Goal: Transaction & Acquisition: Book appointment/travel/reservation

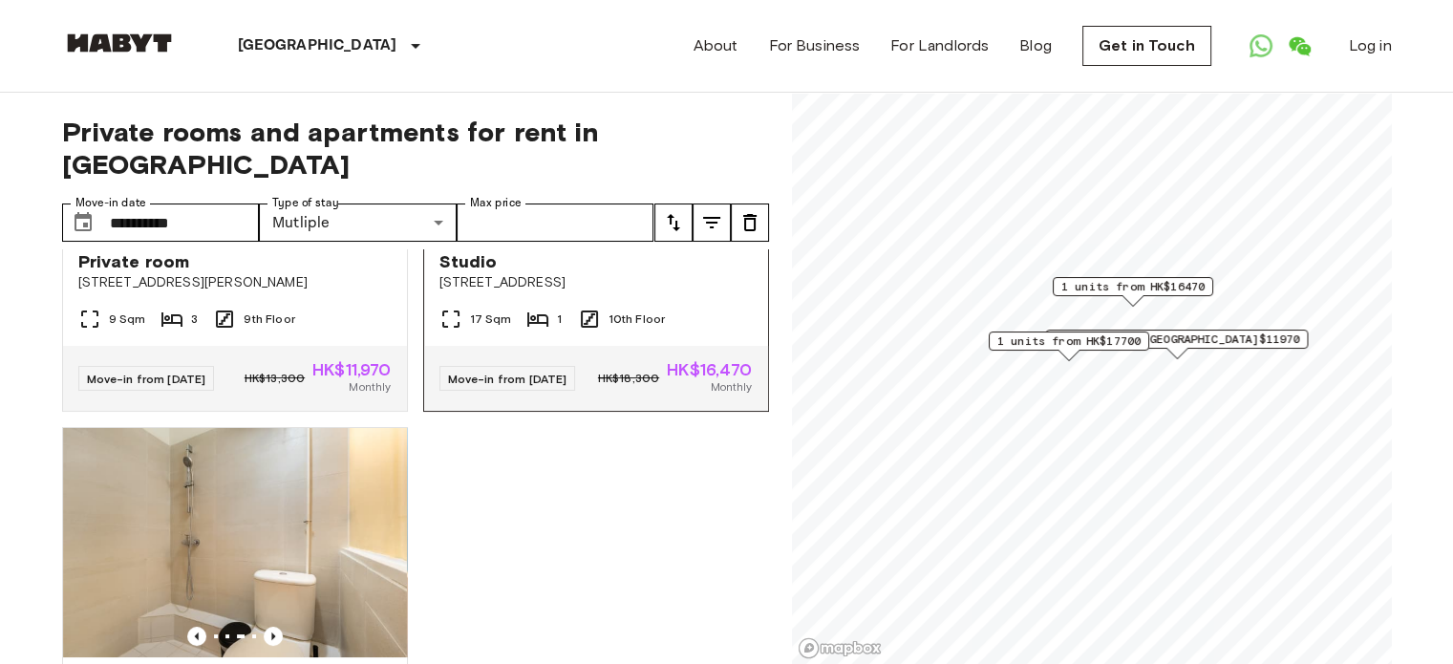
scroll to position [96, 0]
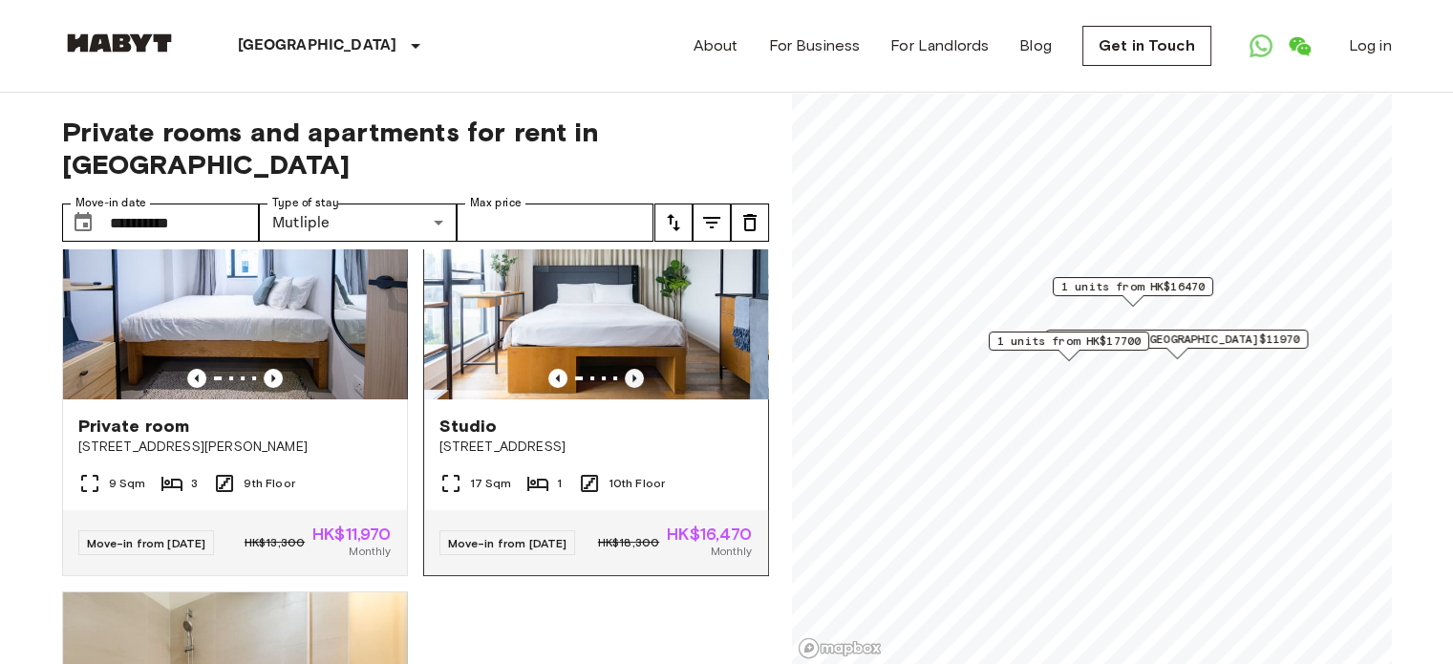
click at [619, 328] on img at bounding box center [596, 284] width 344 height 229
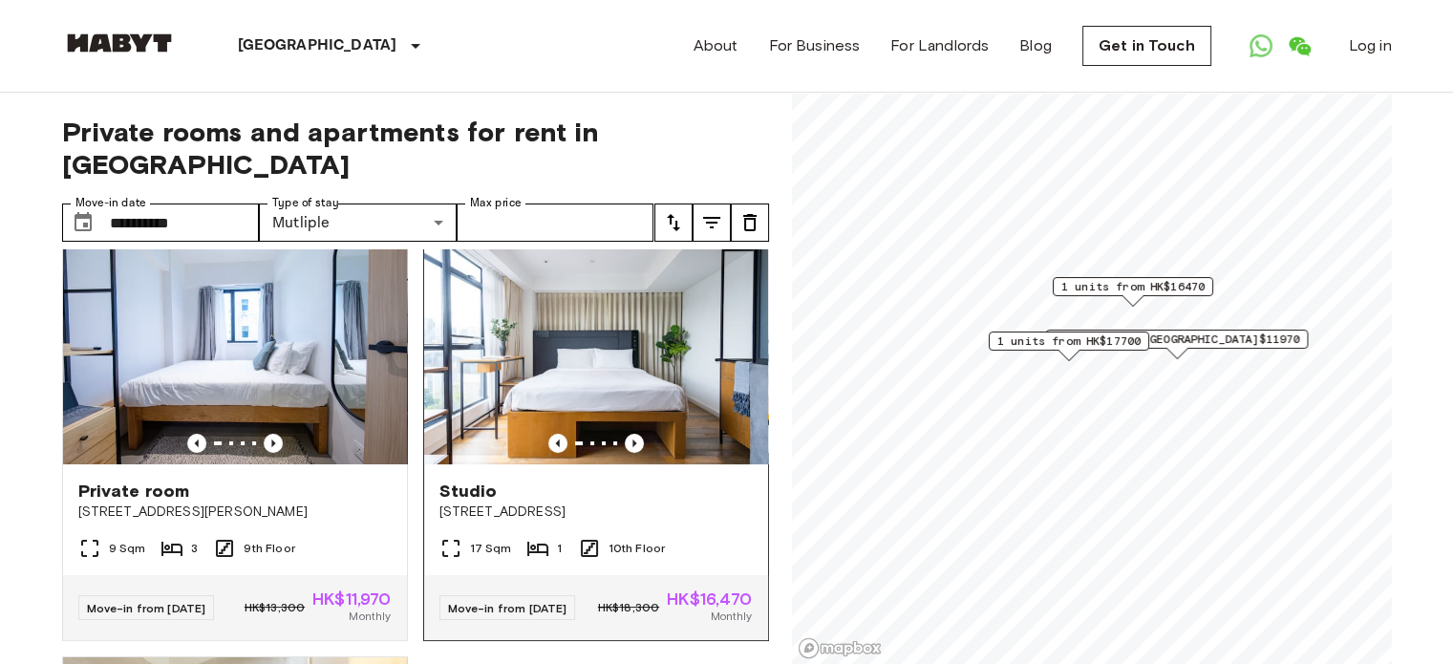
scroll to position [0, 0]
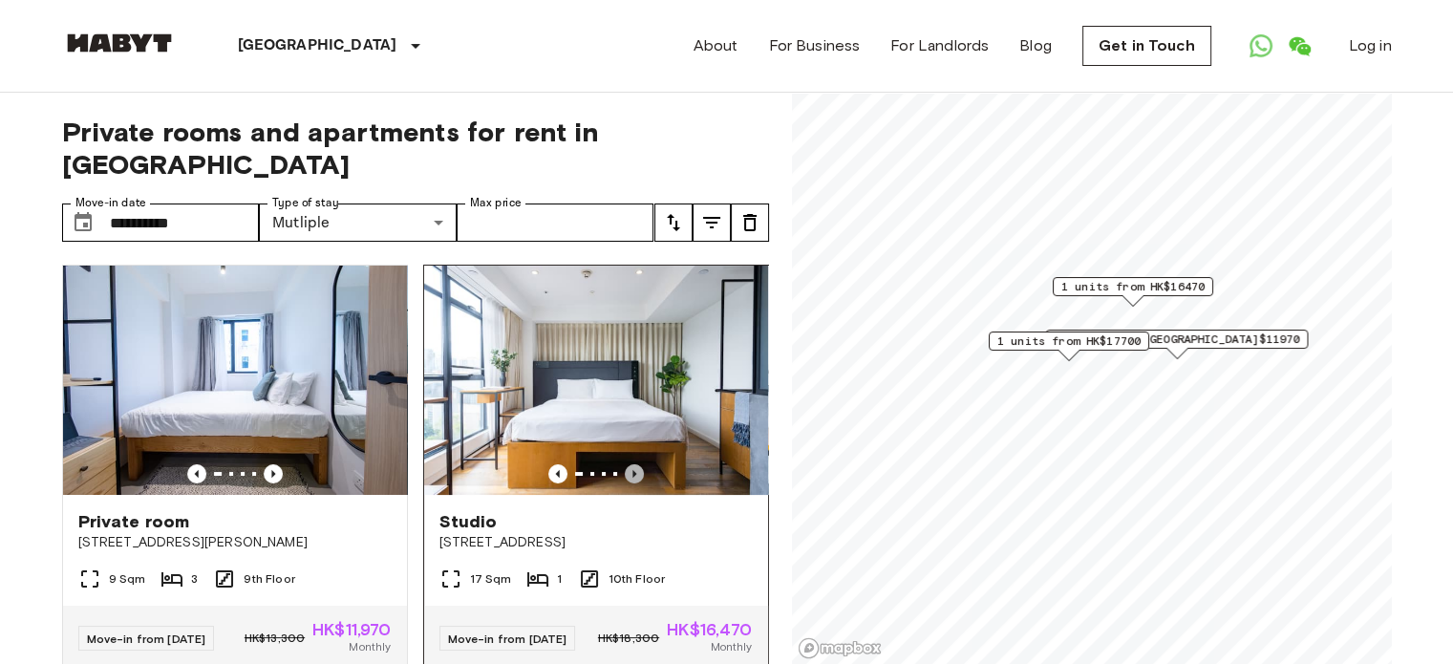
click at [625, 464] on icon "Previous image" at bounding box center [634, 473] width 19 height 19
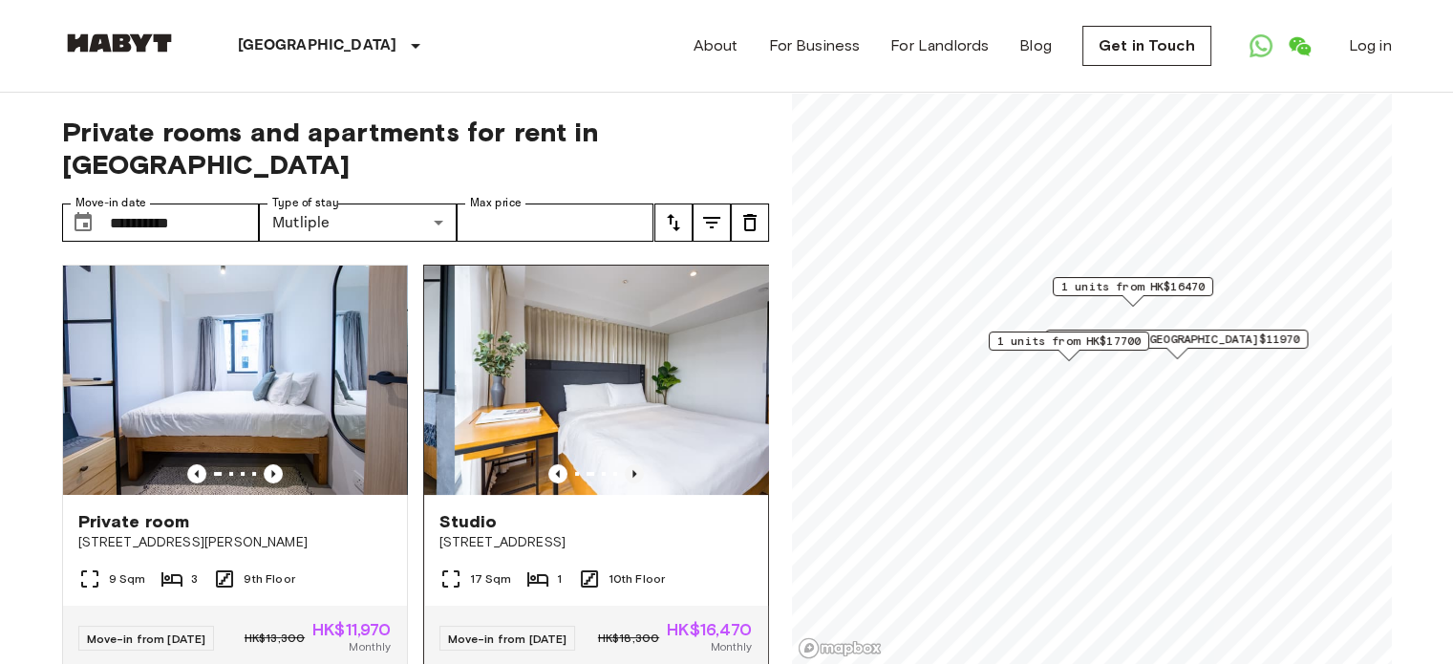
click at [625, 464] on icon "Previous image" at bounding box center [634, 473] width 19 height 19
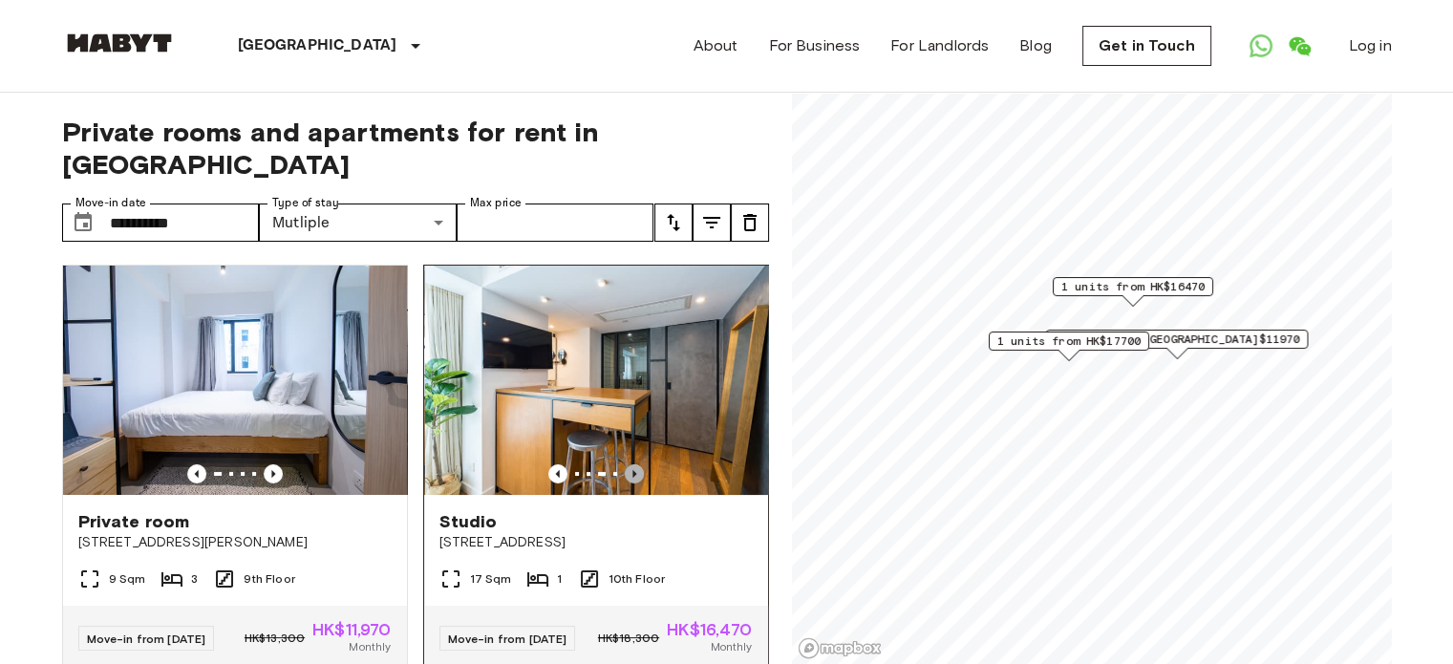
click at [625, 464] on icon "Previous image" at bounding box center [634, 473] width 19 height 19
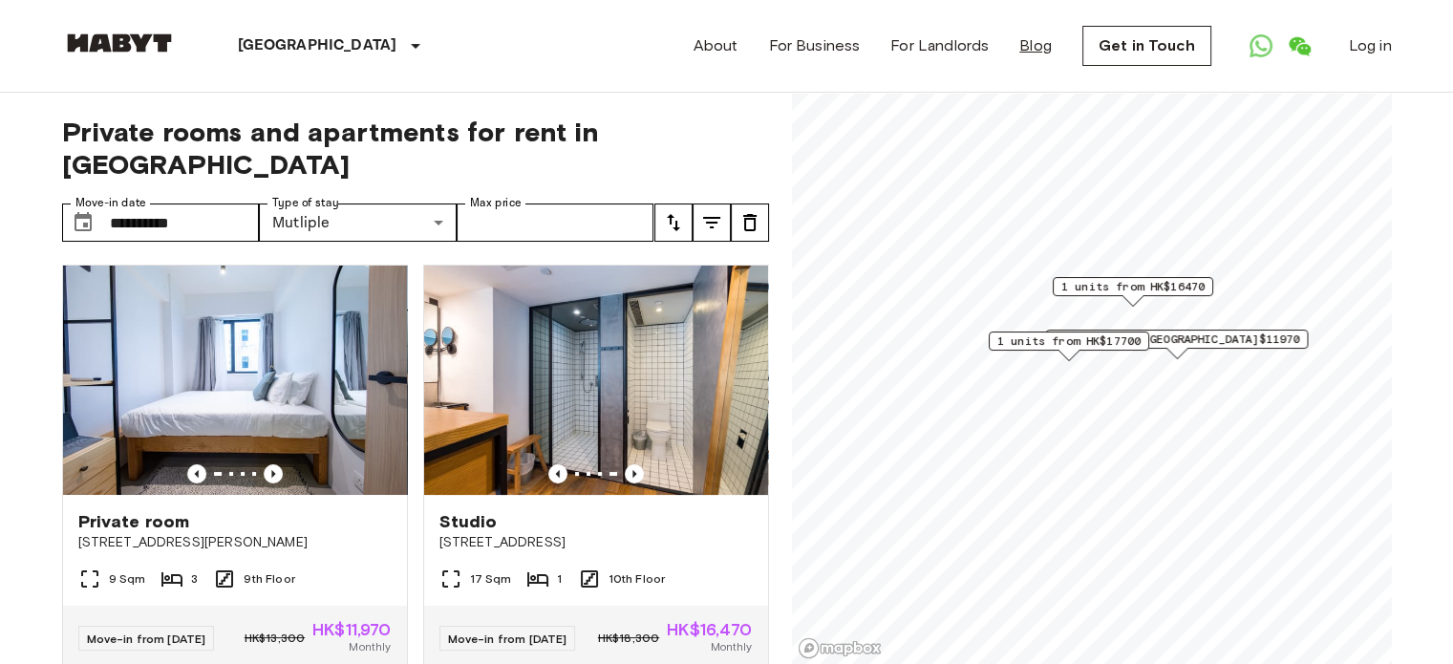
click at [1045, 49] on link "Blog" at bounding box center [1035, 45] width 32 height 23
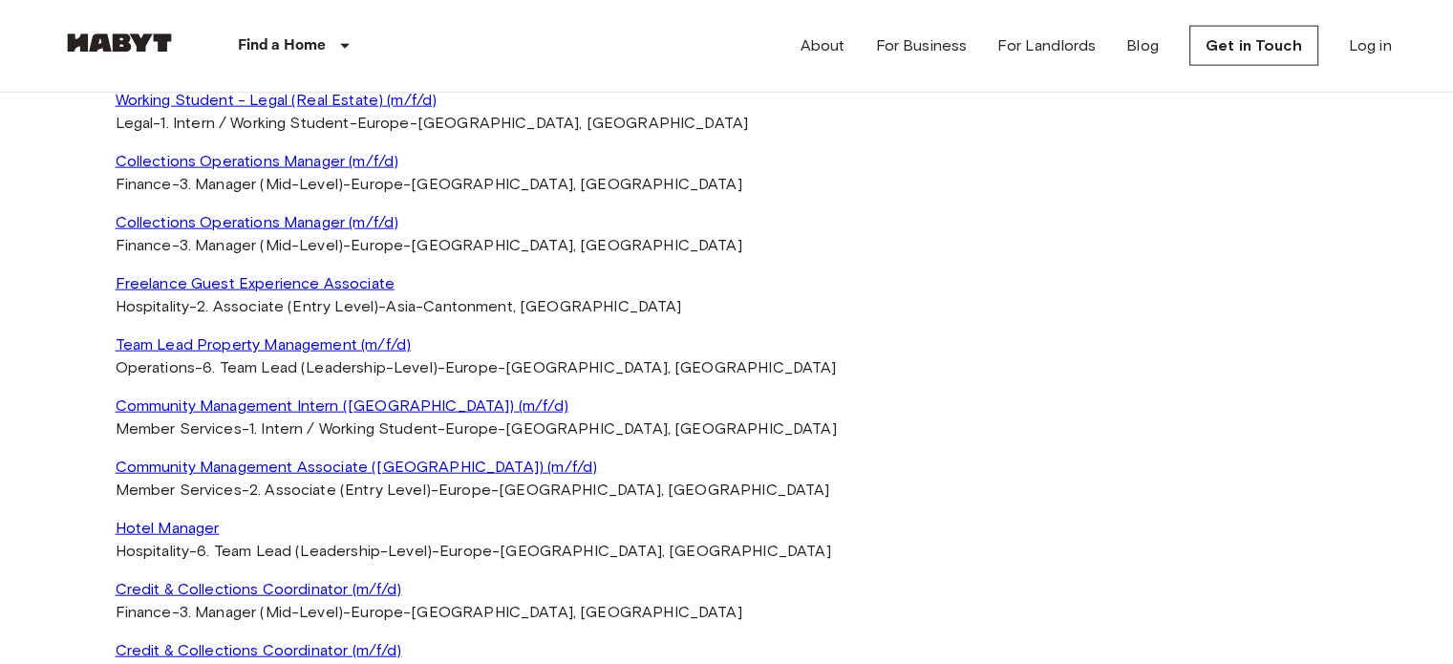
scroll to position [4489, 0]
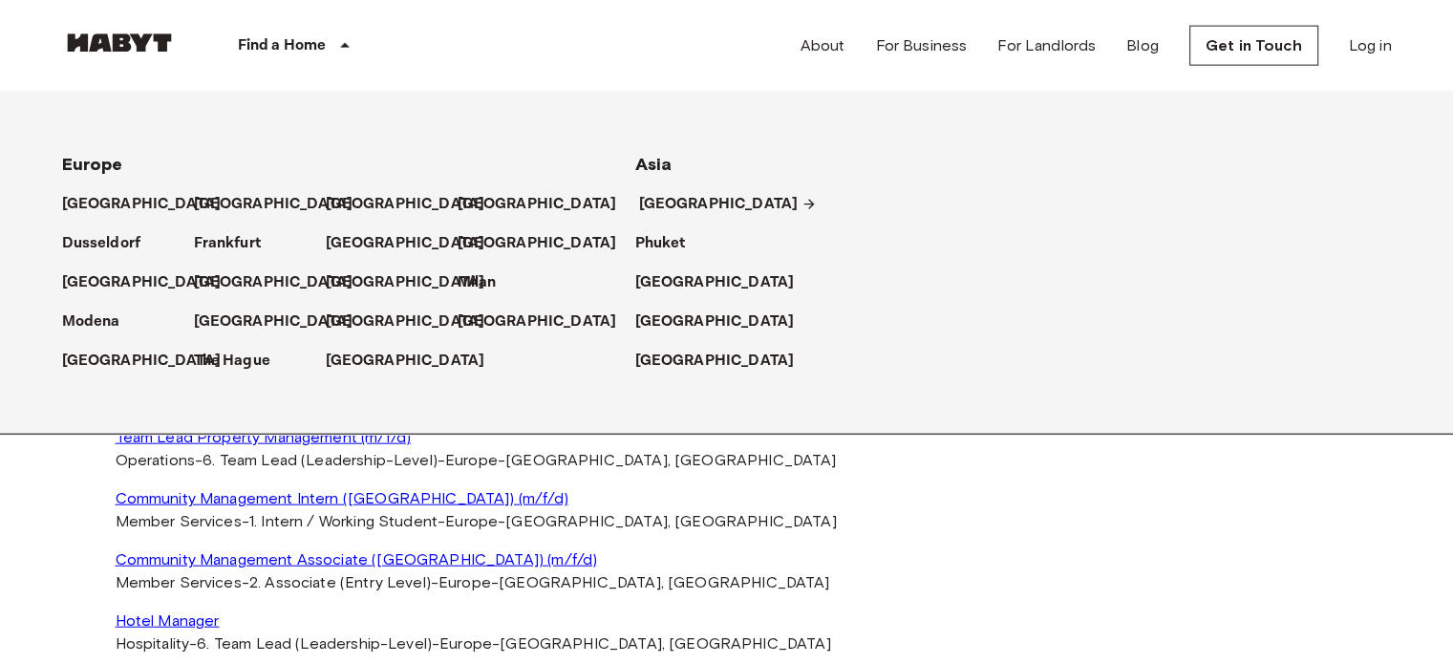
click at [670, 207] on p "[GEOGRAPHIC_DATA]" at bounding box center [718, 204] width 159 height 23
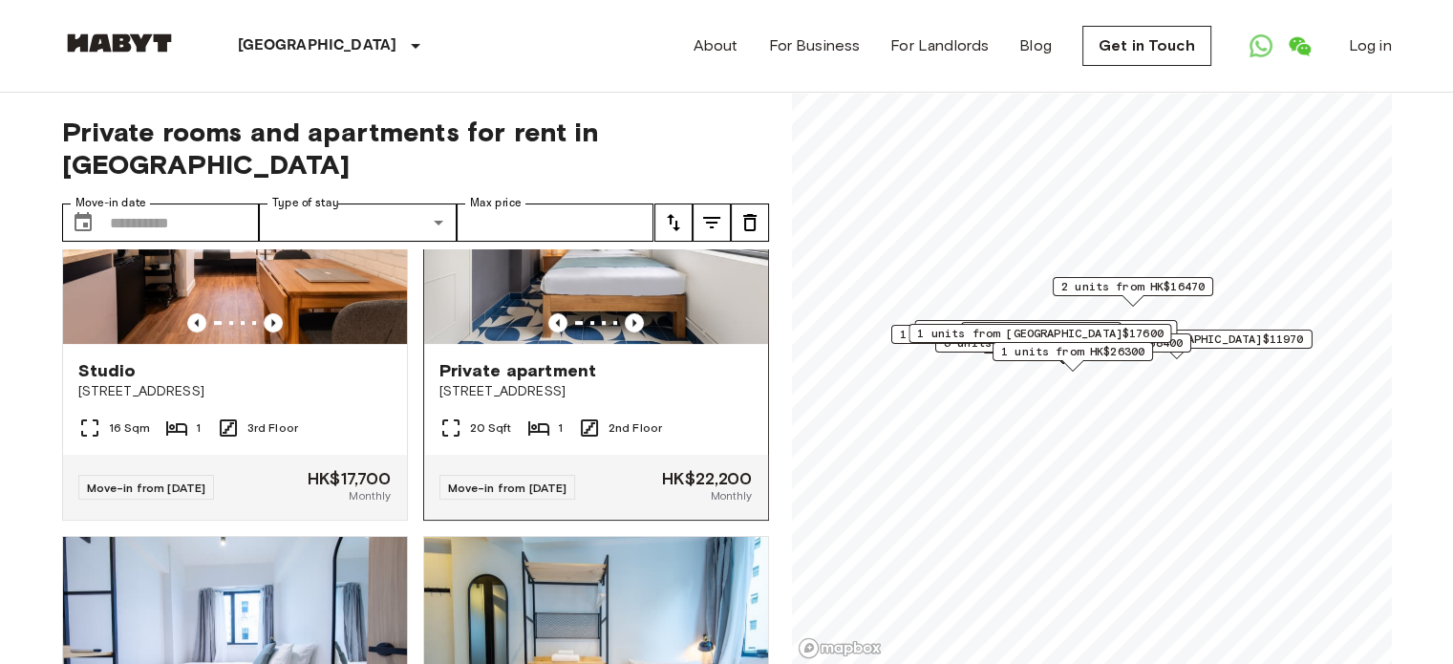
scroll to position [478, 0]
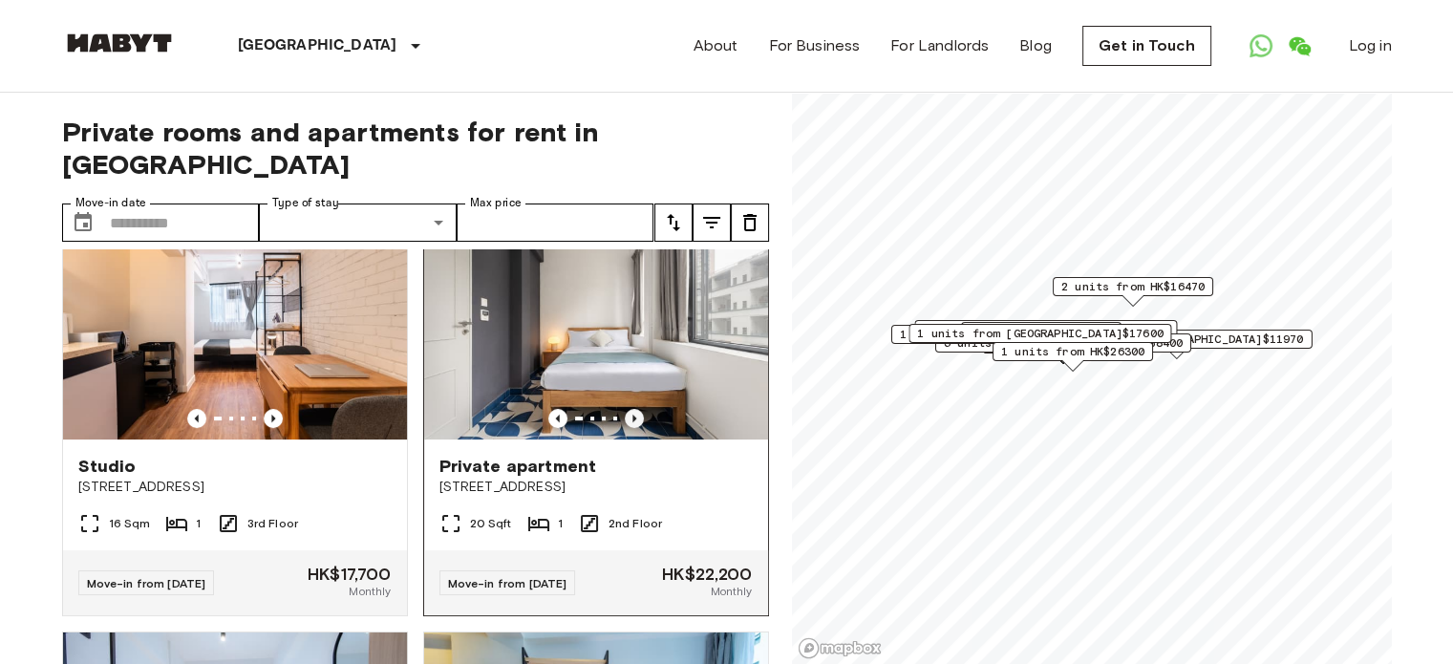
click at [626, 409] on icon "Previous image" at bounding box center [634, 418] width 19 height 19
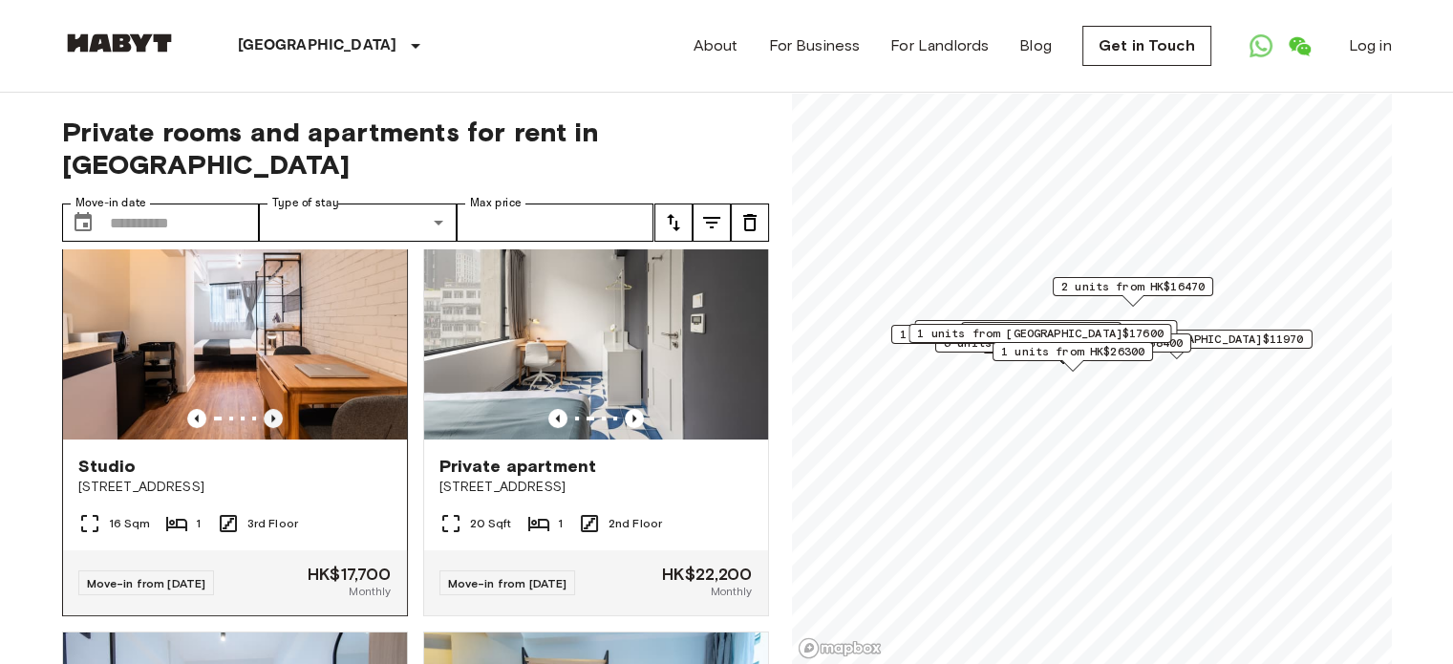
click at [277, 409] on icon "Previous image" at bounding box center [273, 418] width 19 height 19
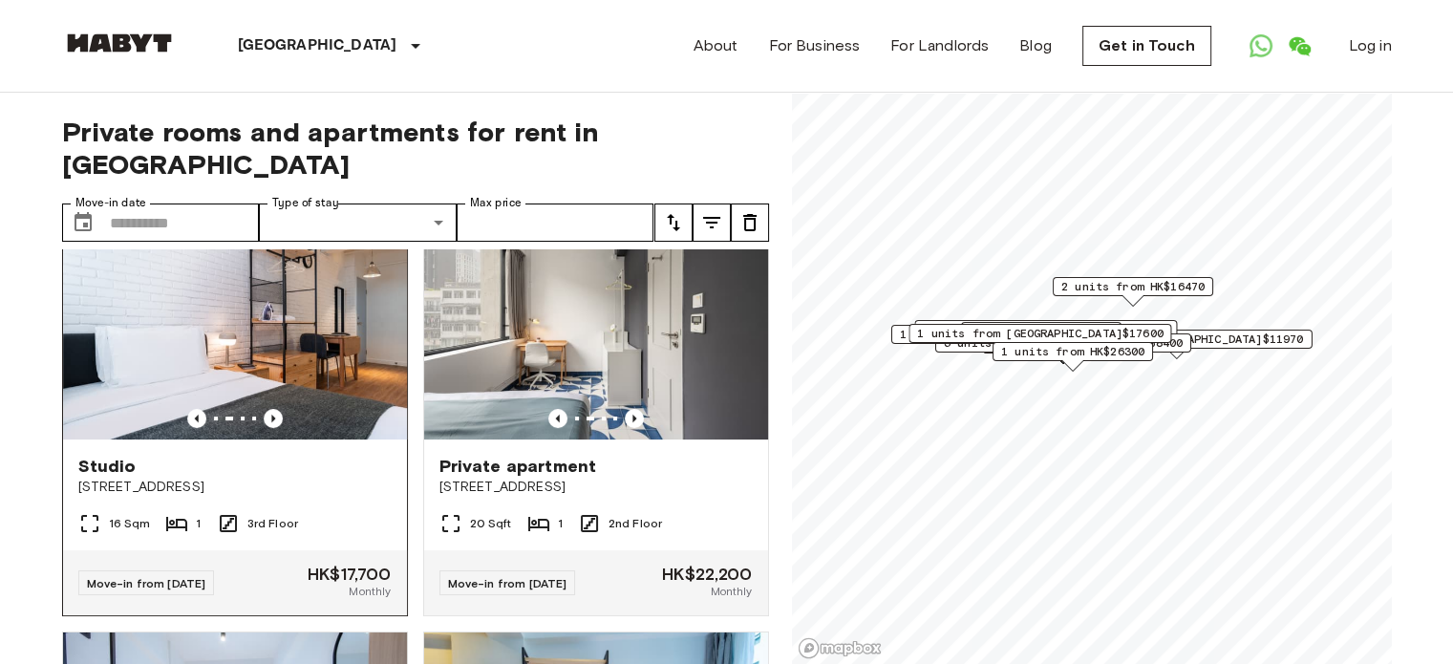
click at [264, 409] on icon "Previous image" at bounding box center [273, 418] width 19 height 19
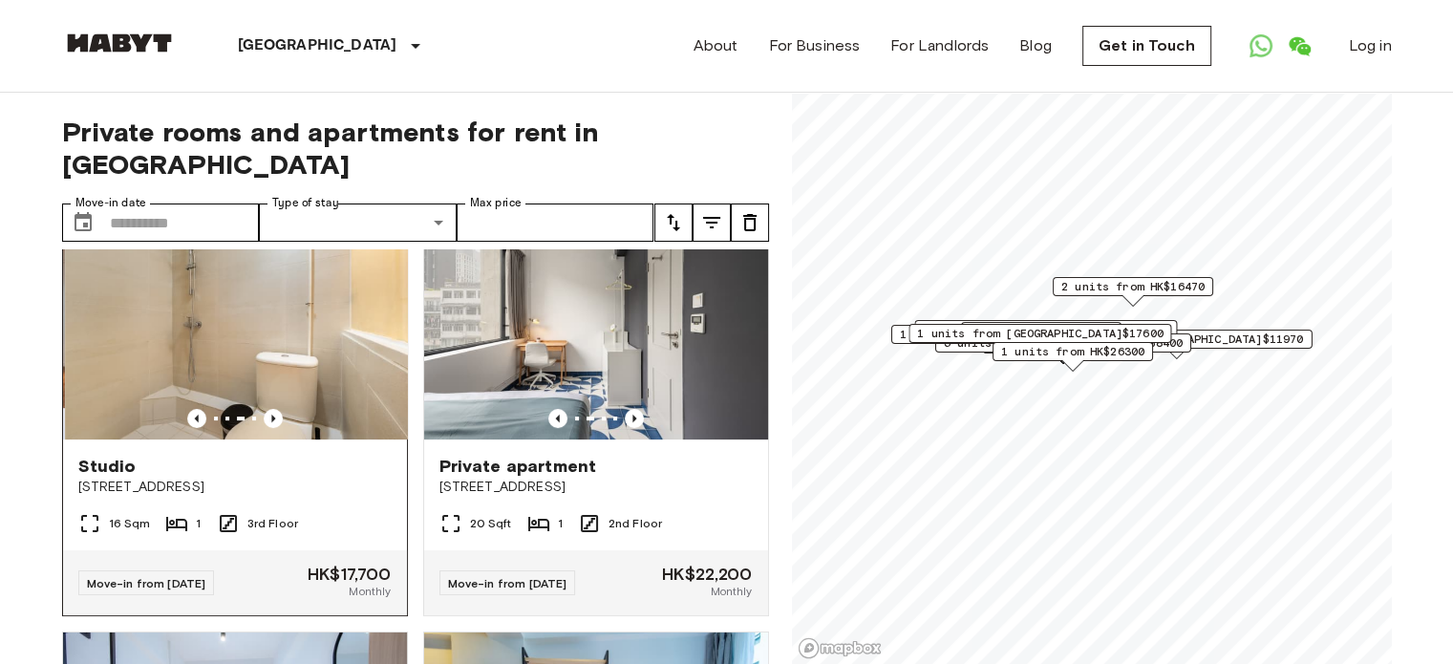
click at [258, 409] on div at bounding box center [235, 418] width 344 height 19
click at [153, 203] on input "Move-in date" at bounding box center [185, 222] width 150 height 38
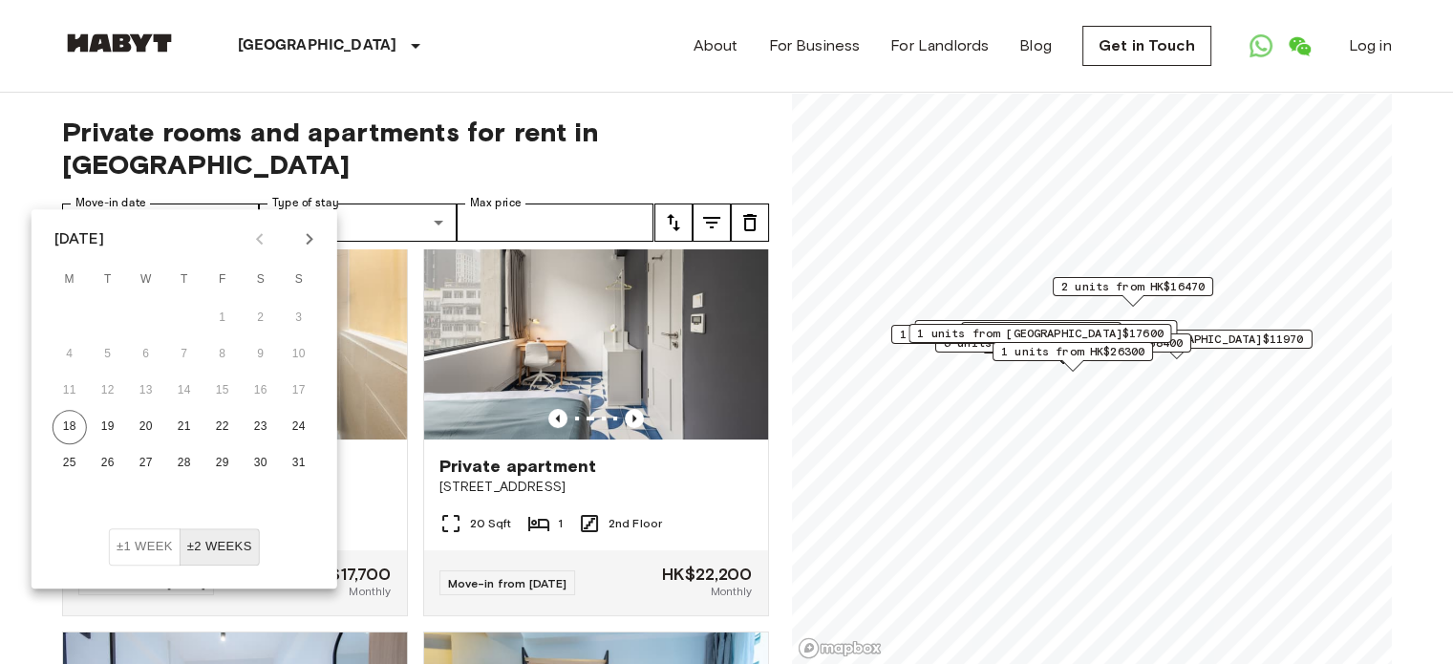
click at [303, 242] on icon "Next month" at bounding box center [309, 238] width 23 height 23
click at [82, 316] on button "1" at bounding box center [70, 318] width 34 height 34
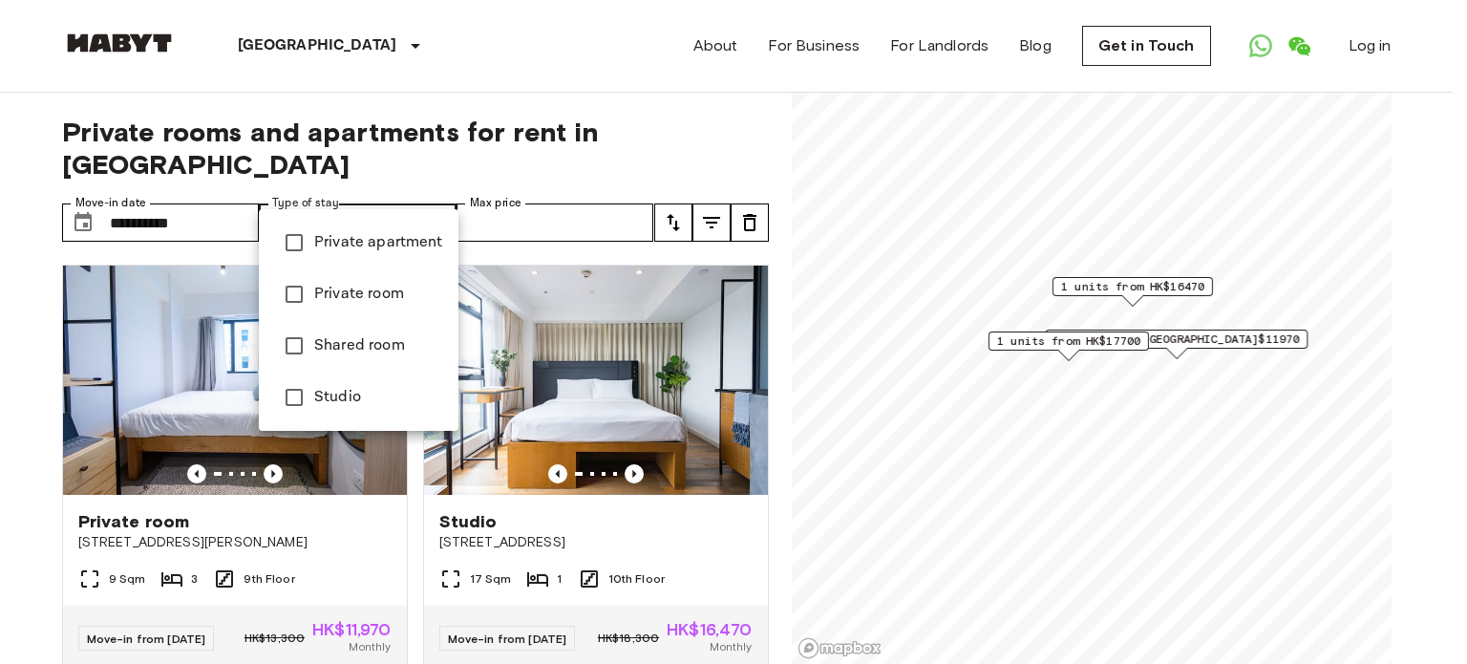
click at [765, 136] on div at bounding box center [733, 332] width 1467 height 664
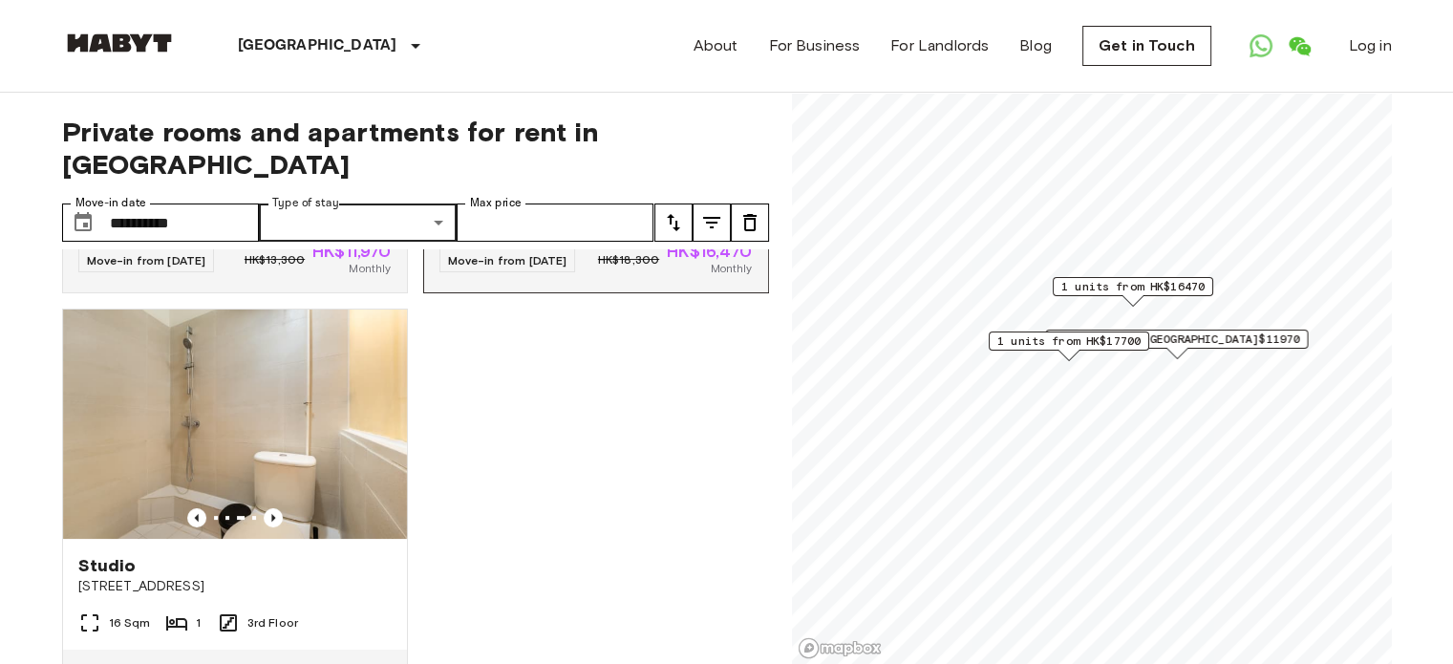
scroll to position [382, 0]
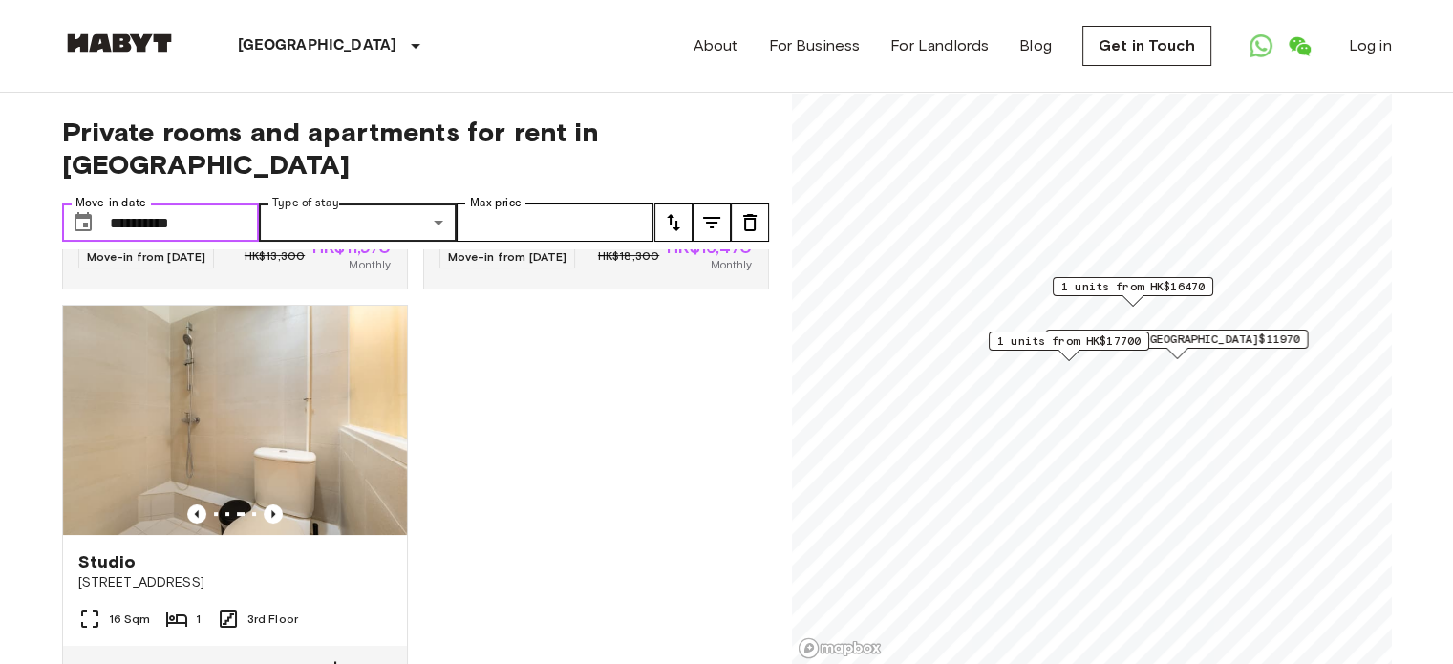
click at [225, 203] on input "**********" at bounding box center [185, 222] width 150 height 38
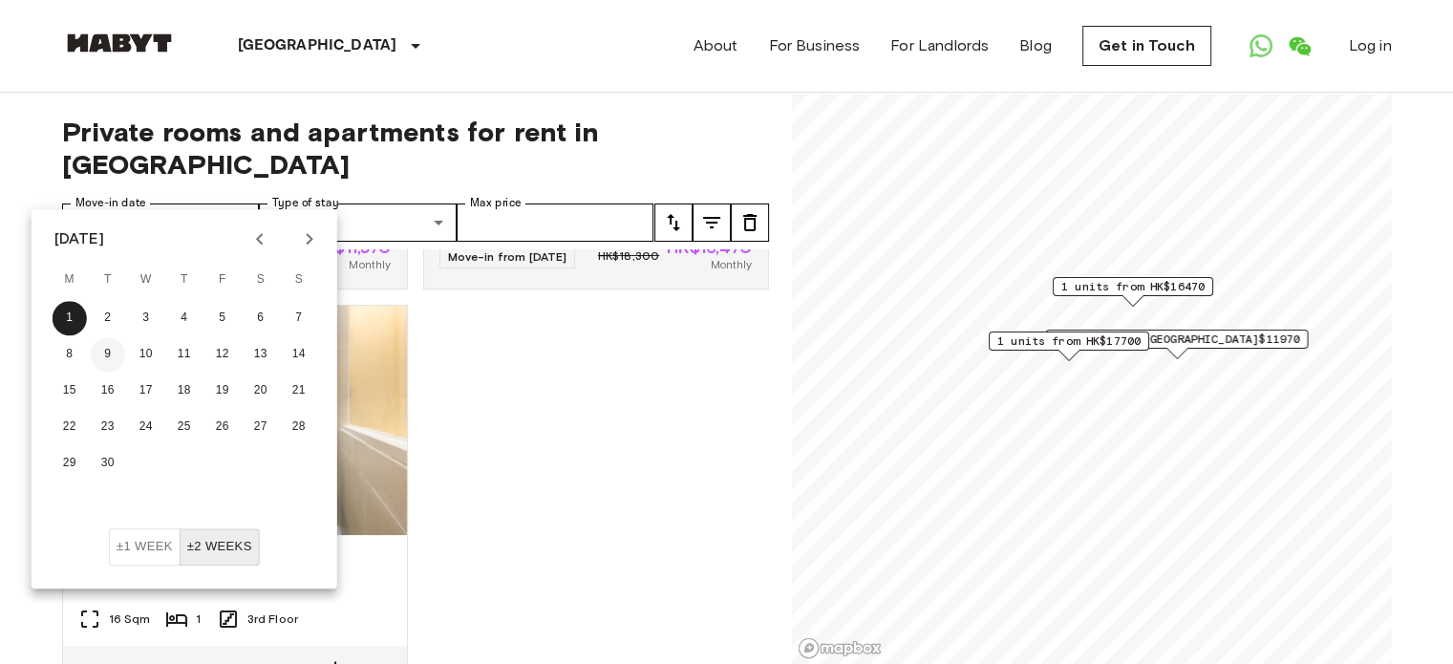
click at [104, 353] on button "9" at bounding box center [108, 354] width 34 height 34
type input "**********"
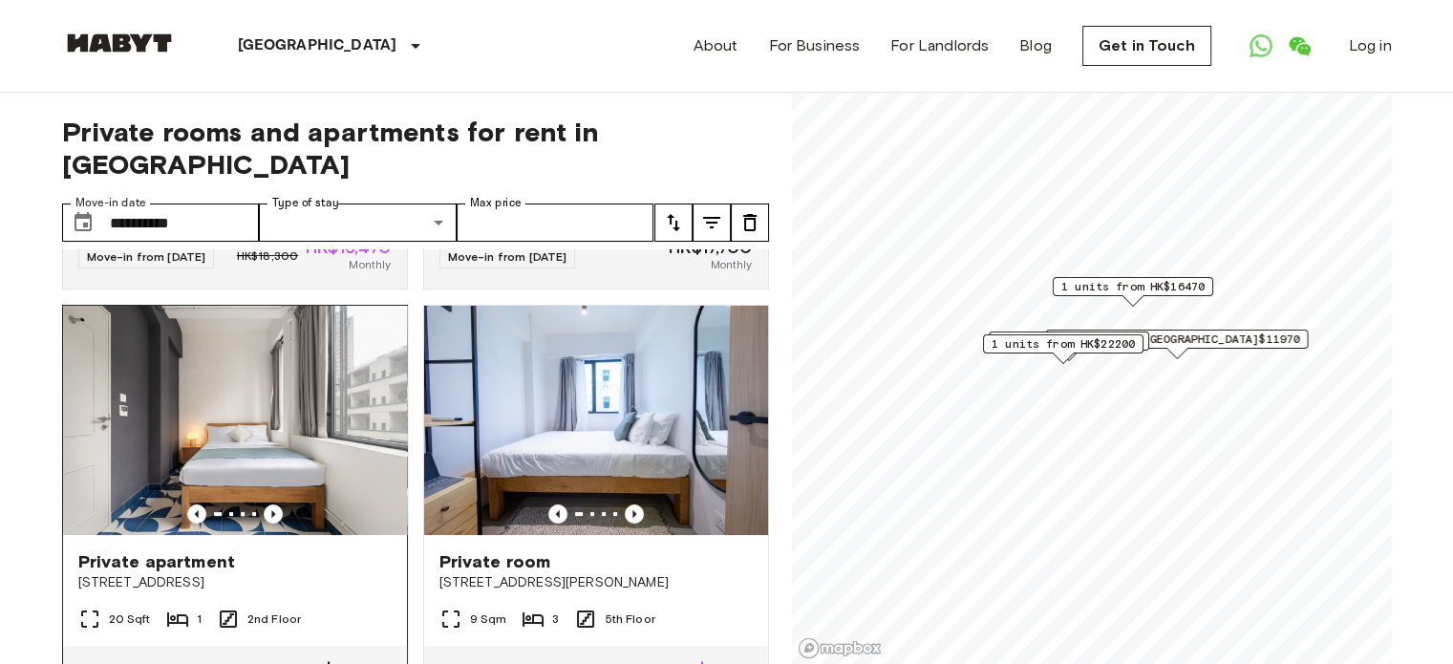
drag, startPoint x: 371, startPoint y: 443, endPoint x: 364, endPoint y: 433, distance: 12.5
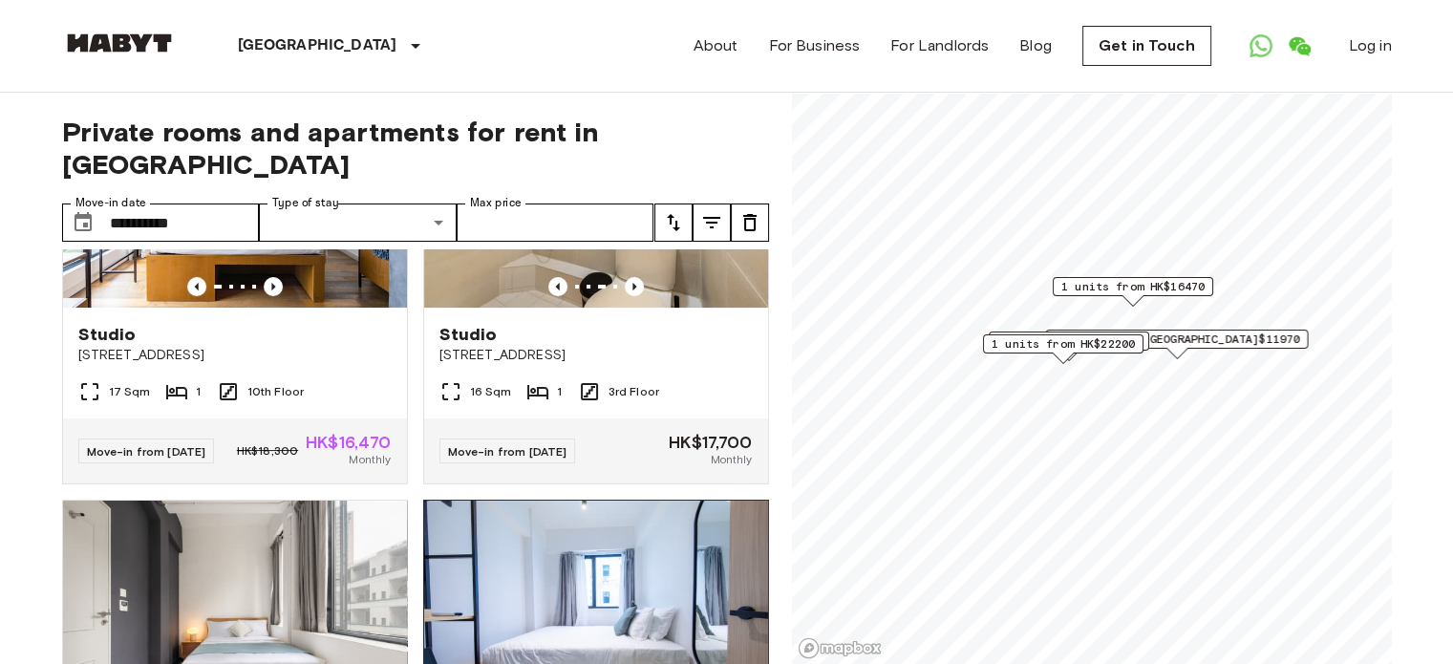
scroll to position [112, 0]
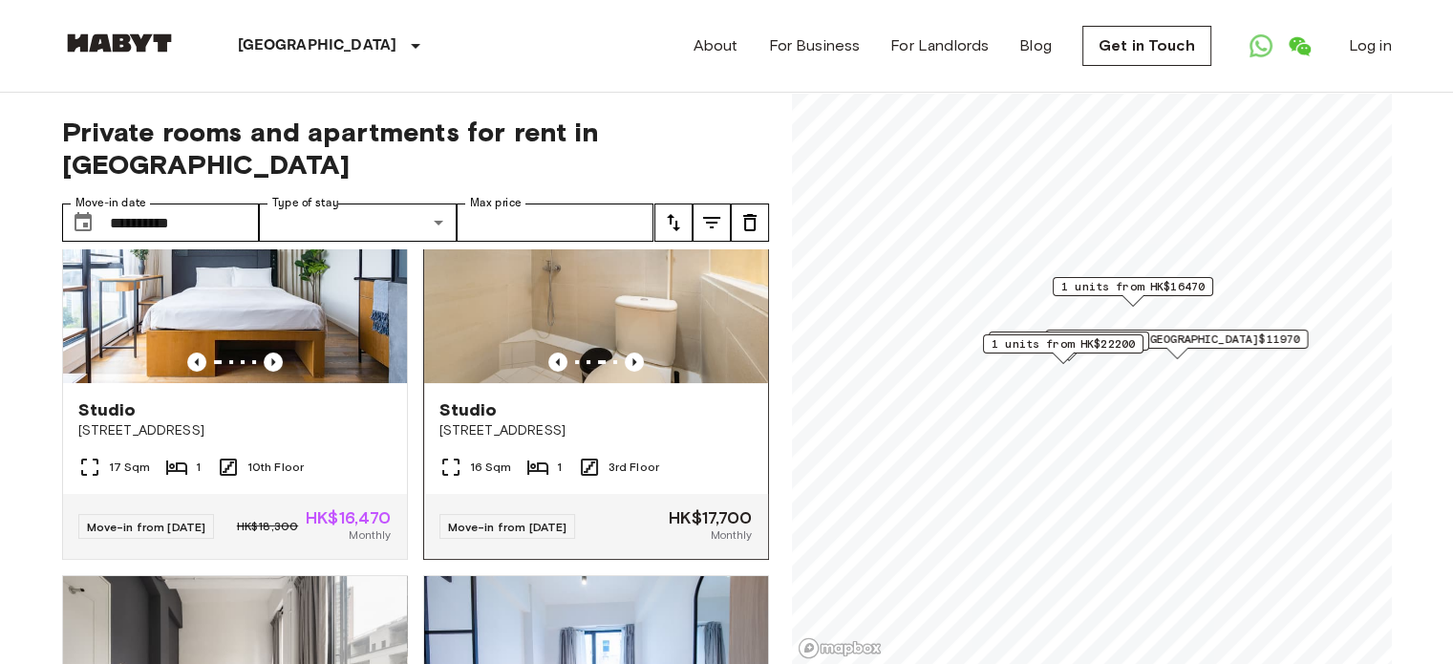
click at [624, 336] on img at bounding box center [596, 268] width 344 height 229
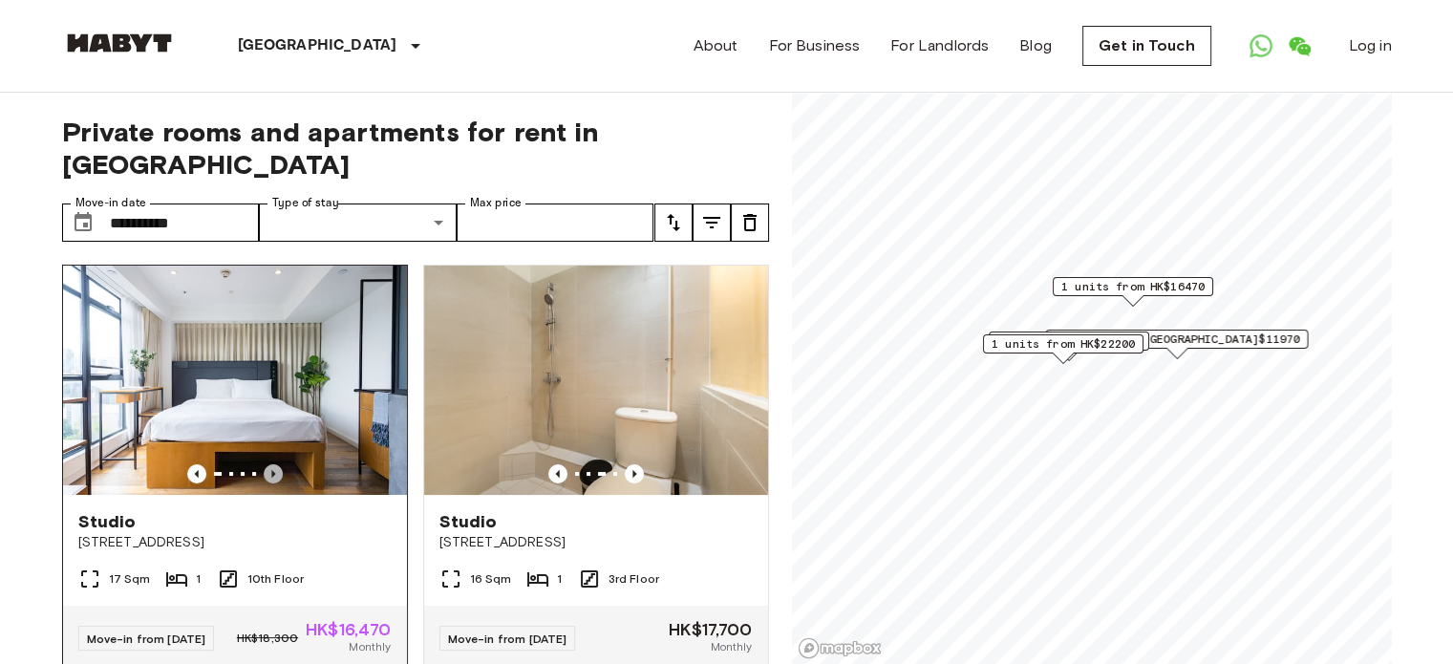
click at [265, 464] on icon "Previous image" at bounding box center [273, 473] width 19 height 19
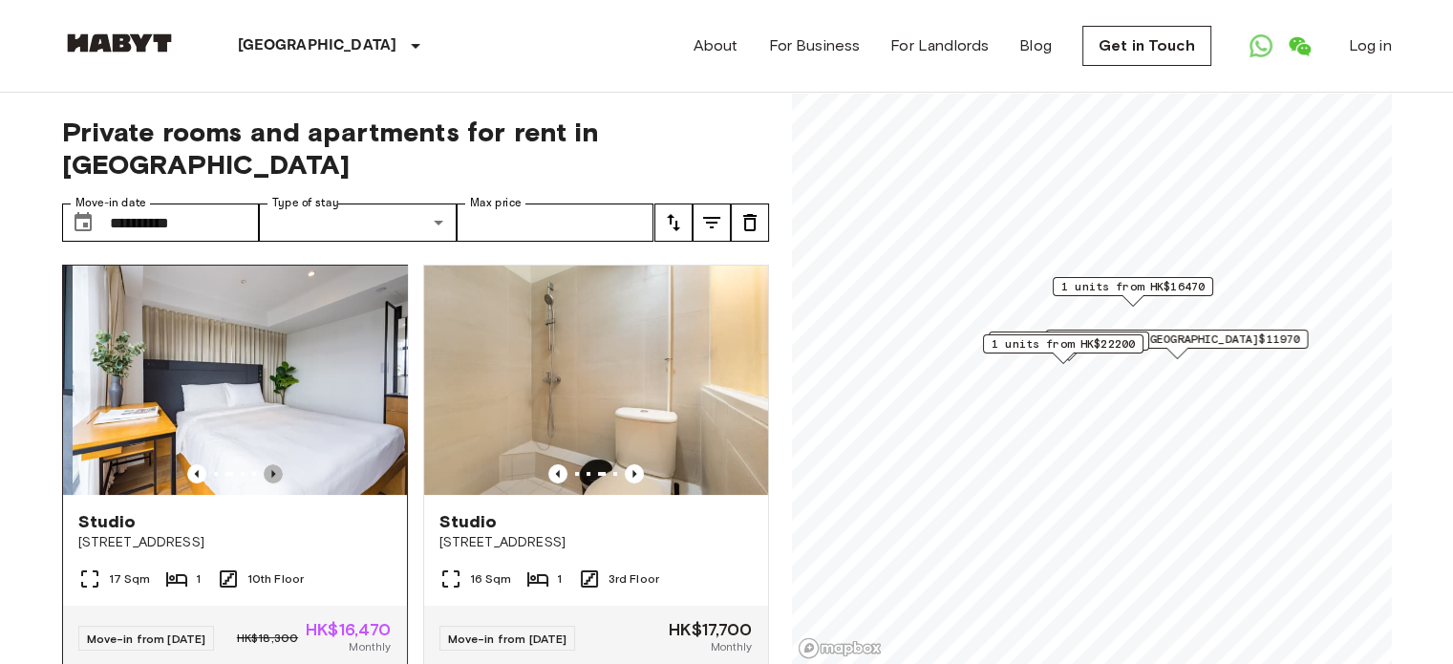
click at [265, 464] on icon "Previous image" at bounding box center [273, 473] width 19 height 19
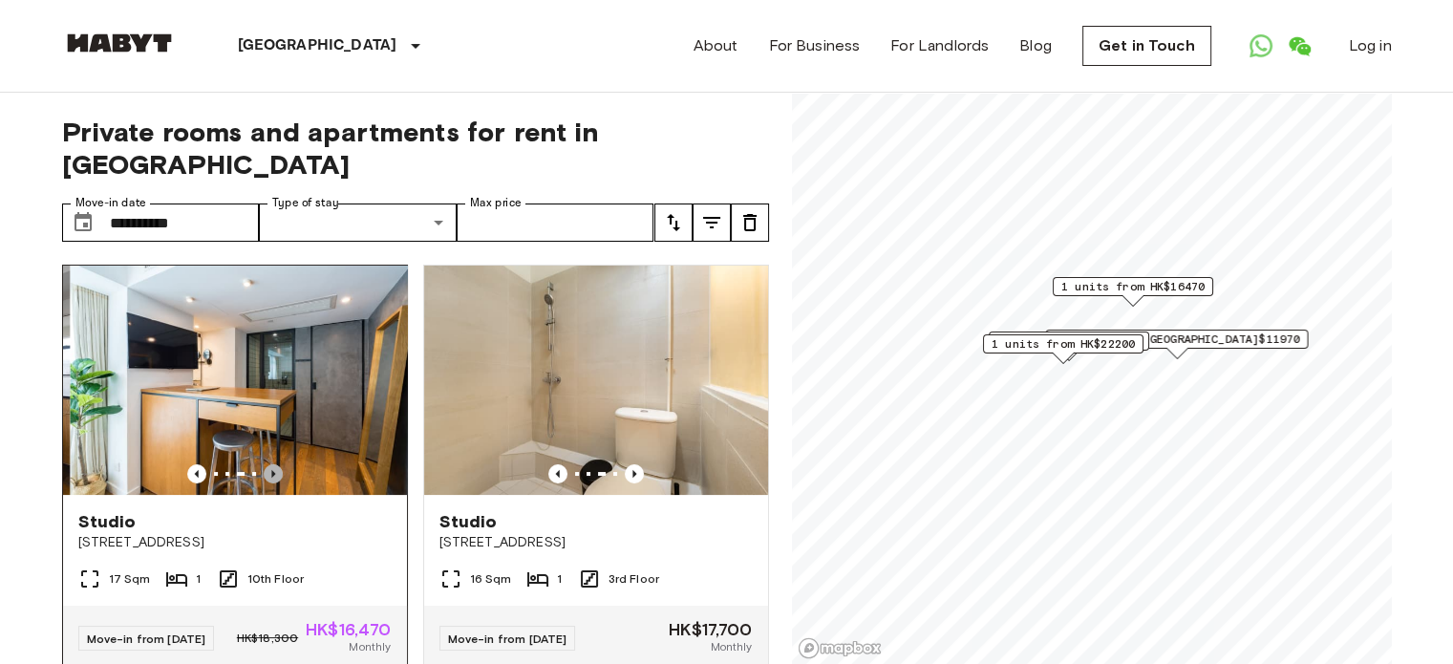
click at [265, 464] on icon "Previous image" at bounding box center [273, 473] width 19 height 19
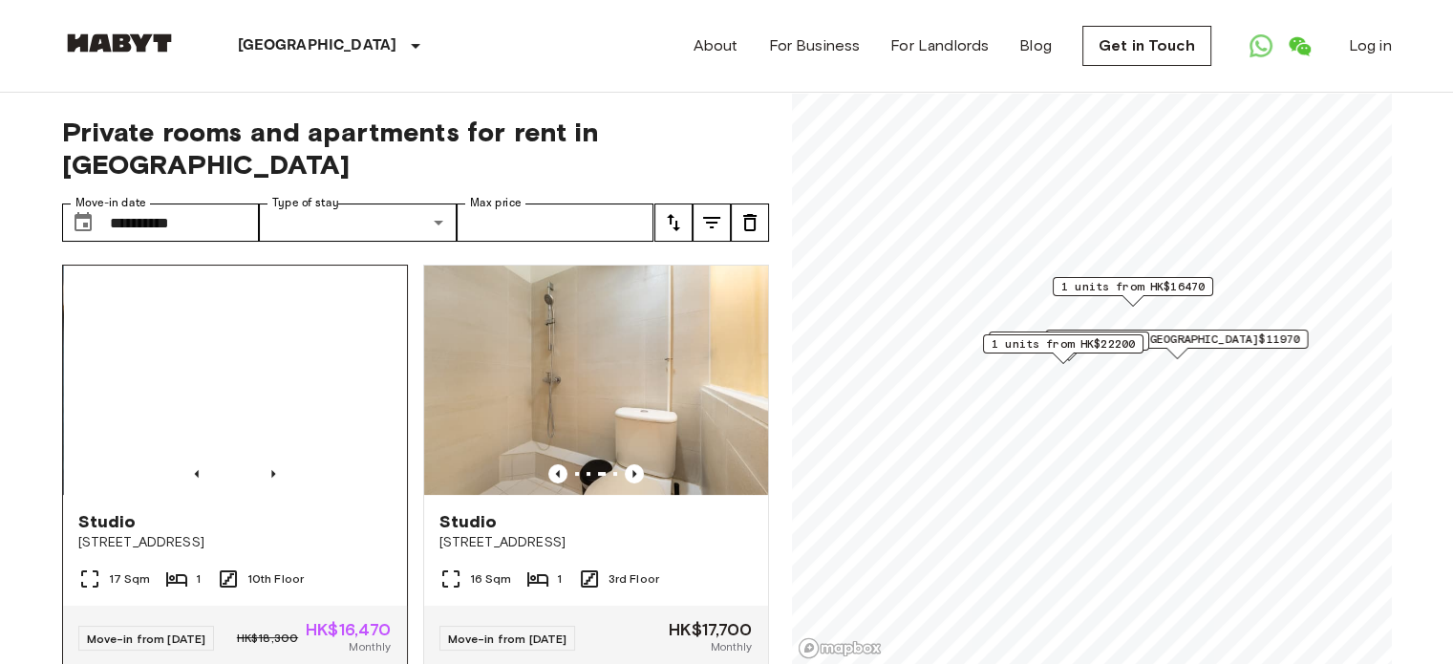
scroll to position [287, 0]
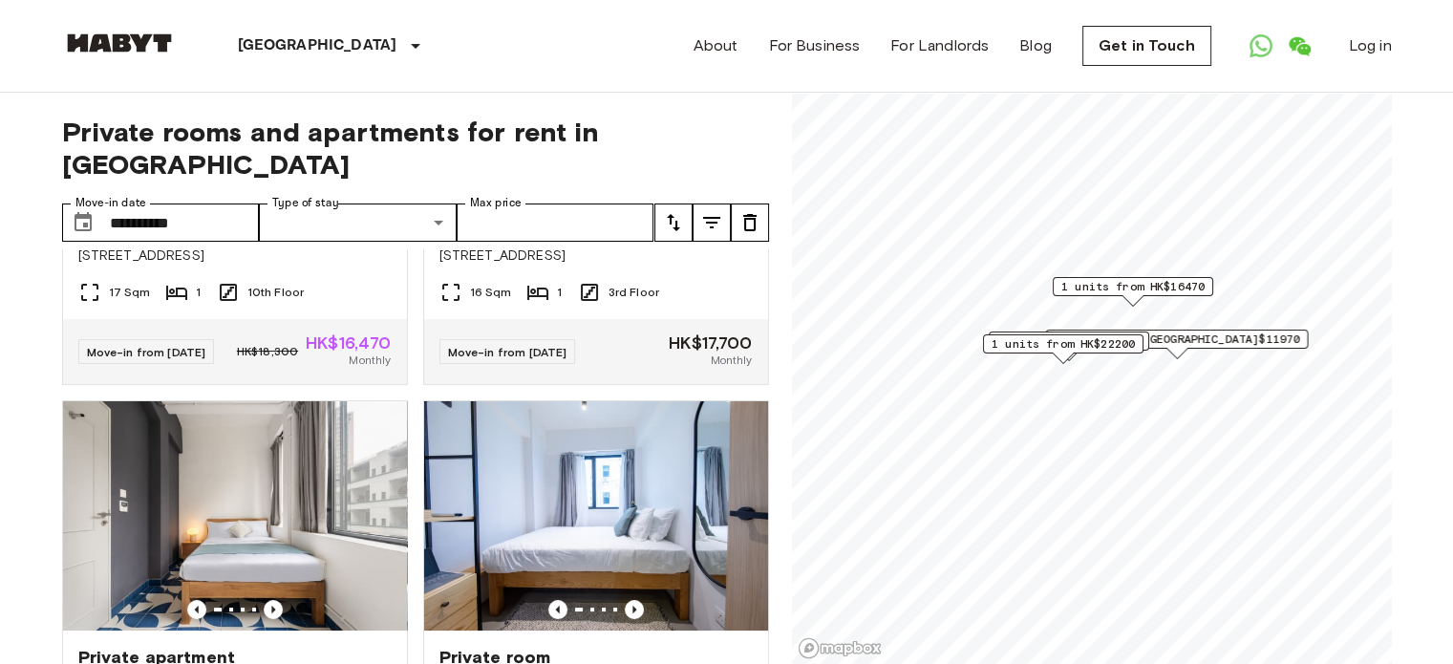
click at [1199, 344] on span "1 units from HK$11970" at bounding box center [1175, 338] width 245 height 17
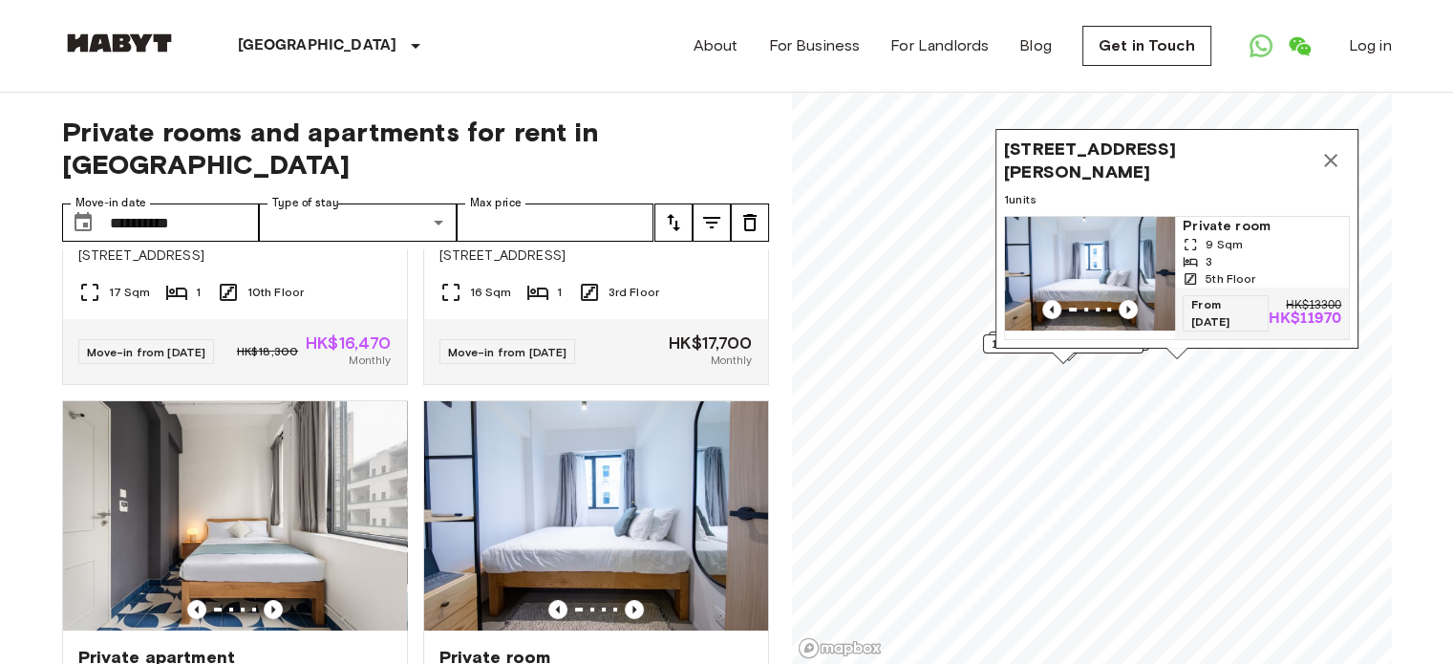
click at [1007, 359] on div "1 units from HK$22200" at bounding box center [1062, 349] width 160 height 30
click at [984, 343] on div "1 units from HK$22200" at bounding box center [1062, 343] width 160 height 19
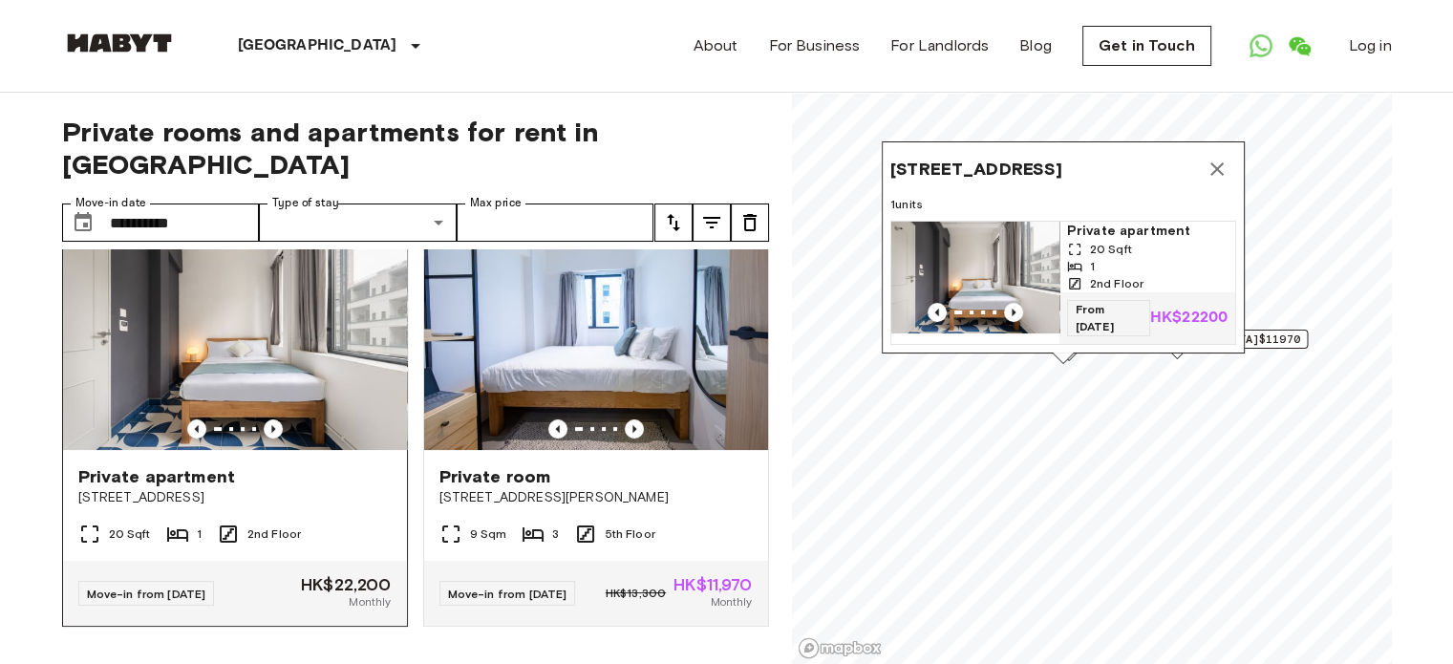
scroll to position [493, 0]
click at [271, 425] on icon "Previous image" at bounding box center [273, 429] width 4 height 8
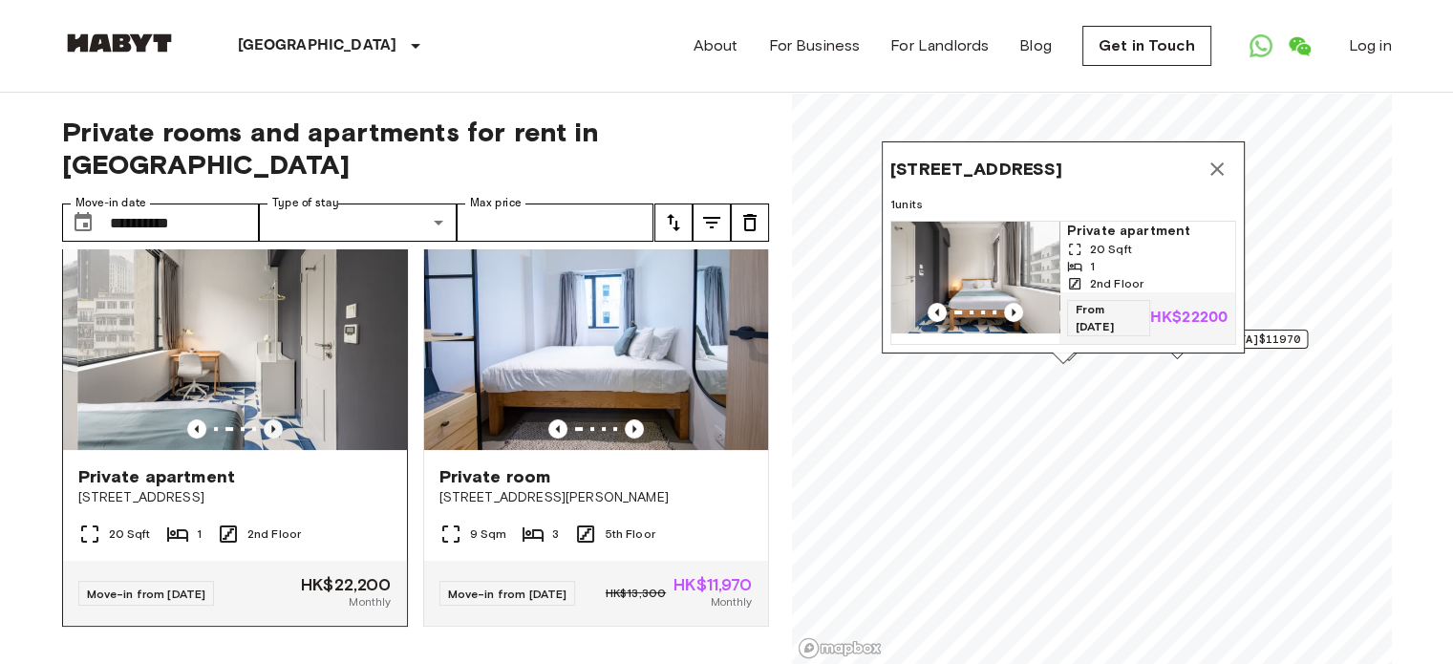
click at [271, 425] on icon "Previous image" at bounding box center [273, 429] width 4 height 8
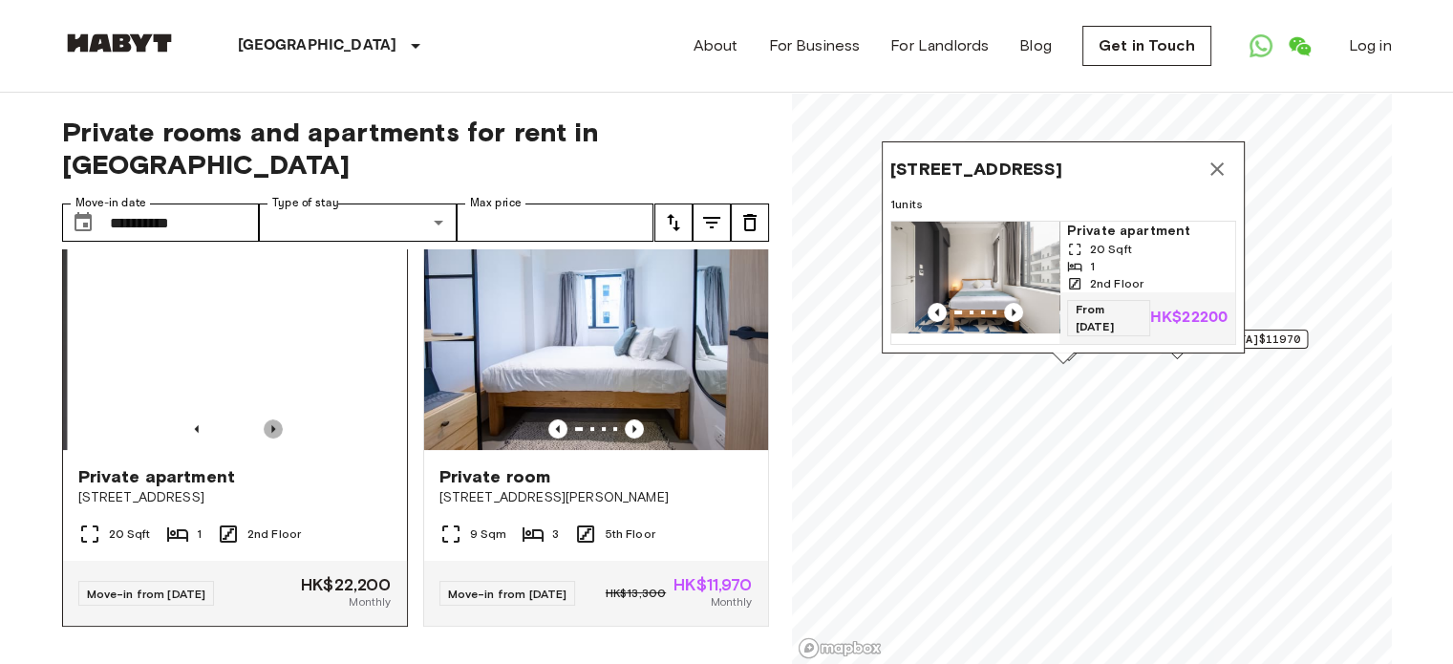
click at [271, 425] on icon "Previous image" at bounding box center [273, 429] width 4 height 8
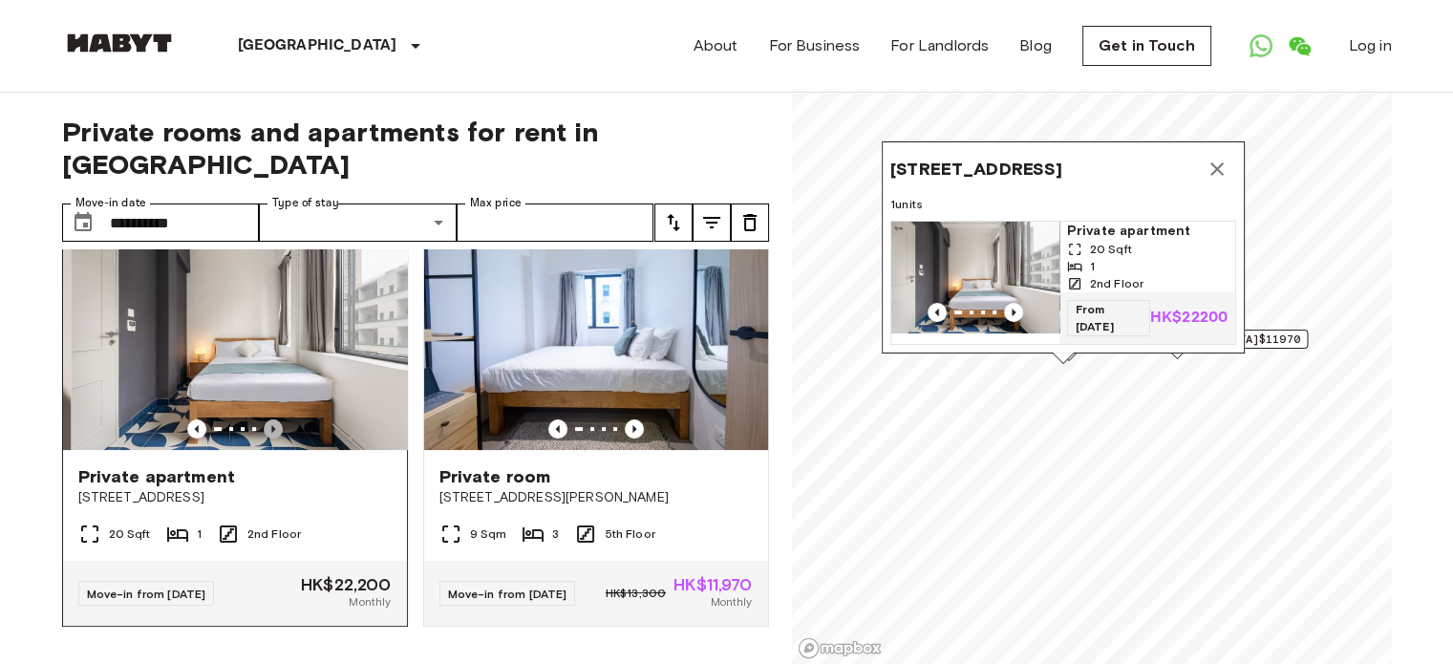
click at [271, 425] on icon "Previous image" at bounding box center [273, 429] width 4 height 8
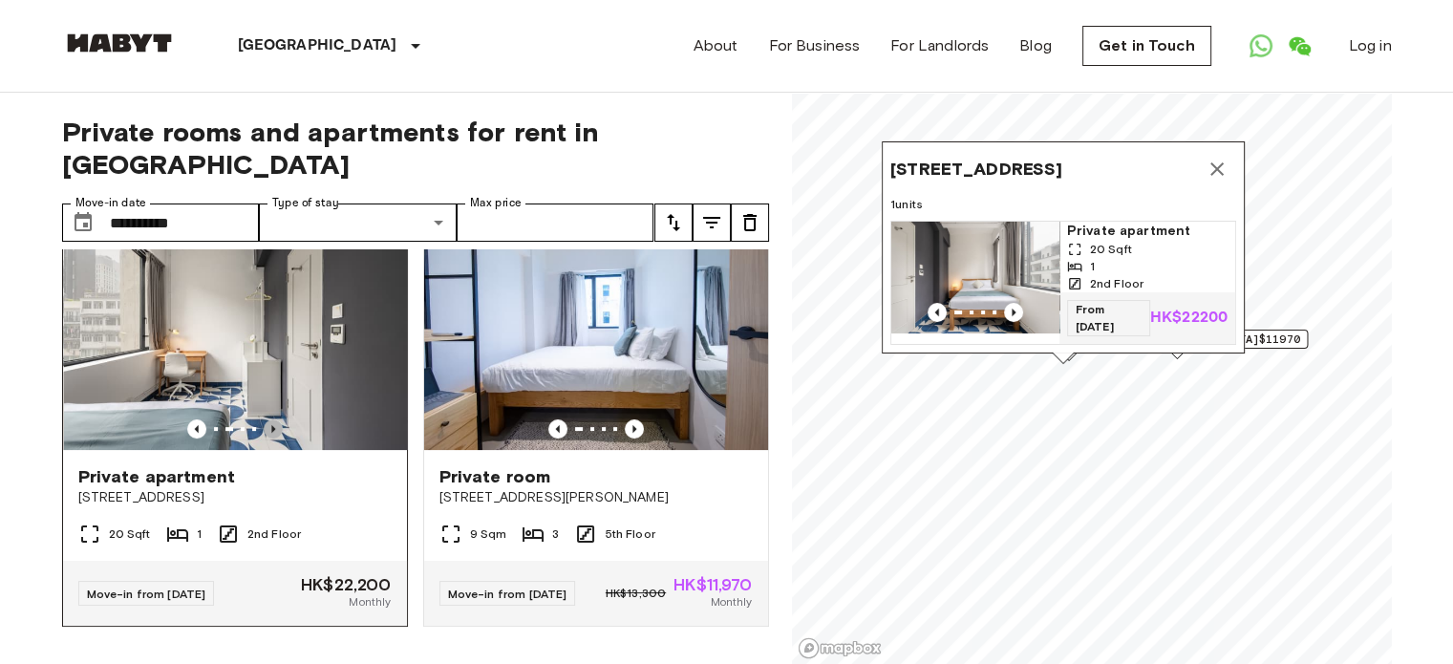
click at [267, 419] on icon "Previous image" at bounding box center [273, 428] width 19 height 19
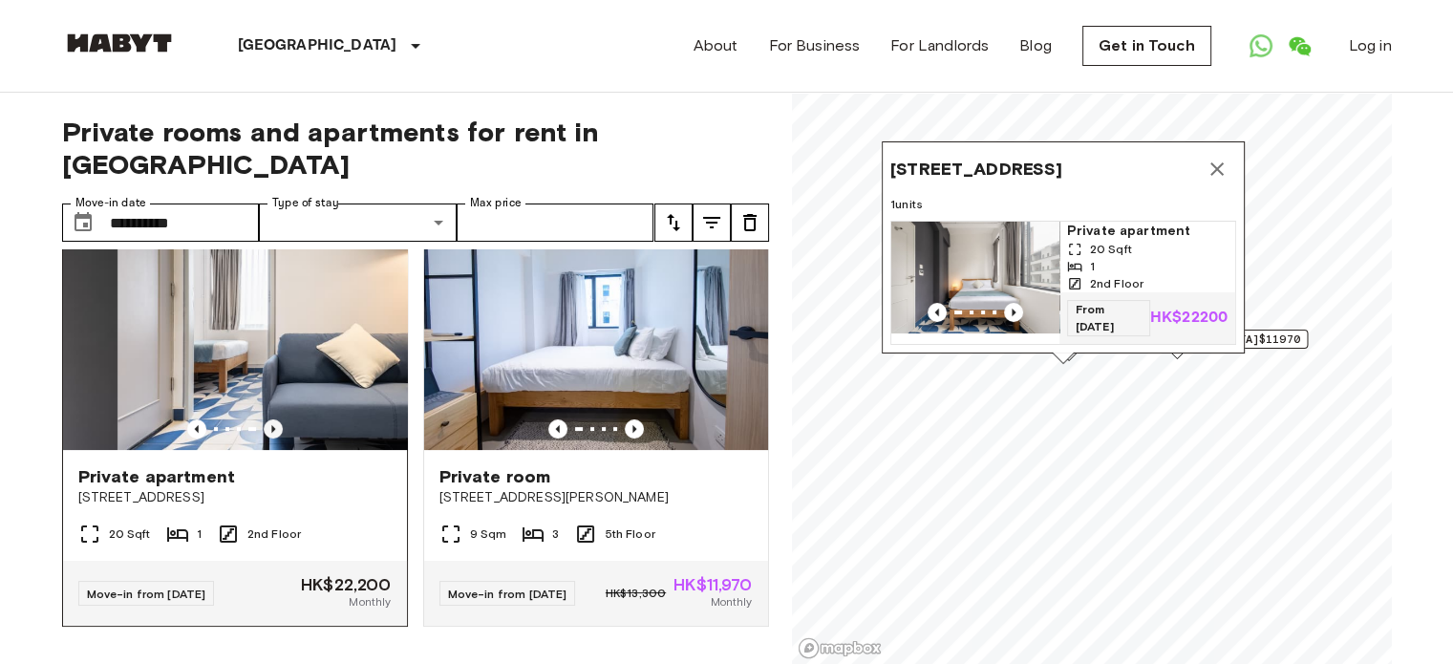
click at [267, 419] on icon "Previous image" at bounding box center [273, 428] width 19 height 19
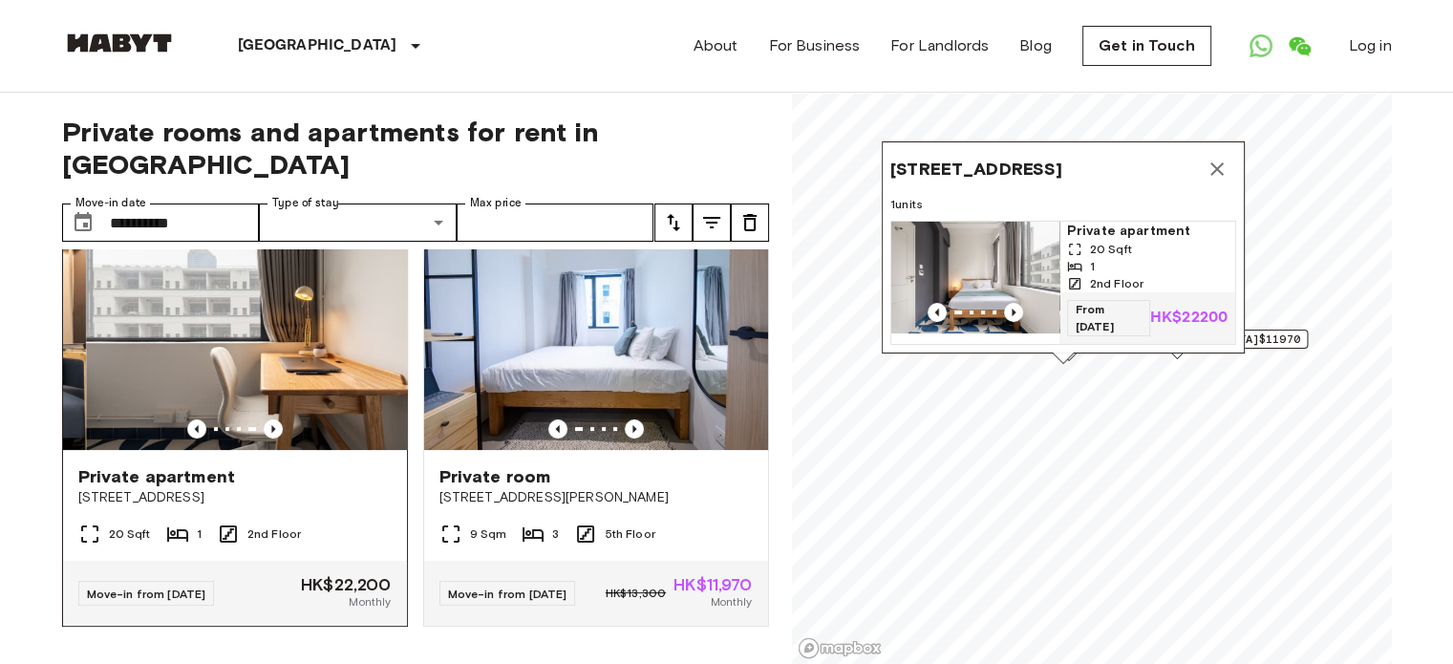
click at [271, 323] on img at bounding box center [258, 335] width 344 height 229
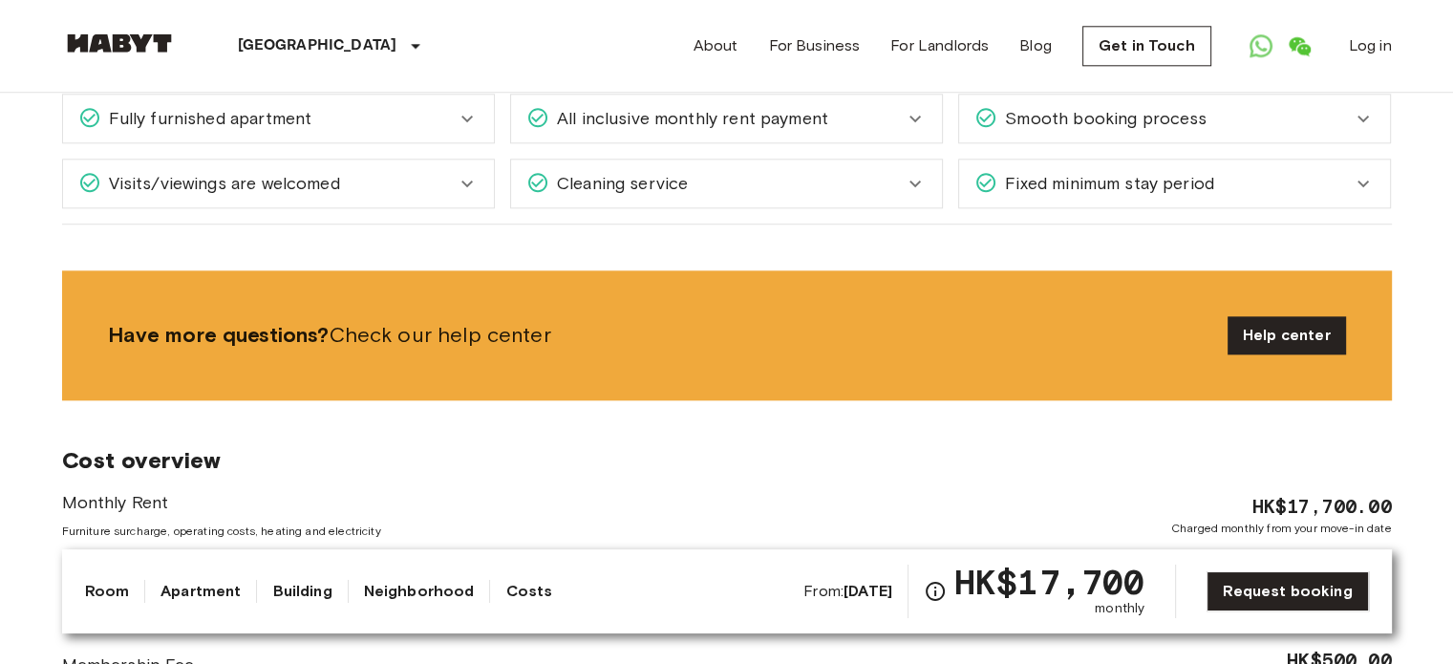
scroll to position [2483, 0]
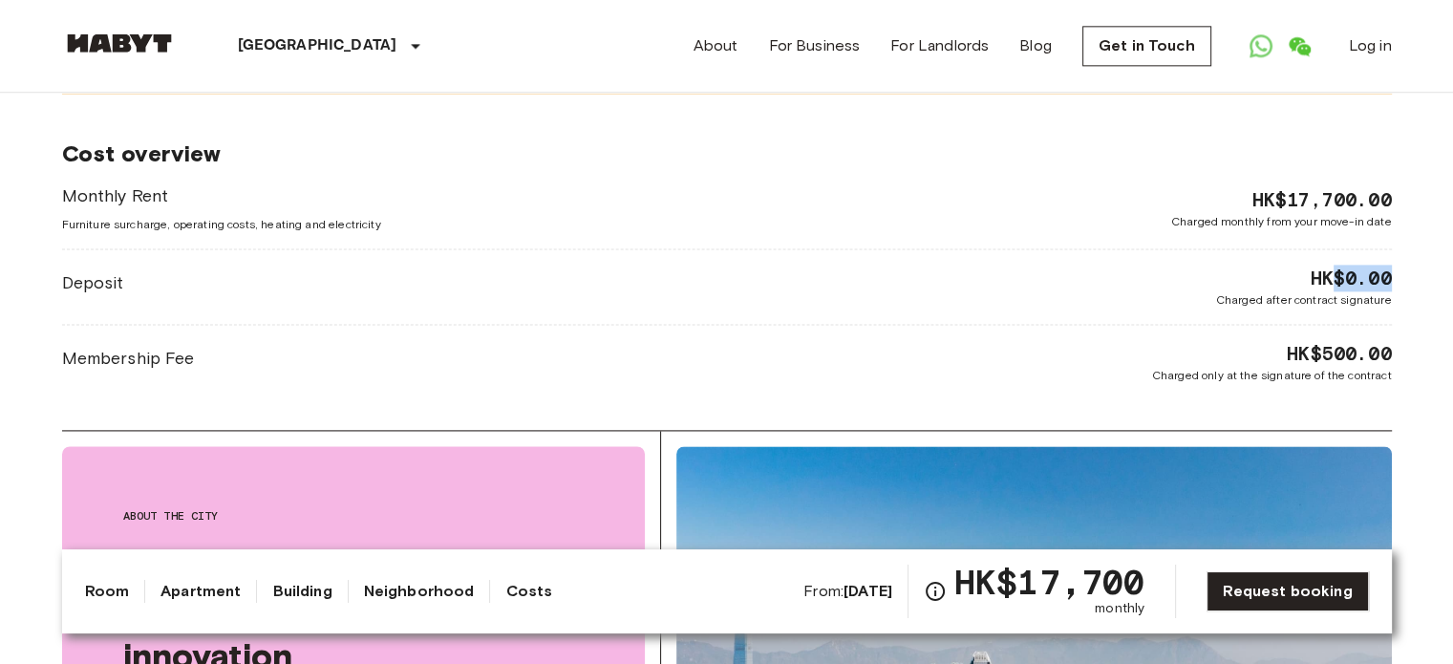
drag, startPoint x: 1329, startPoint y: 279, endPoint x: 1452, endPoint y: 277, distance: 122.3
click at [1451, 278] on body "Hong Kong Europe Amsterdam Berlin Brussels Cologne Dusseldorf Frankfurt Graz Ha…" at bounding box center [726, 276] width 1453 height 5518
click at [1421, 339] on body "Hong Kong Europe Amsterdam Berlin Brussels Cologne Dusseldorf Frankfurt Graz Ha…" at bounding box center [726, 276] width 1453 height 5518
drag, startPoint x: 130, startPoint y: 221, endPoint x: 381, endPoint y: 228, distance: 251.3
click at [375, 228] on span "Furniture surcharge, operating costs, heating and electricity" at bounding box center [221, 224] width 319 height 17
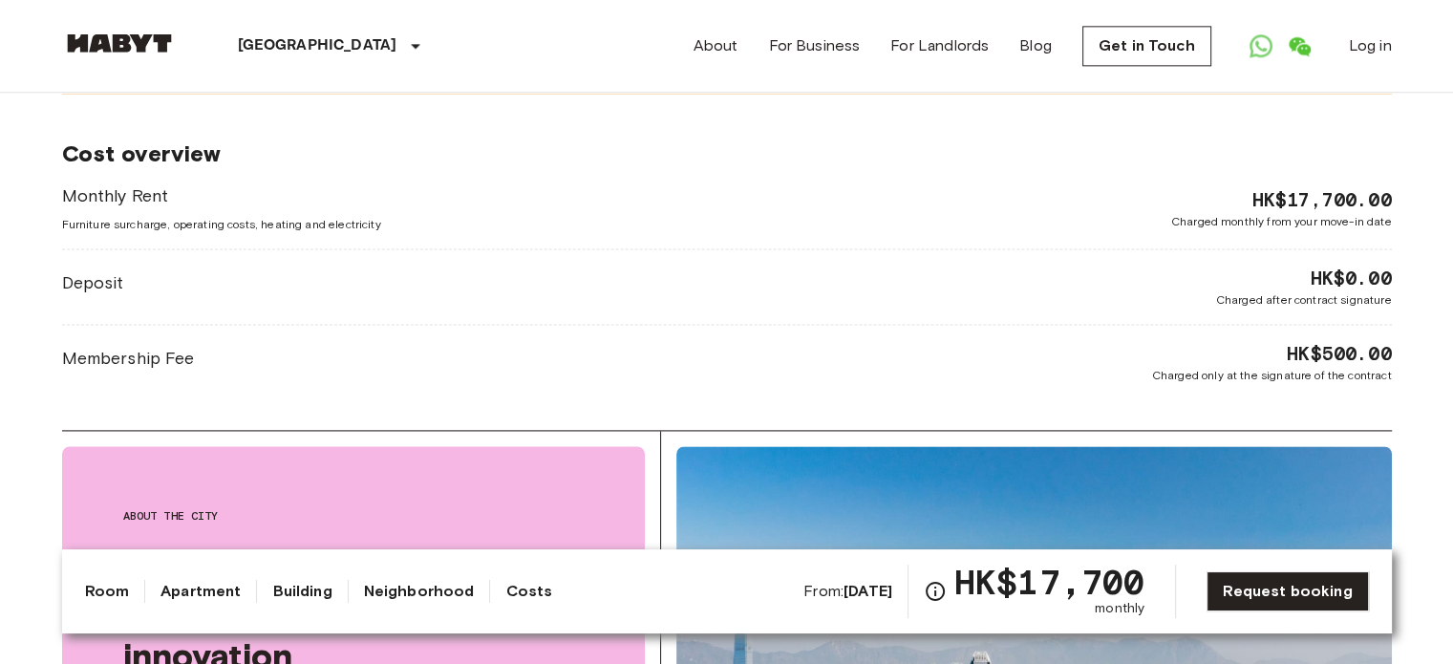
click at [489, 259] on div "Monthly Rent Furniture surcharge, operating costs, heating and electricity HK$1…" at bounding box center [726, 283] width 1329 height 201
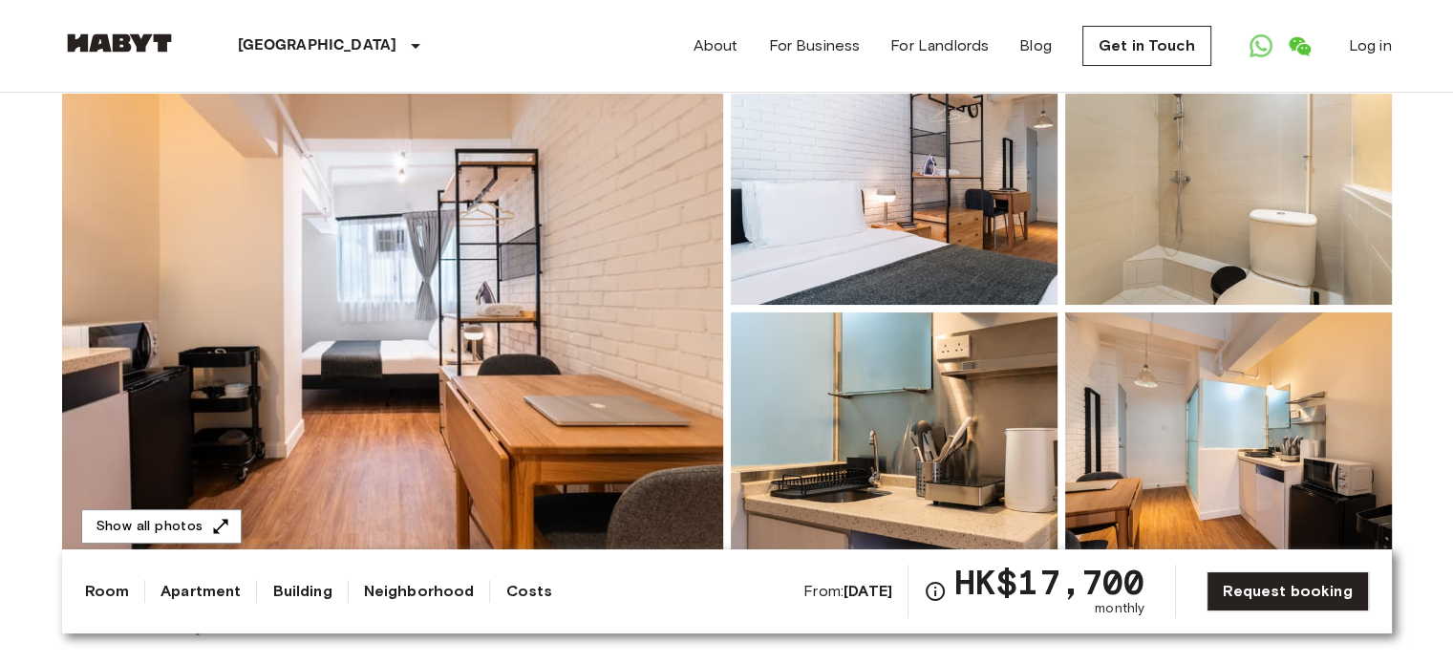
scroll to position [0, 0]
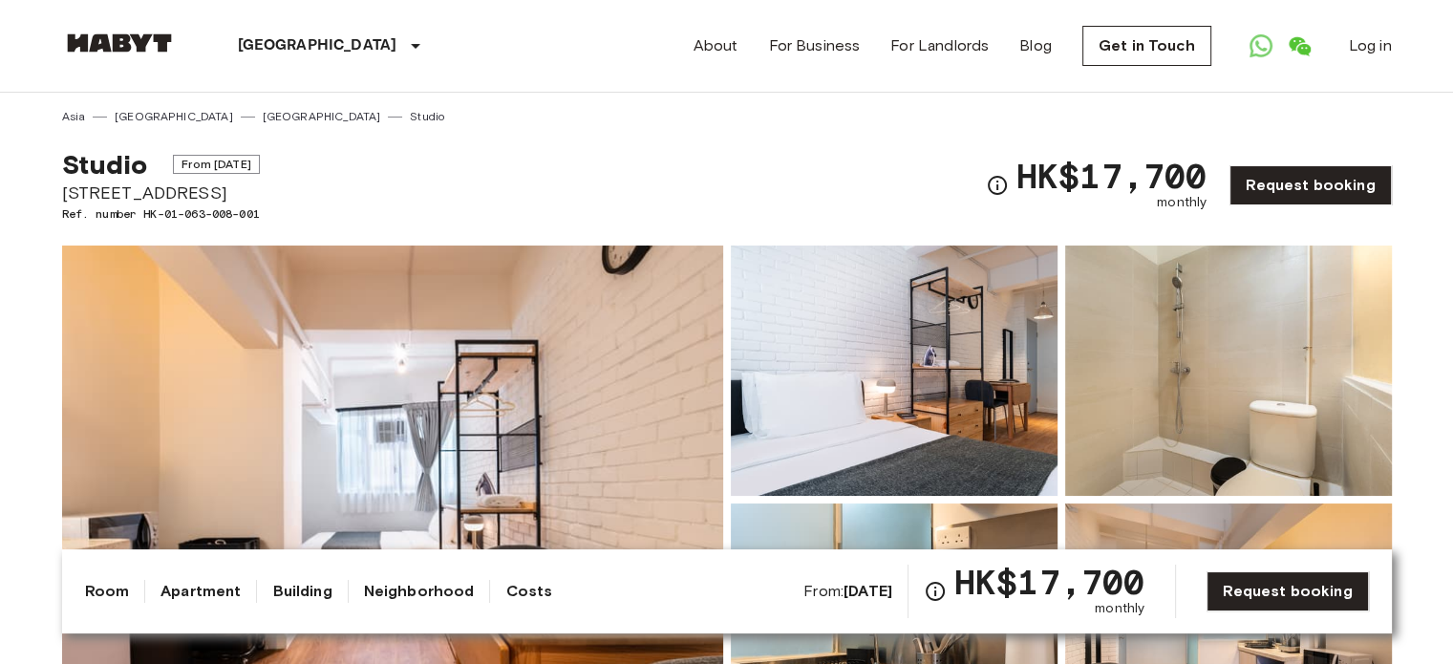
click at [194, 161] on span "From [DATE]" at bounding box center [216, 164] width 87 height 19
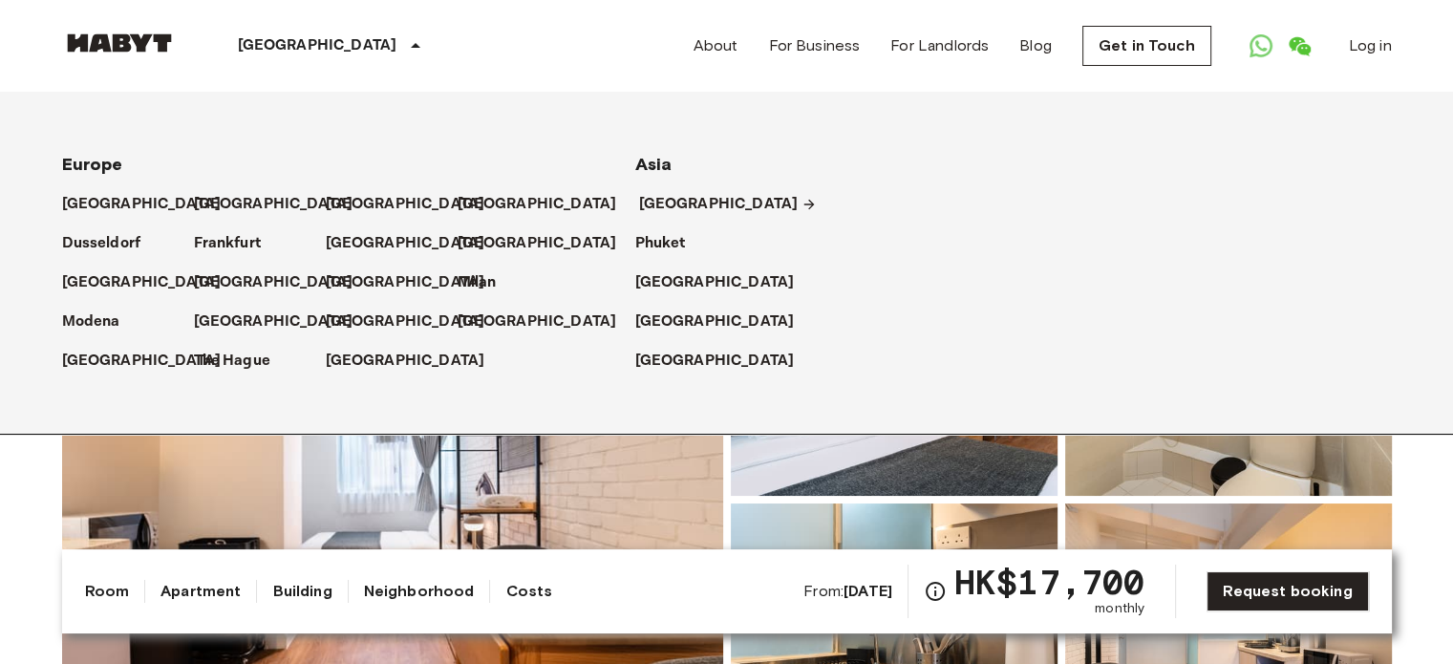
click at [676, 205] on p "[GEOGRAPHIC_DATA]" at bounding box center [718, 204] width 159 height 23
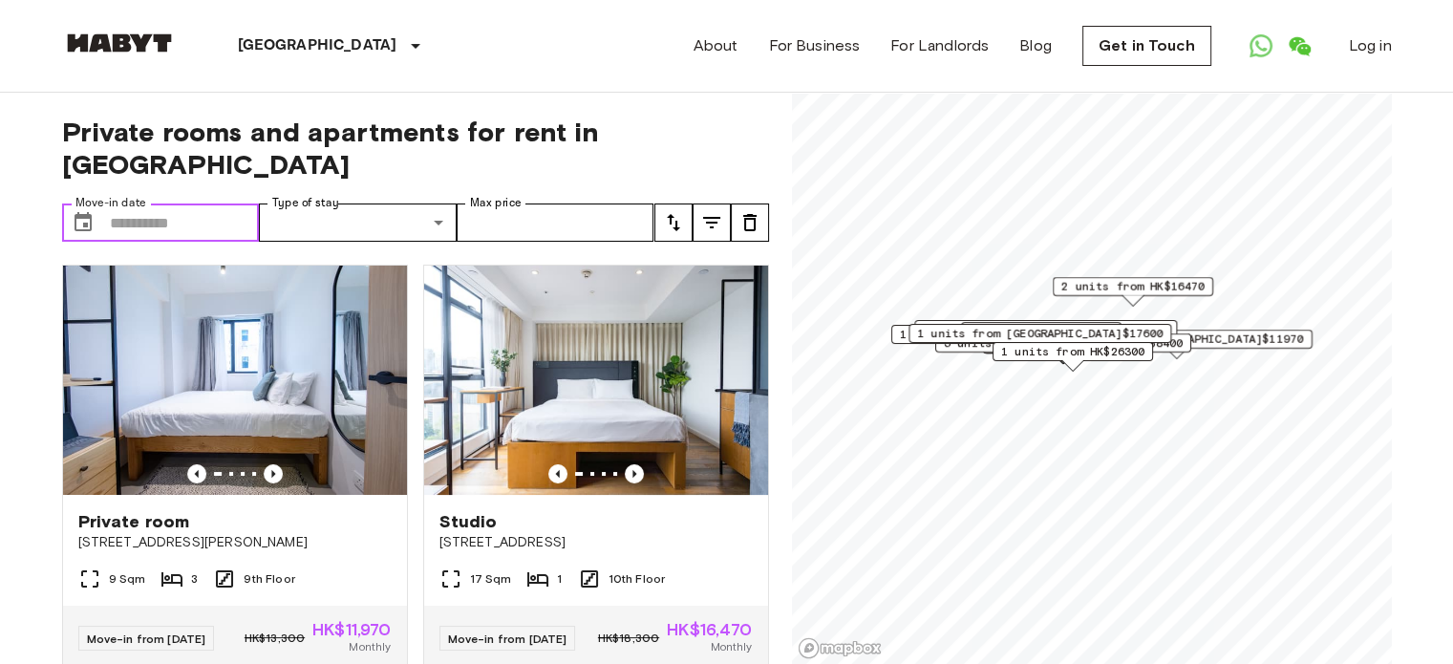
click at [233, 203] on input "Move-in date" at bounding box center [185, 222] width 150 height 38
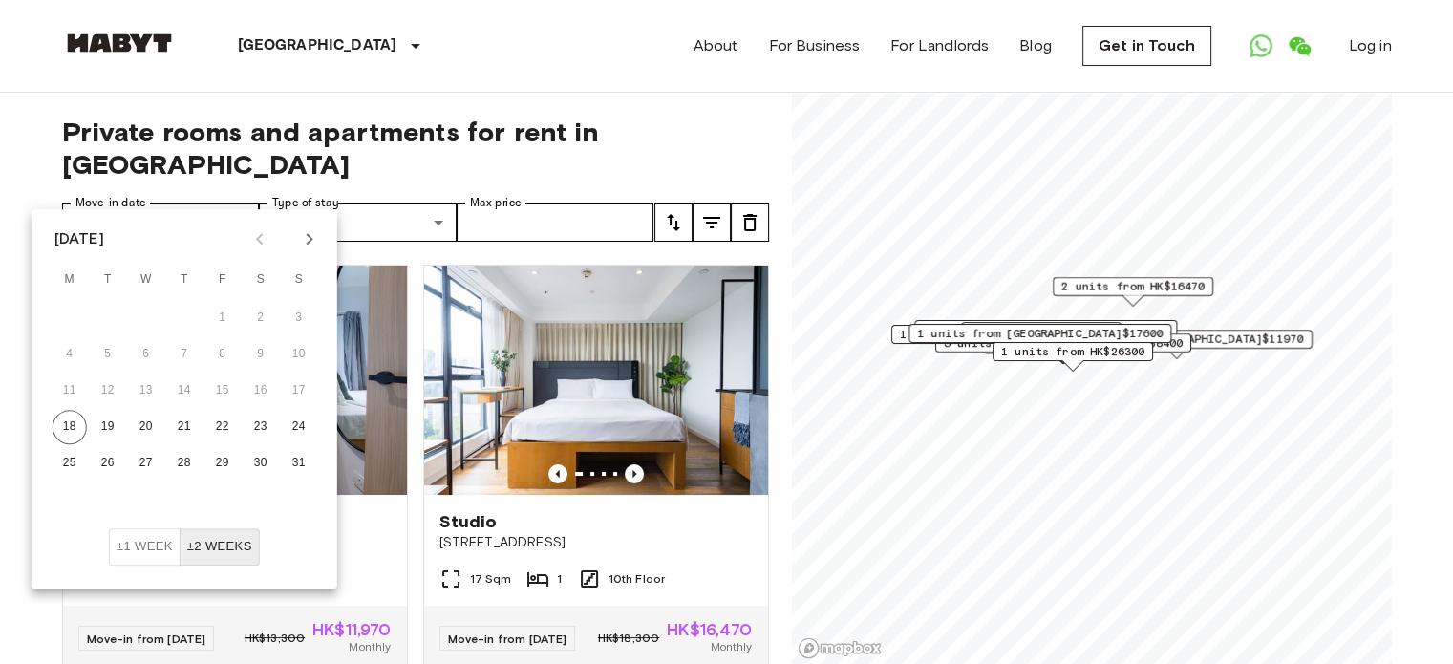
click at [323, 228] on div at bounding box center [285, 239] width 82 height 32
click at [311, 232] on icon "Next month" at bounding box center [309, 238] width 23 height 23
click at [68, 320] on button "1" at bounding box center [70, 318] width 34 height 34
type input "**********"
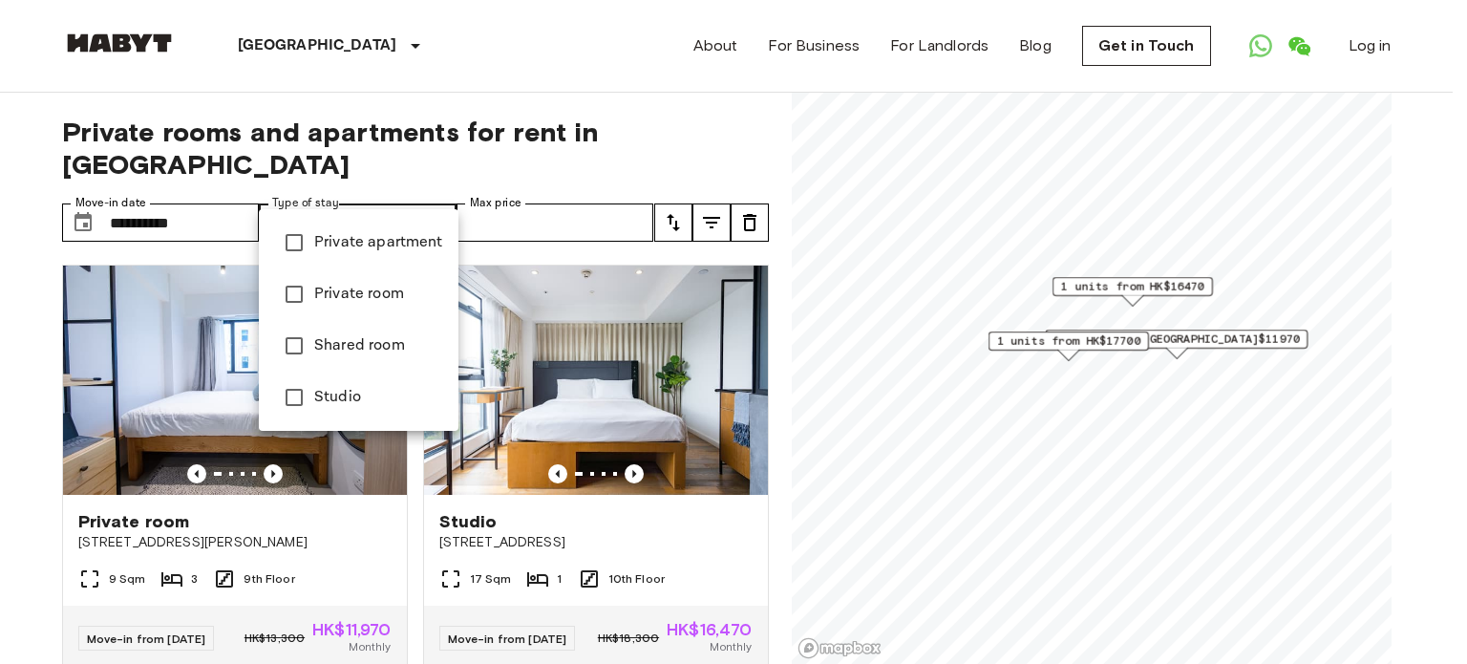
click at [352, 195] on div at bounding box center [733, 332] width 1467 height 664
drag, startPoint x: 0, startPoint y: 431, endPoint x: 15, endPoint y: 423, distance: 17.1
click at [2, 429] on div at bounding box center [733, 332] width 1467 height 664
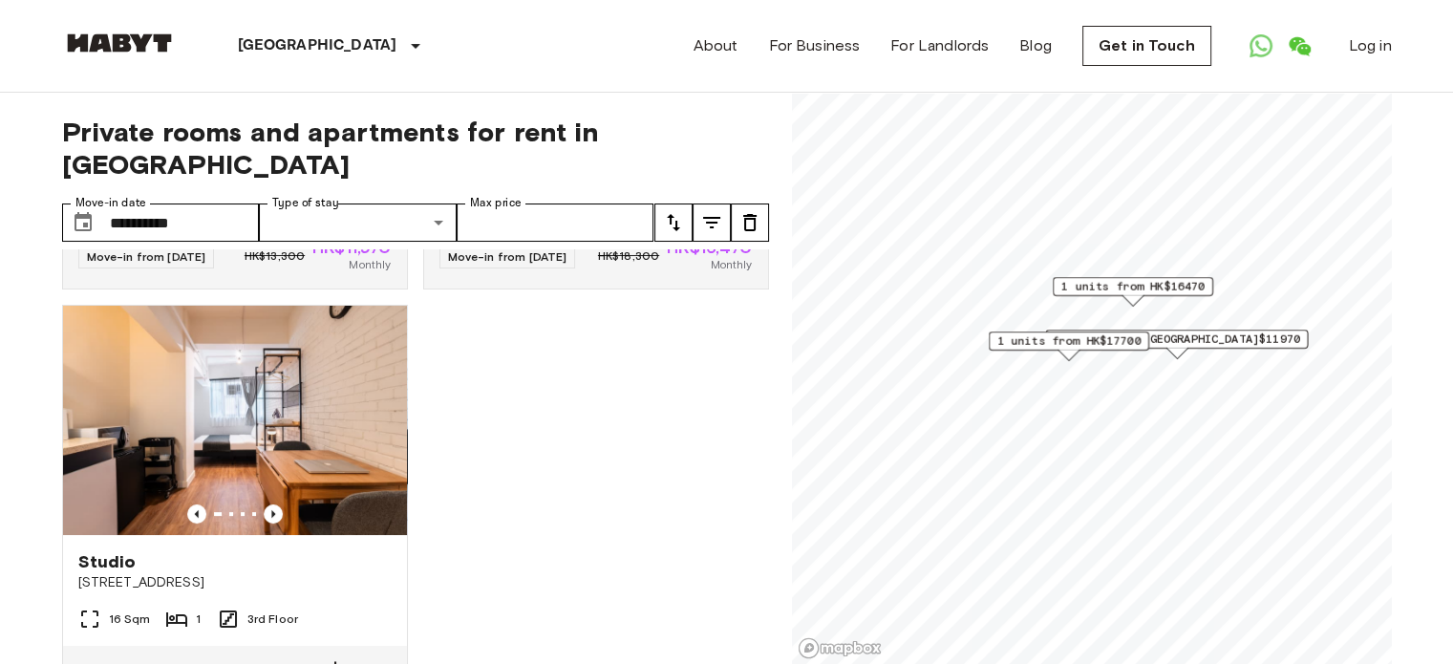
scroll to position [480, 0]
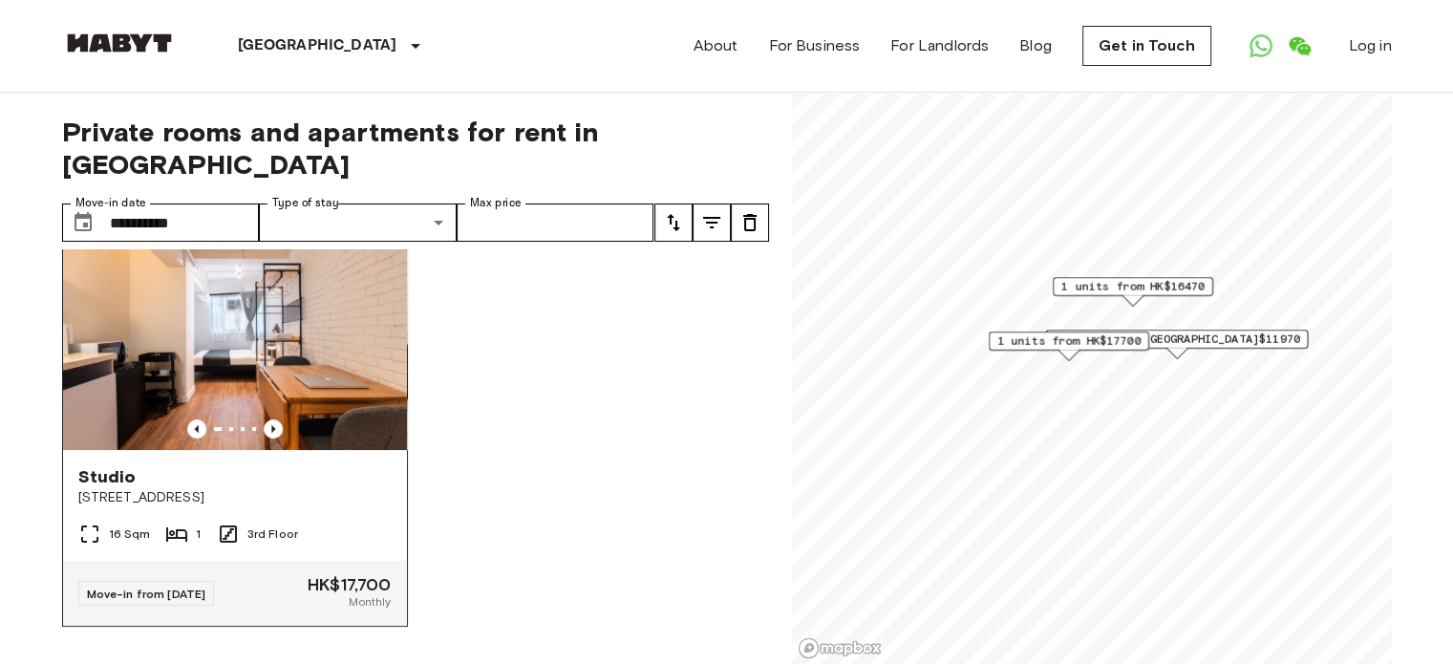
click at [332, 345] on img at bounding box center [235, 335] width 344 height 229
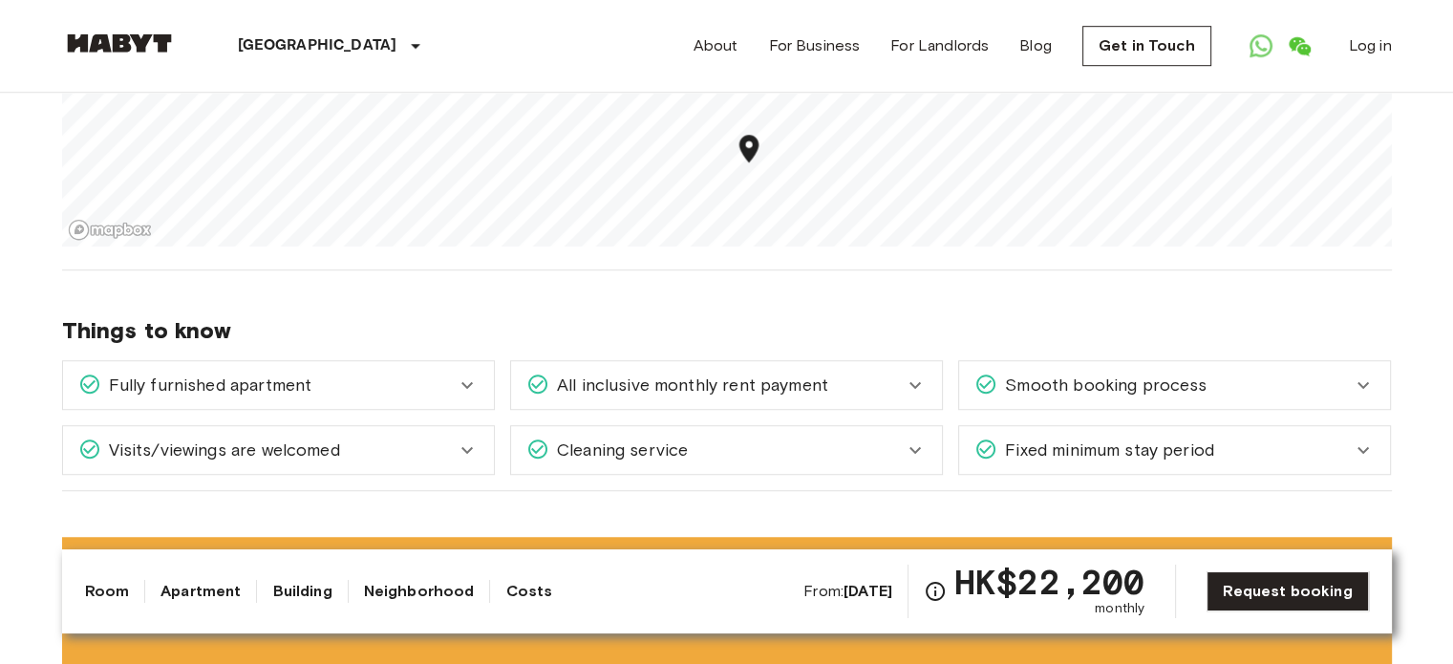
scroll to position [1337, 0]
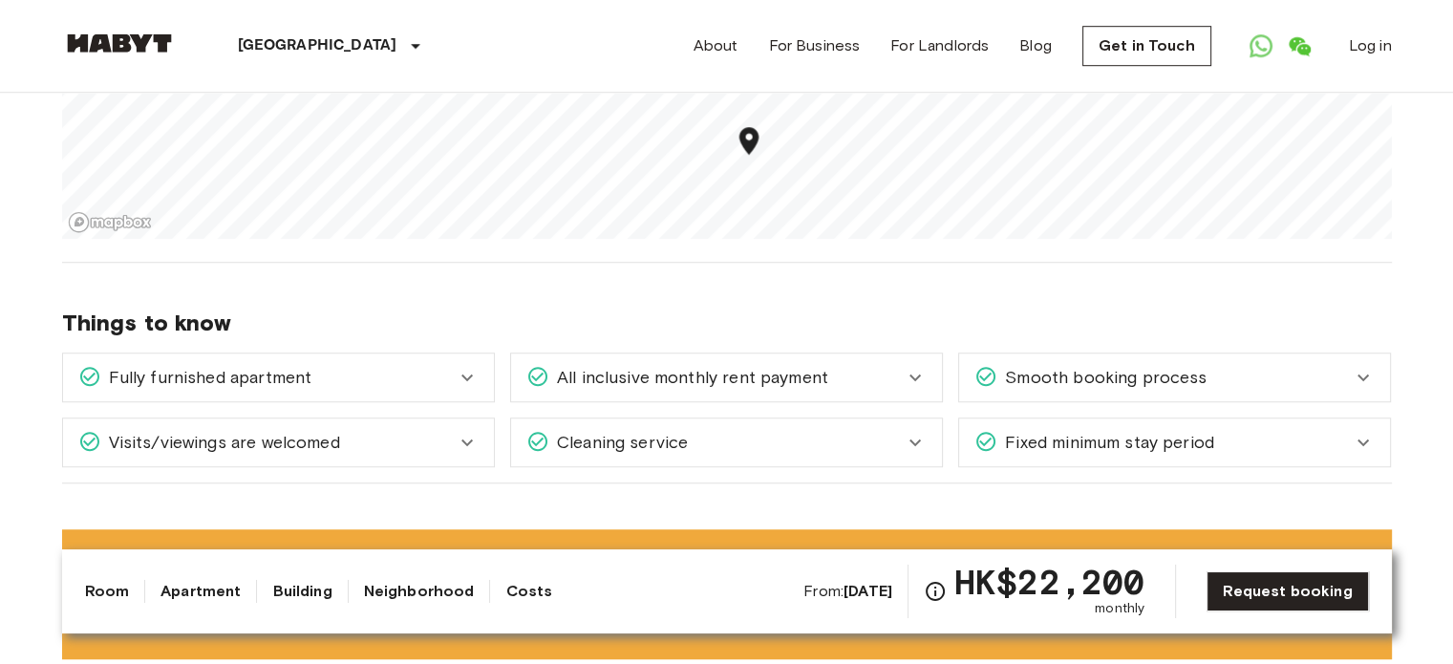
click at [862, 353] on div "All inclusive monthly rent payment" at bounding box center [726, 377] width 431 height 48
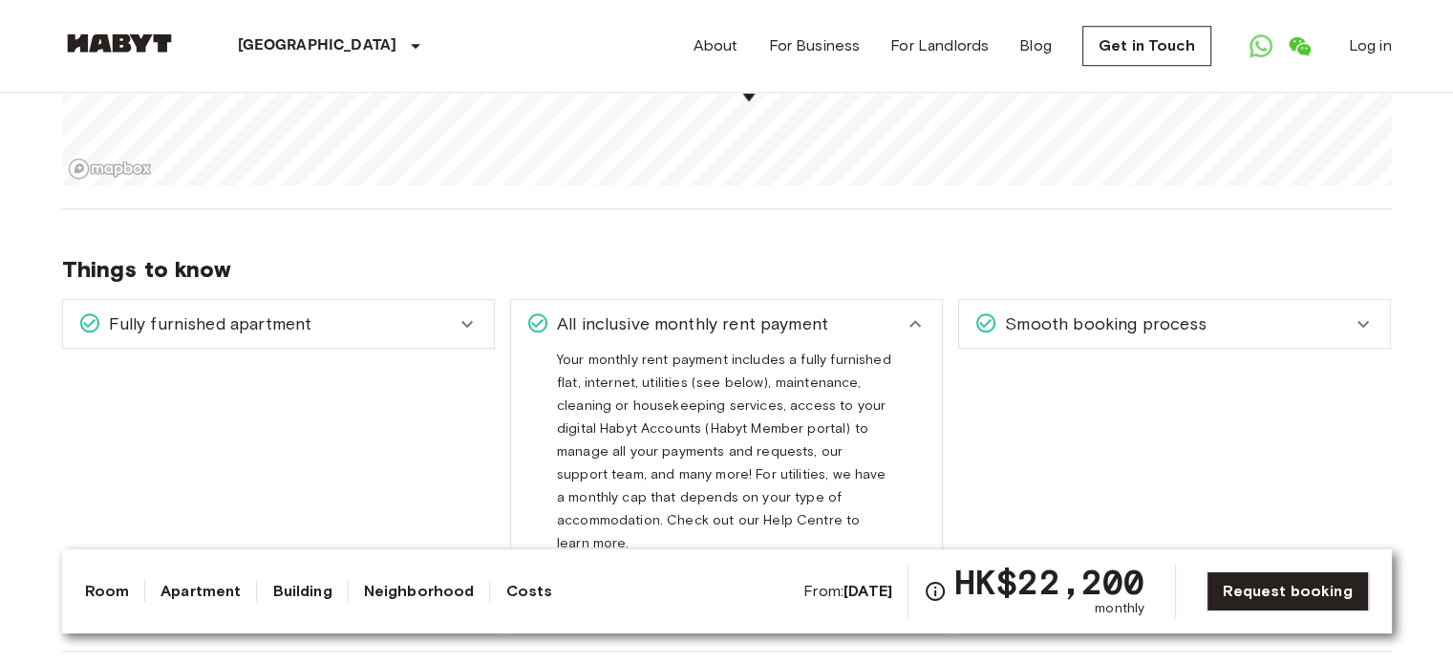
scroll to position [1433, 0]
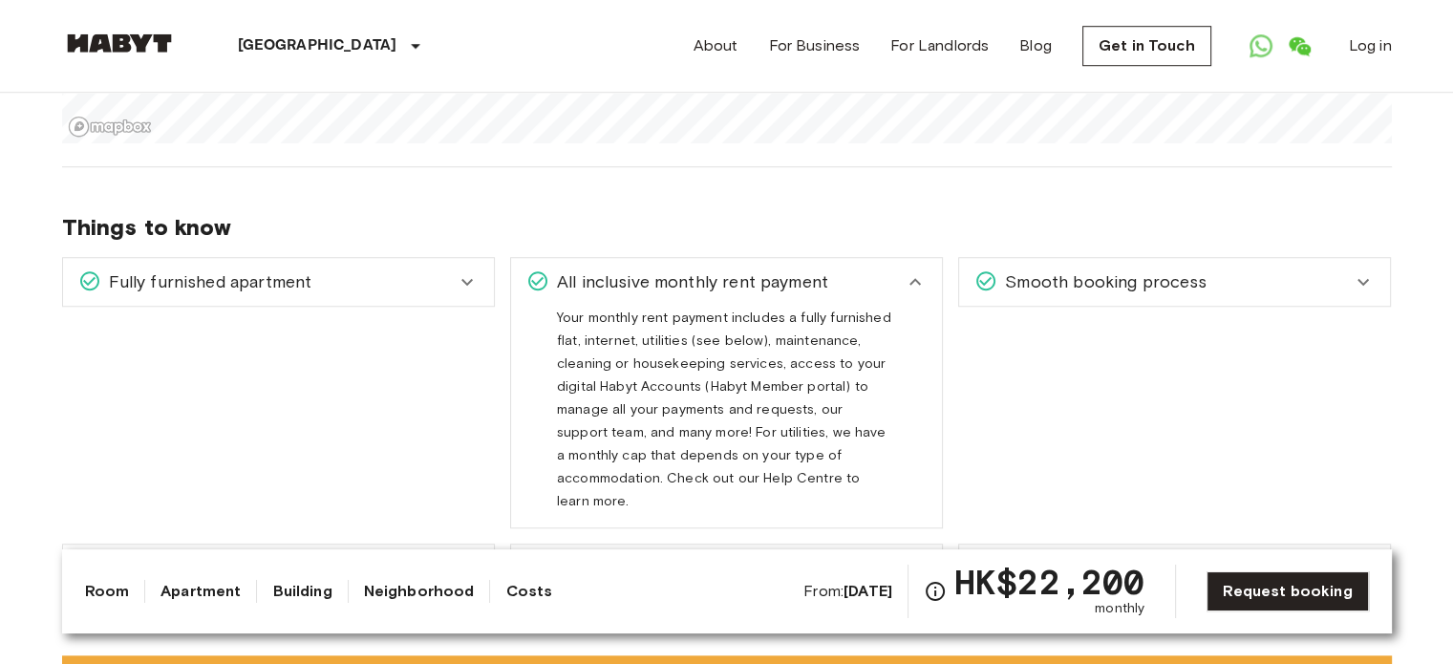
click at [1192, 556] on span "Fixed minimum stay period" at bounding box center [1105, 568] width 217 height 25
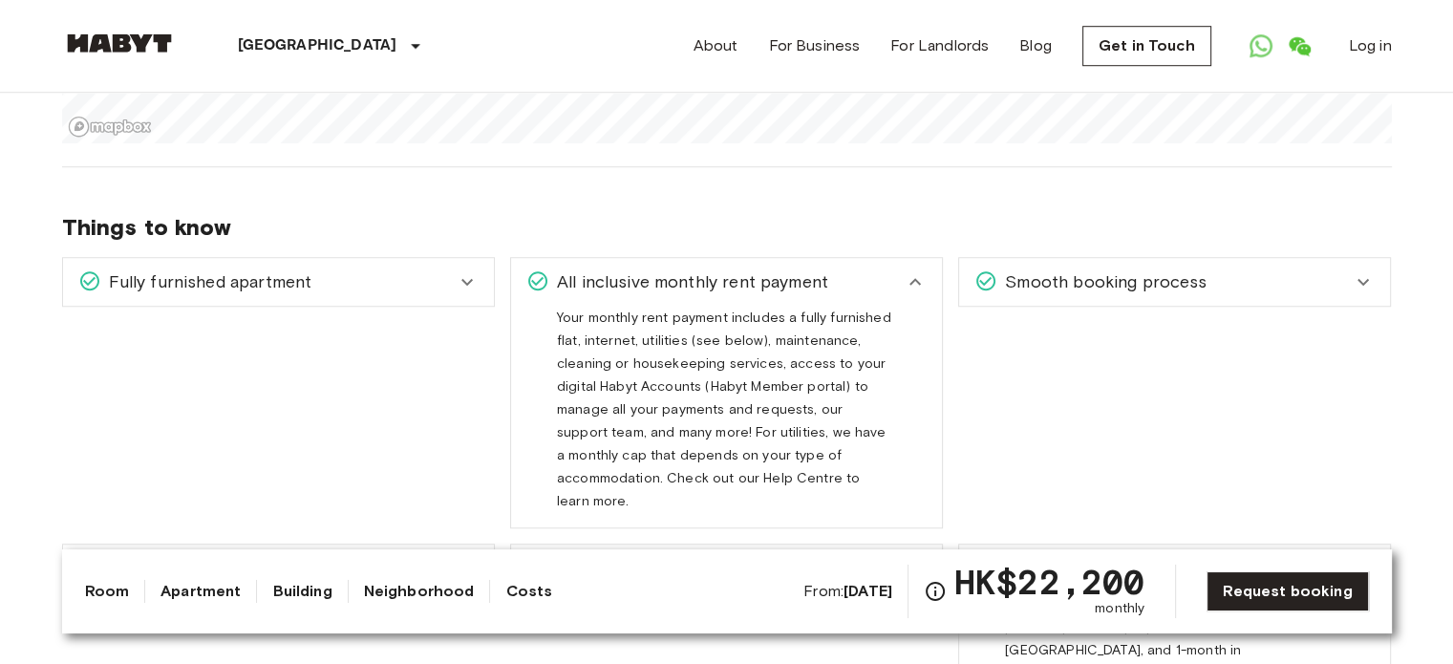
click at [1155, 269] on span "Smooth booking process" at bounding box center [1101, 281] width 209 height 25
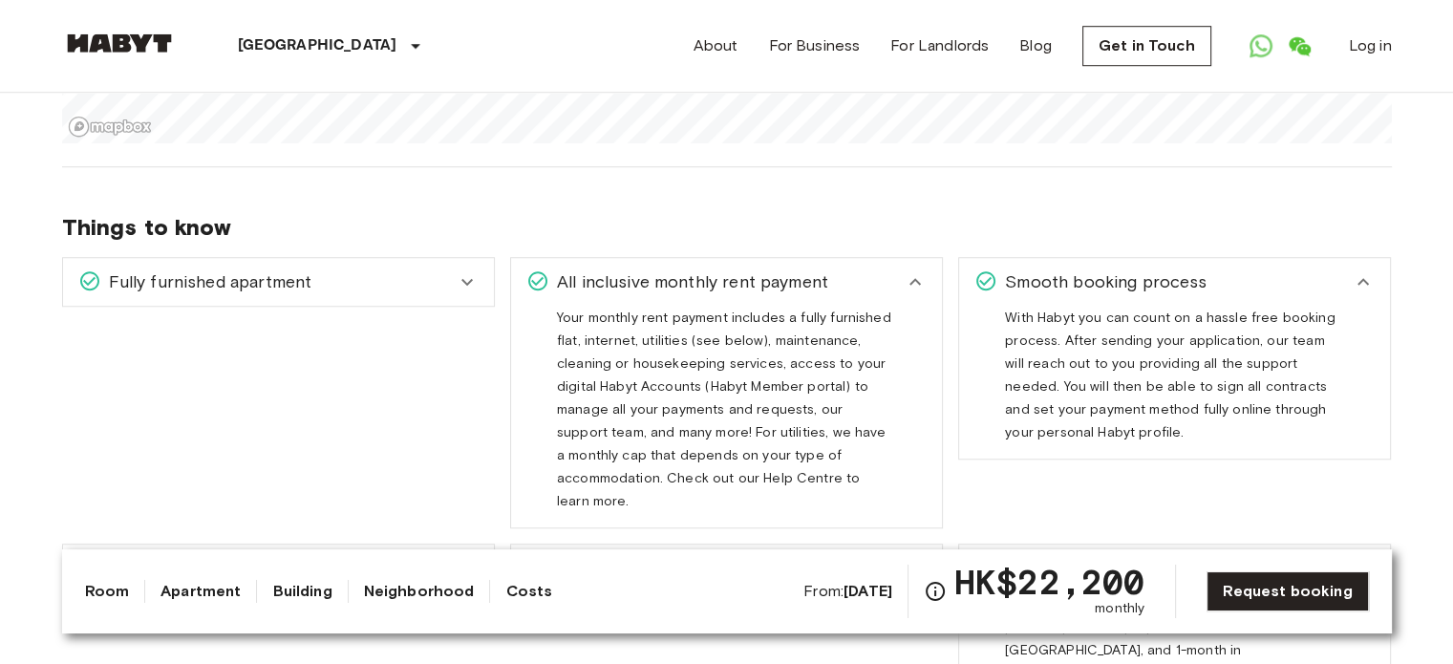
click at [224, 269] on span "Fully furnished apartment" at bounding box center [206, 281] width 211 height 25
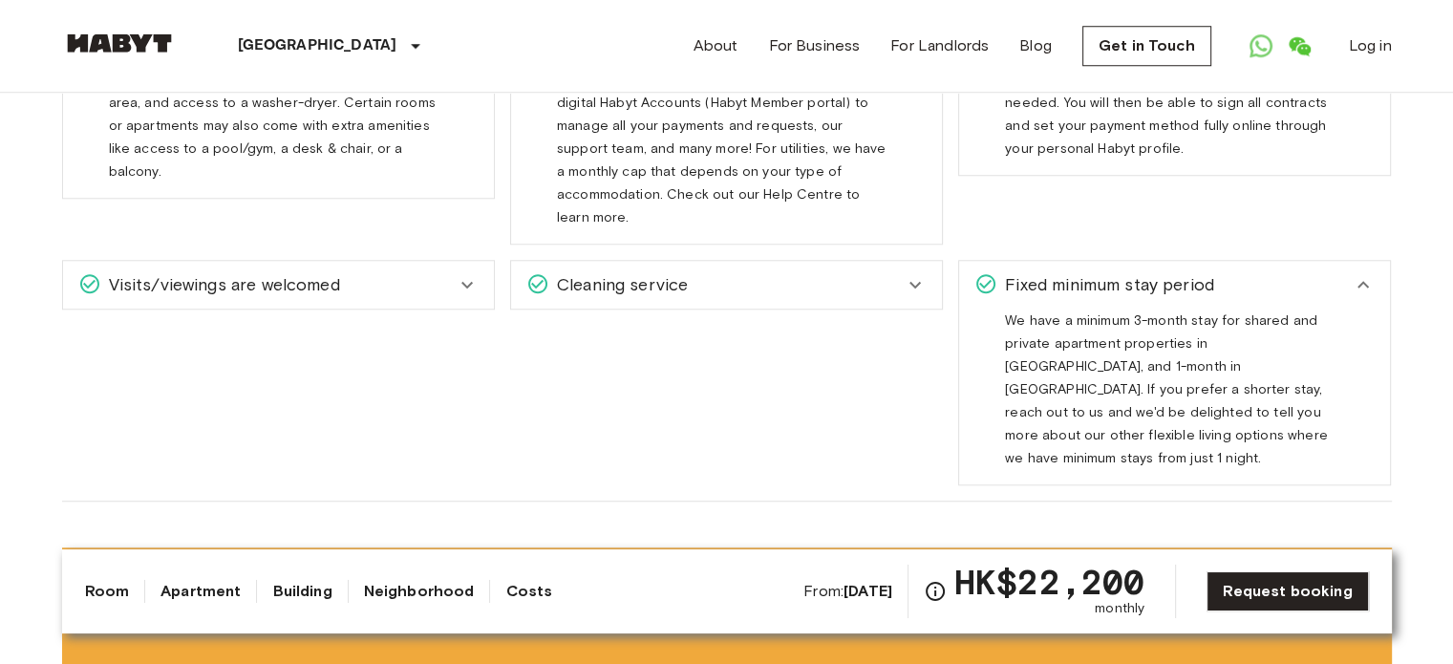
scroll to position [1719, 0]
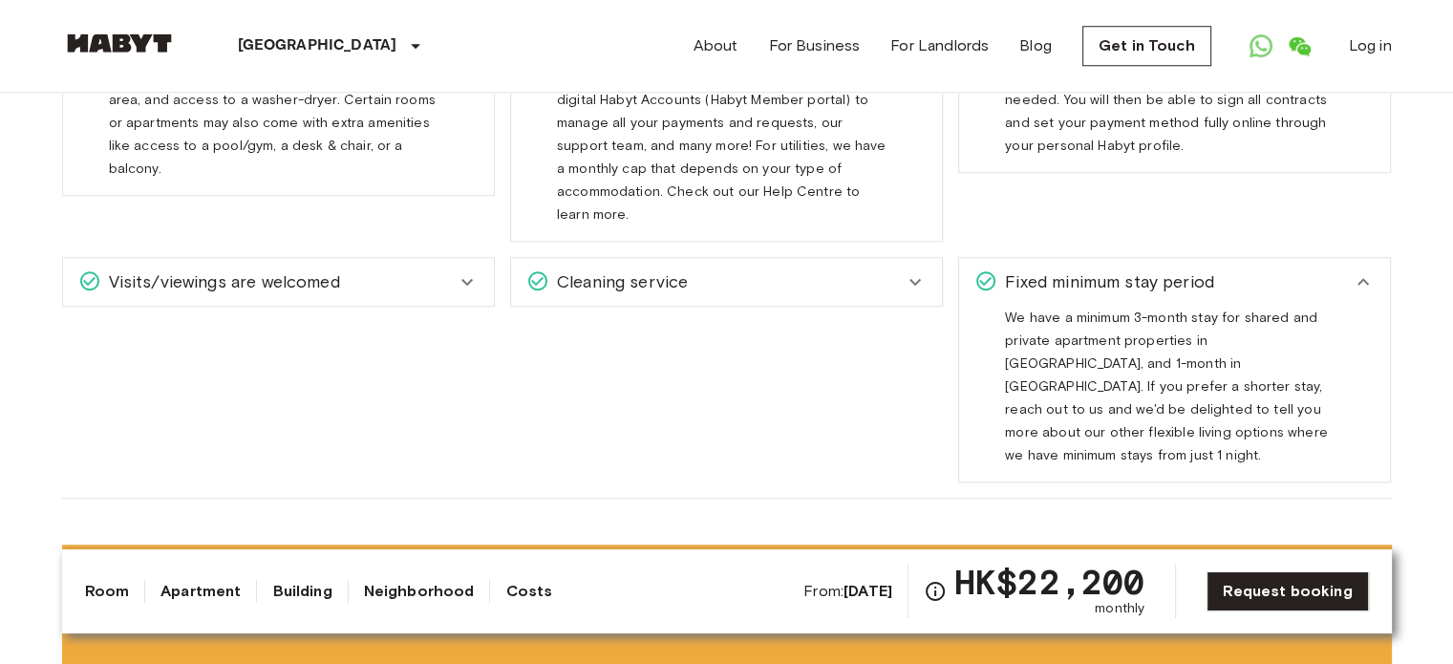
click at [259, 269] on span "Visits/viewings are welcomed" at bounding box center [220, 281] width 239 height 25
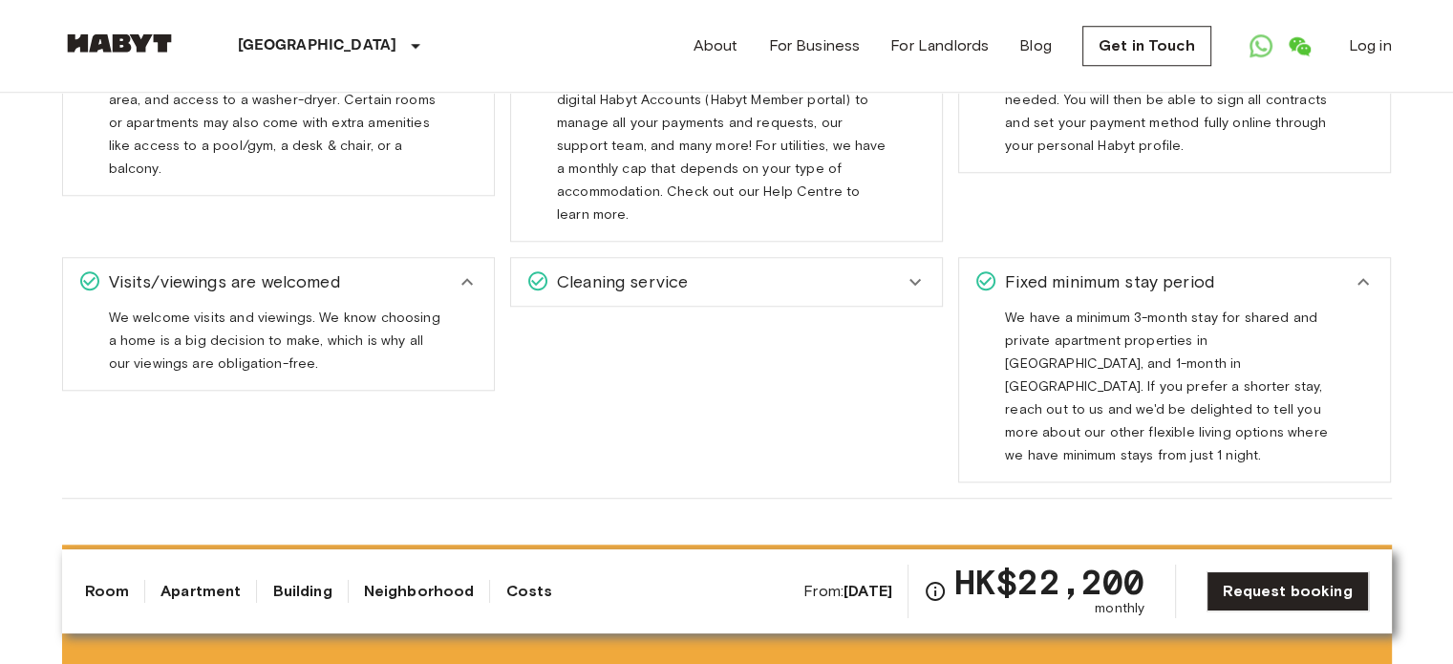
click at [704, 269] on div "Cleaning service" at bounding box center [714, 281] width 377 height 25
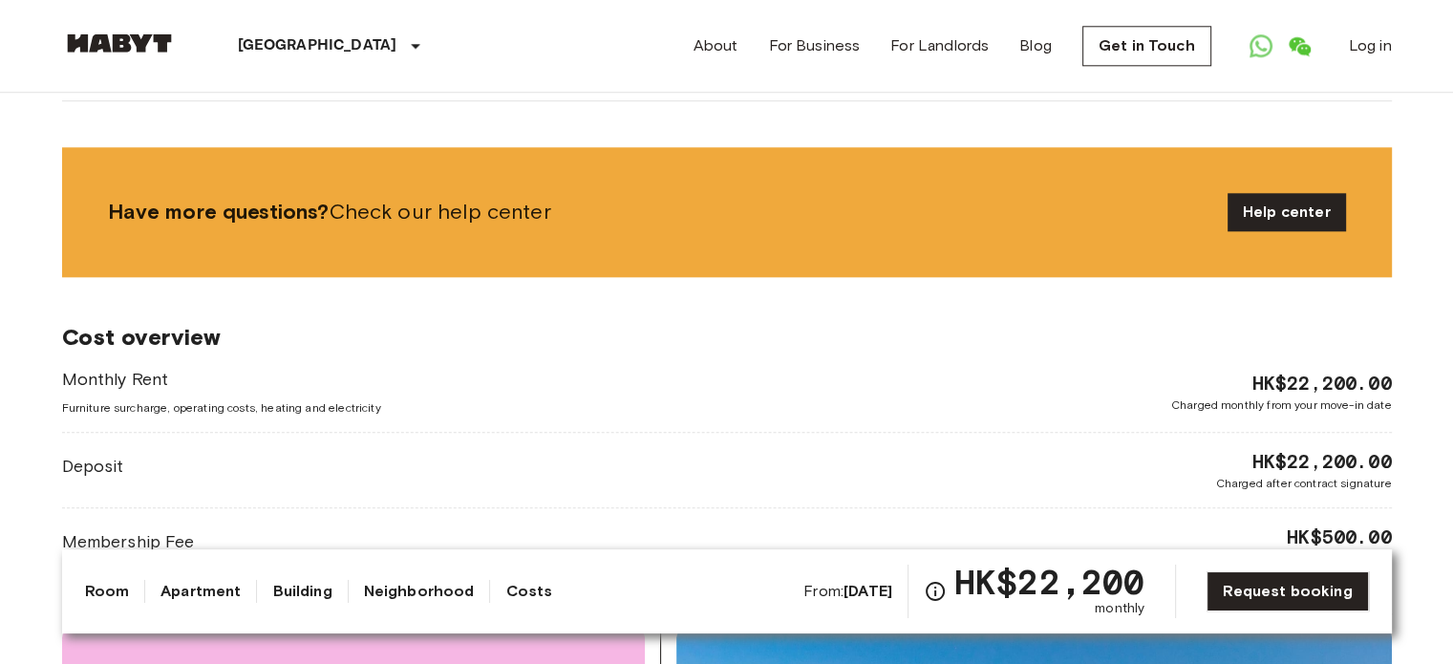
scroll to position [2292, 0]
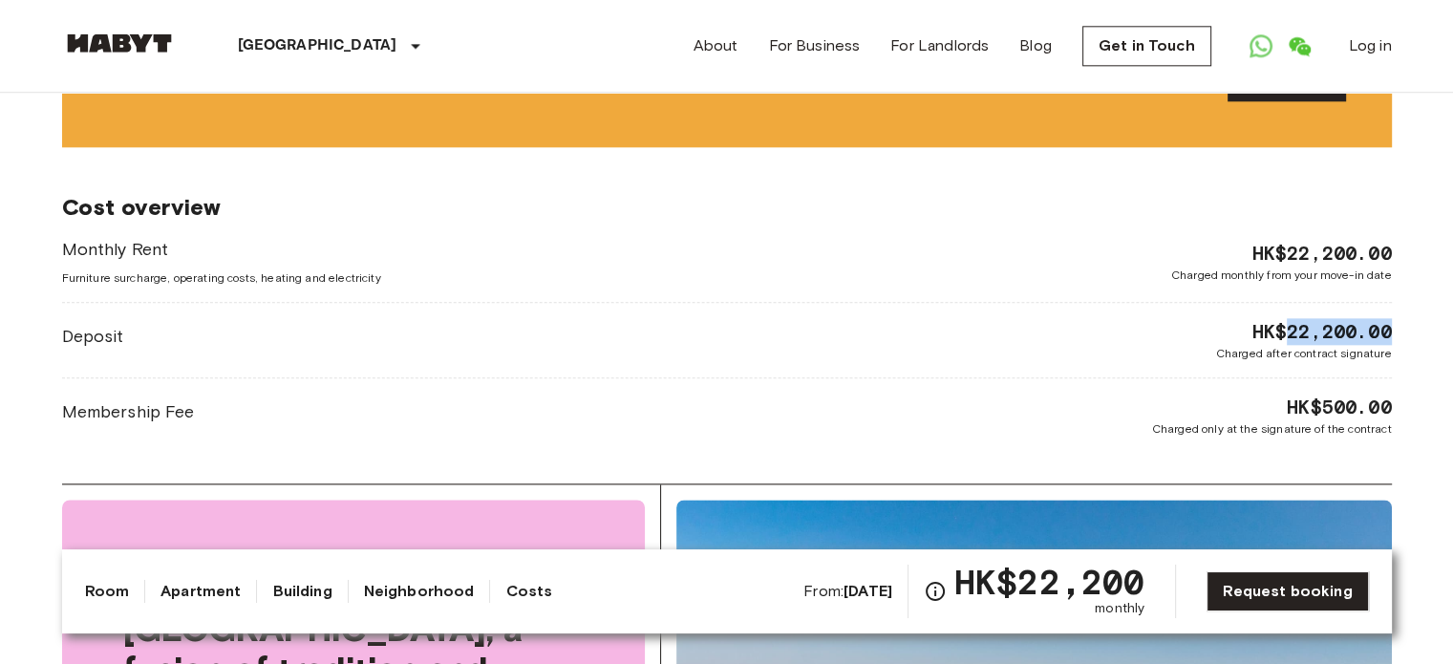
drag, startPoint x: 1288, startPoint y: 238, endPoint x: 1409, endPoint y: 254, distance: 121.4
click at [1452, 232] on html "Hong Kong Europe Amsterdam Berlin Brussels Cologne Dusseldorf Frankfurt Graz Ha…" at bounding box center [726, 398] width 1453 height 5381
click at [1067, 393] on div "Membership Fee HK$500.00 Charged only at the signature of the contract" at bounding box center [726, 415] width 1329 height 44
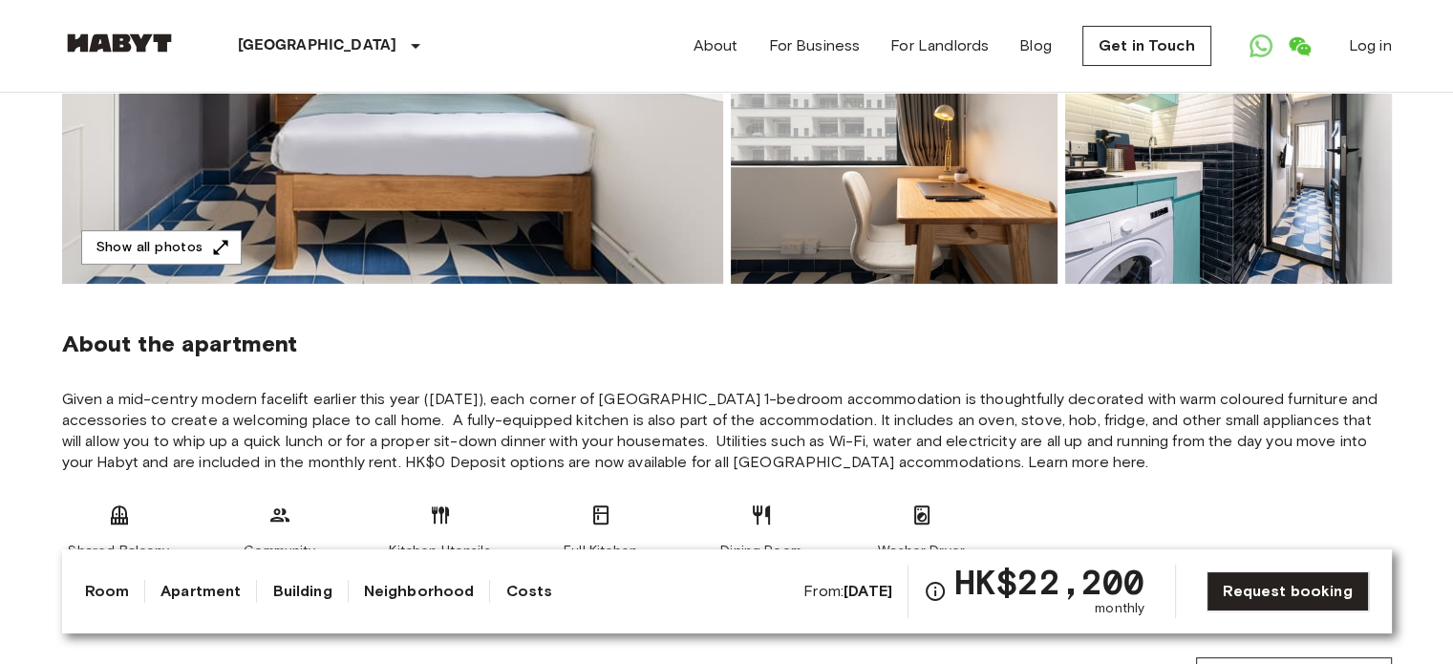
scroll to position [287, 0]
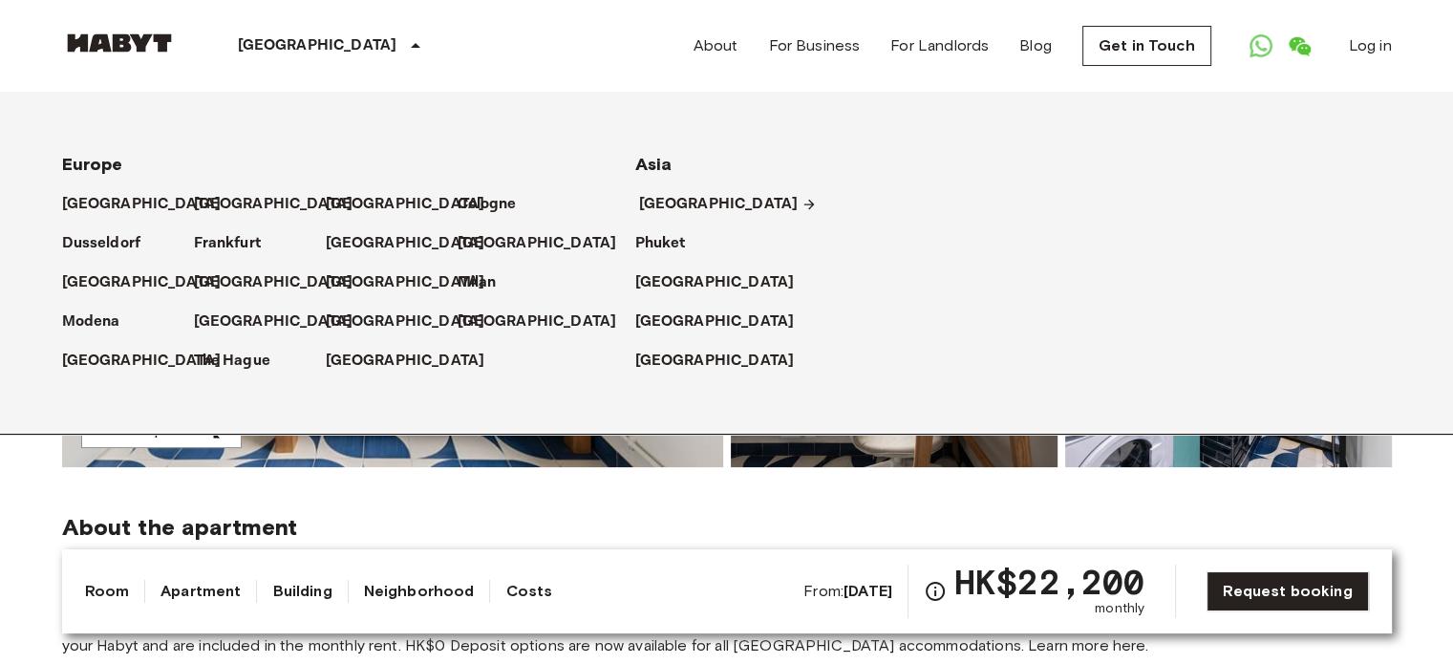
click at [690, 203] on p "[GEOGRAPHIC_DATA]" at bounding box center [718, 204] width 159 height 23
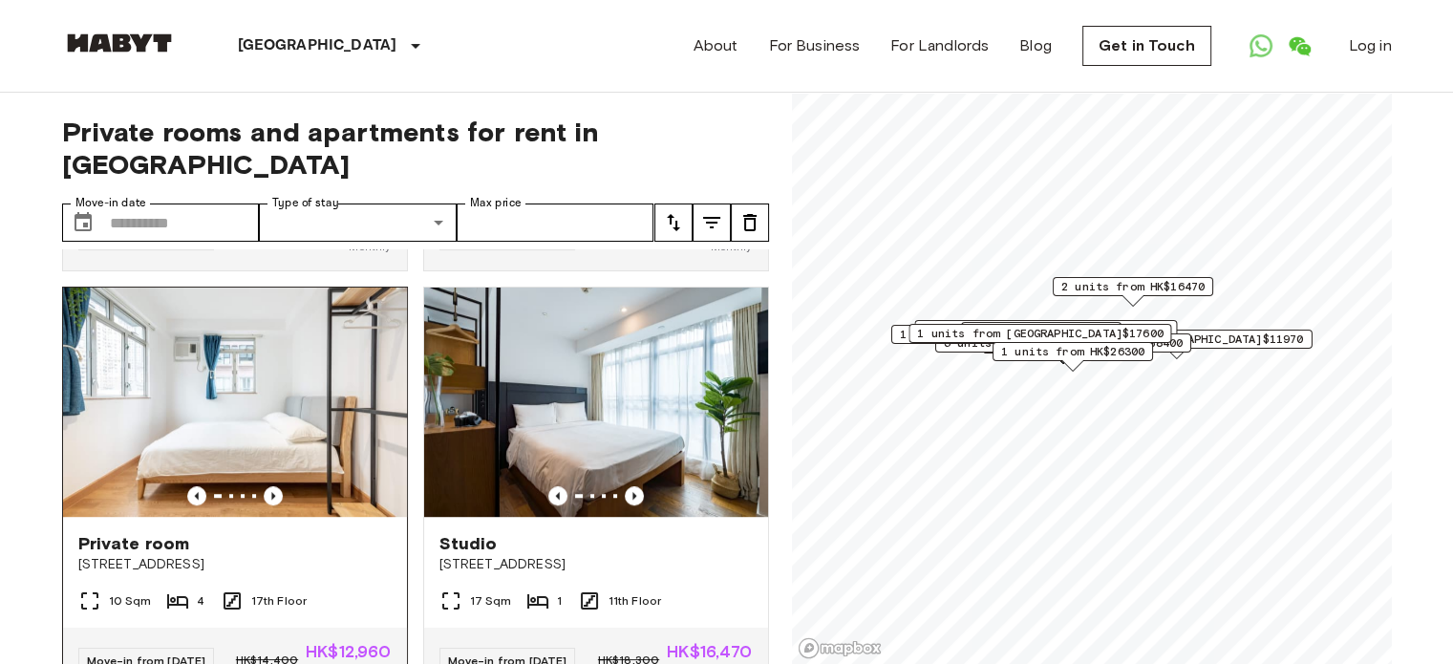
scroll to position [1242, 0]
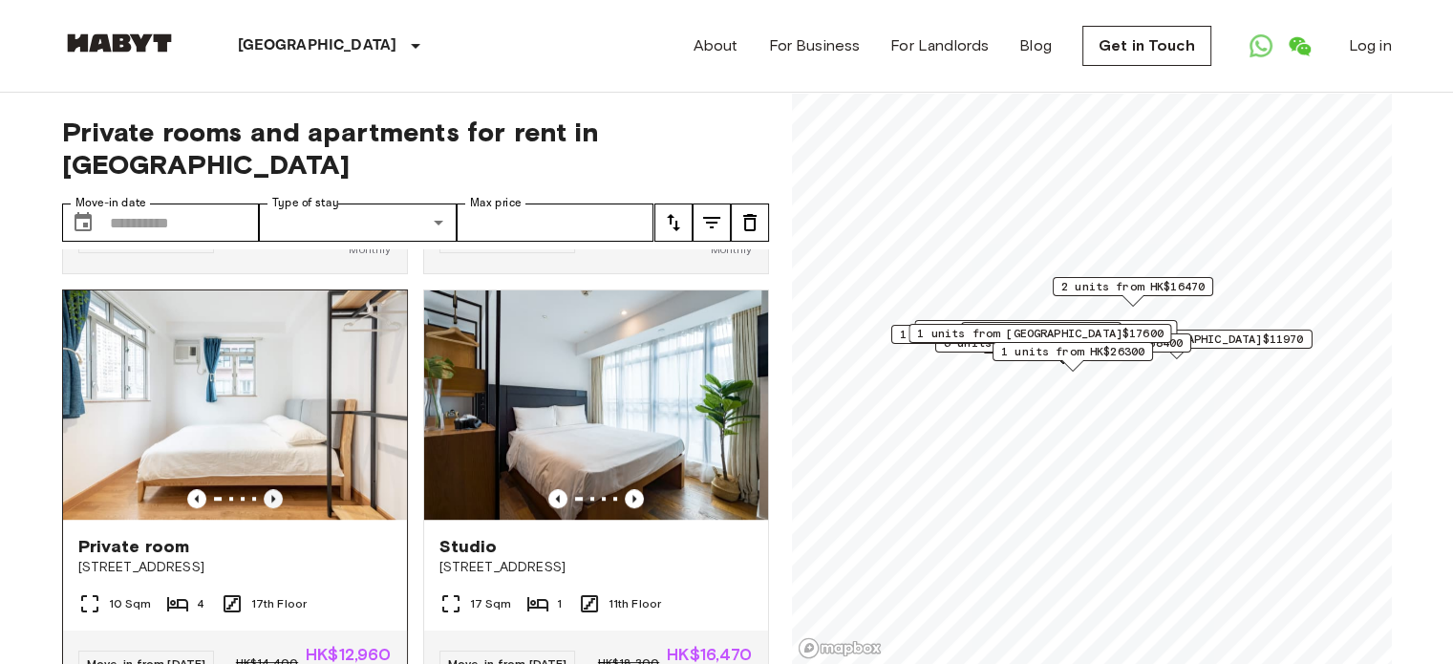
click at [269, 508] on icon "Previous image" at bounding box center [273, 498] width 19 height 19
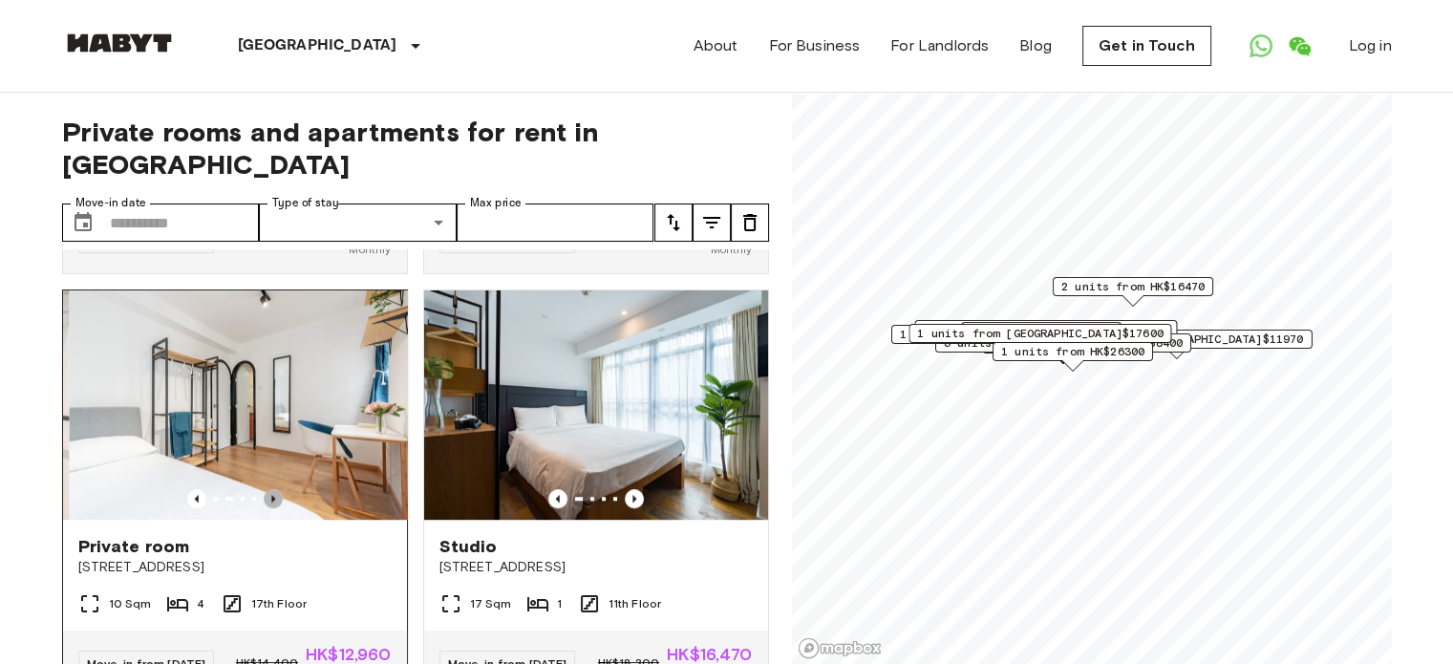
click at [268, 508] on icon "Previous image" at bounding box center [273, 498] width 19 height 19
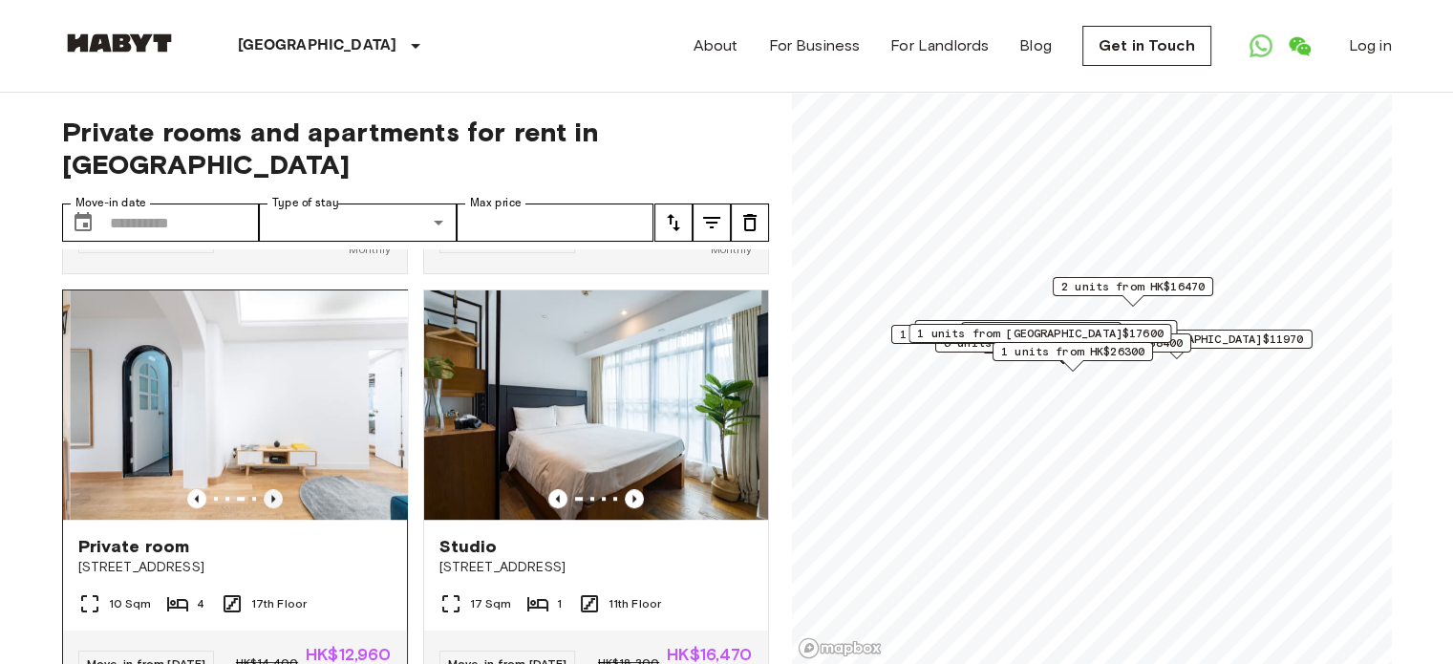
click at [268, 508] on icon "Previous image" at bounding box center [273, 498] width 19 height 19
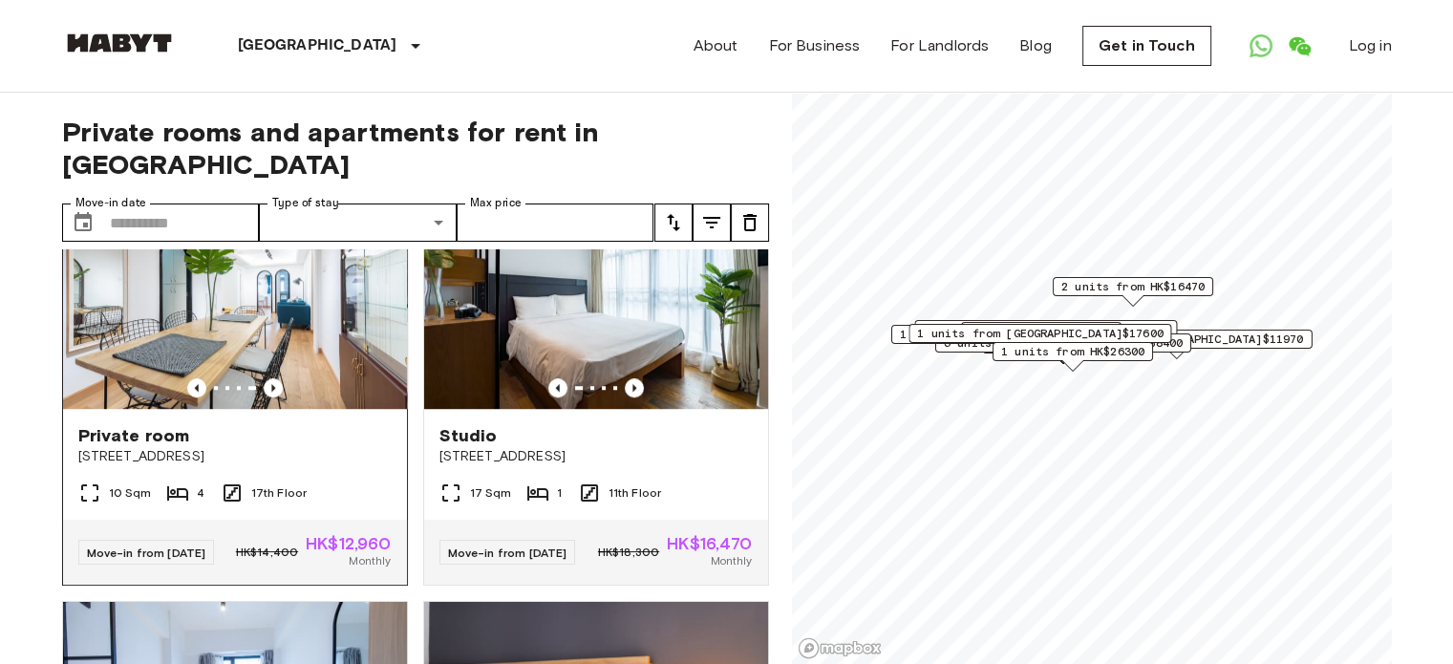
scroll to position [1433, 0]
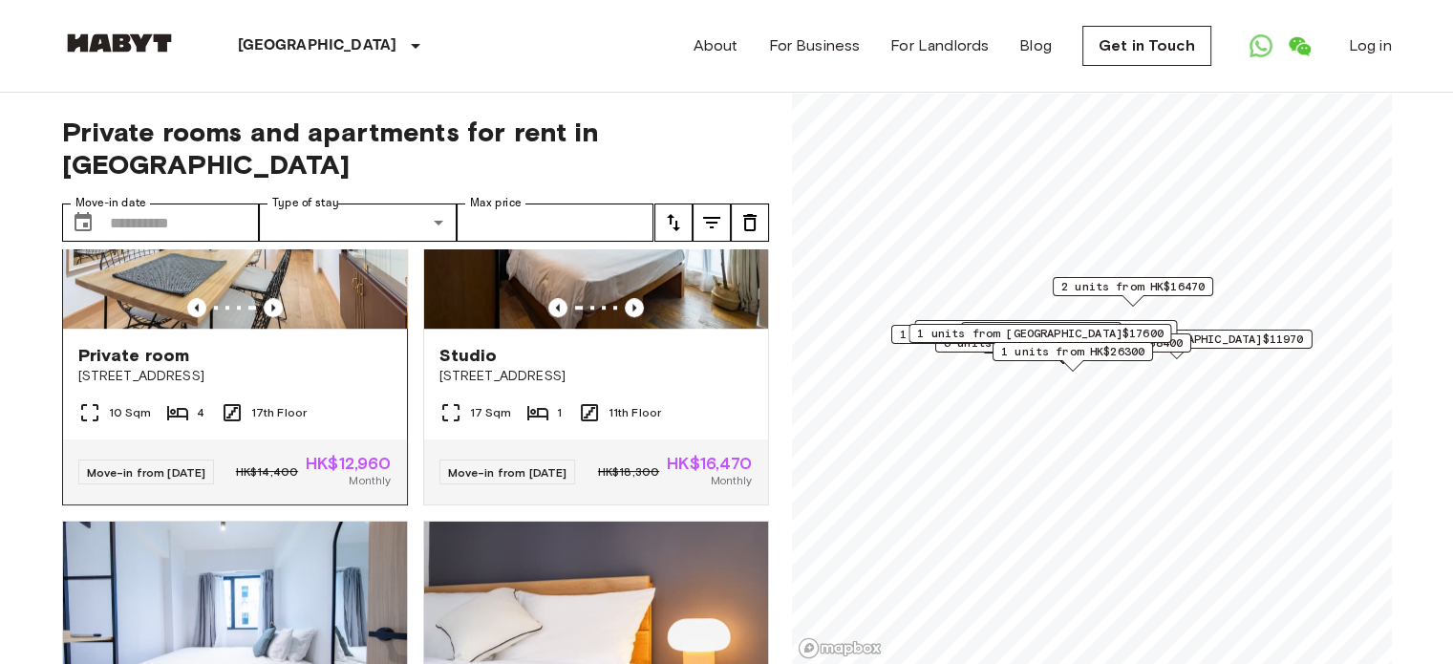
click at [249, 290] on img at bounding box center [235, 213] width 344 height 229
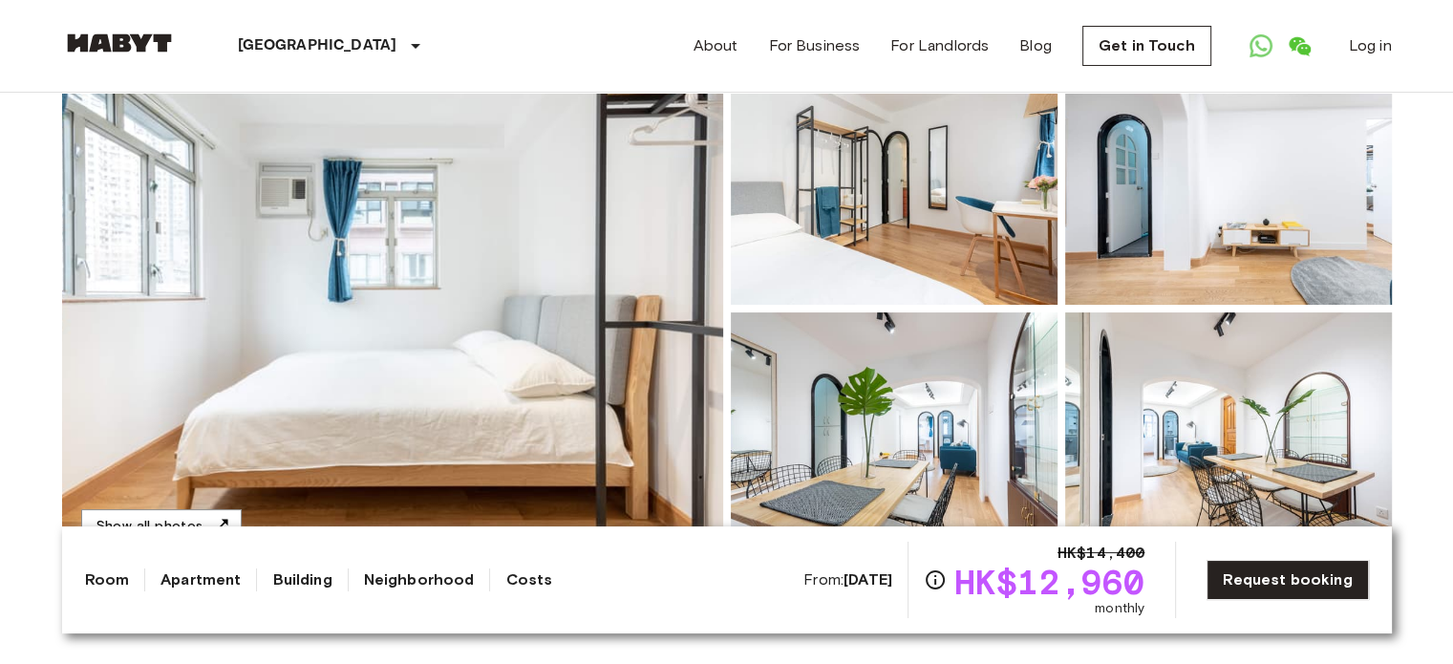
scroll to position [191, 0]
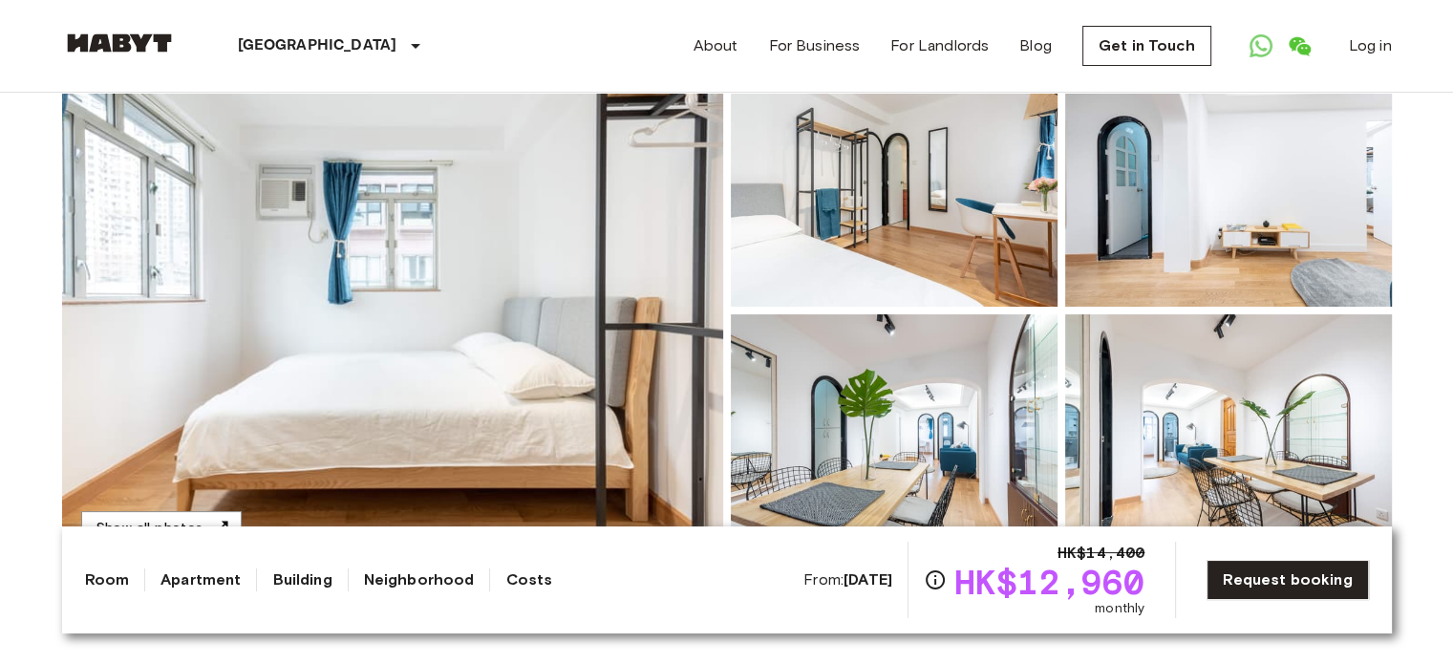
click at [1210, 202] on img at bounding box center [1228, 181] width 327 height 250
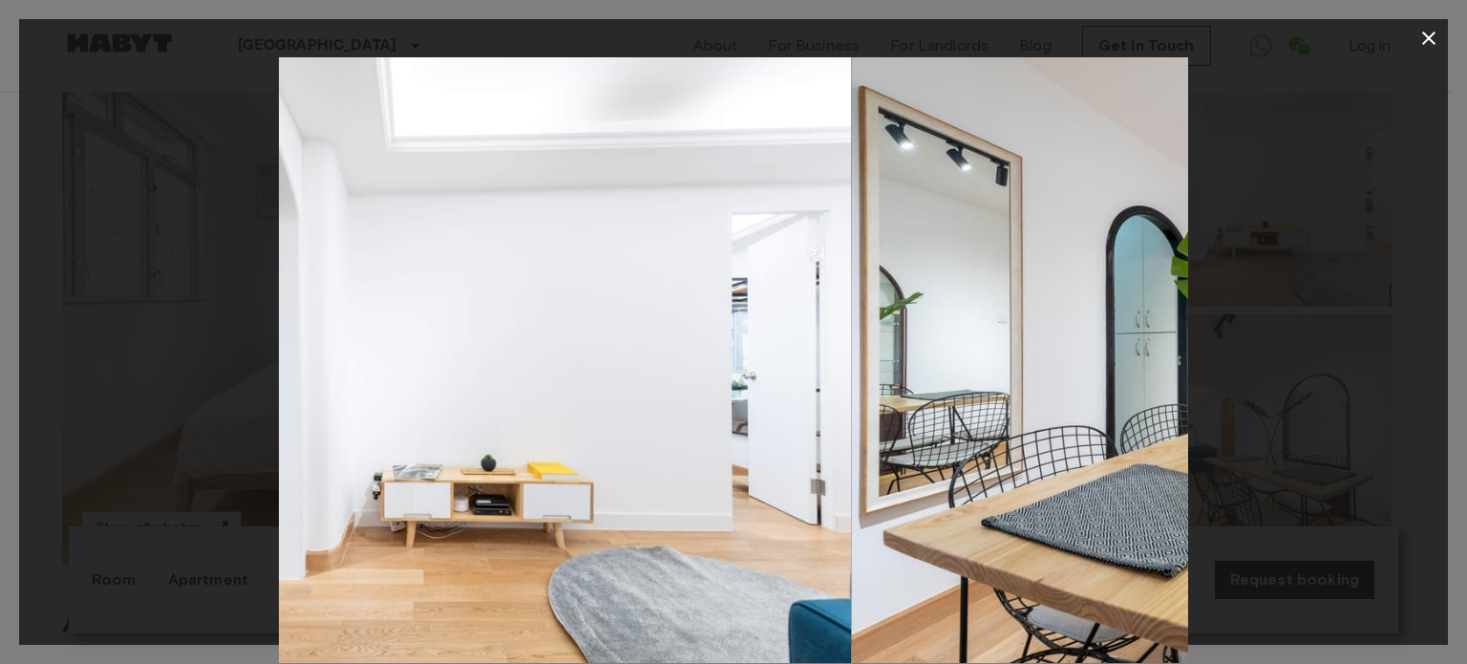
drag, startPoint x: 757, startPoint y: 308, endPoint x: 271, endPoint y: 288, distance: 486.5
click at [199, 296] on div at bounding box center [733, 359] width 1429 height 605
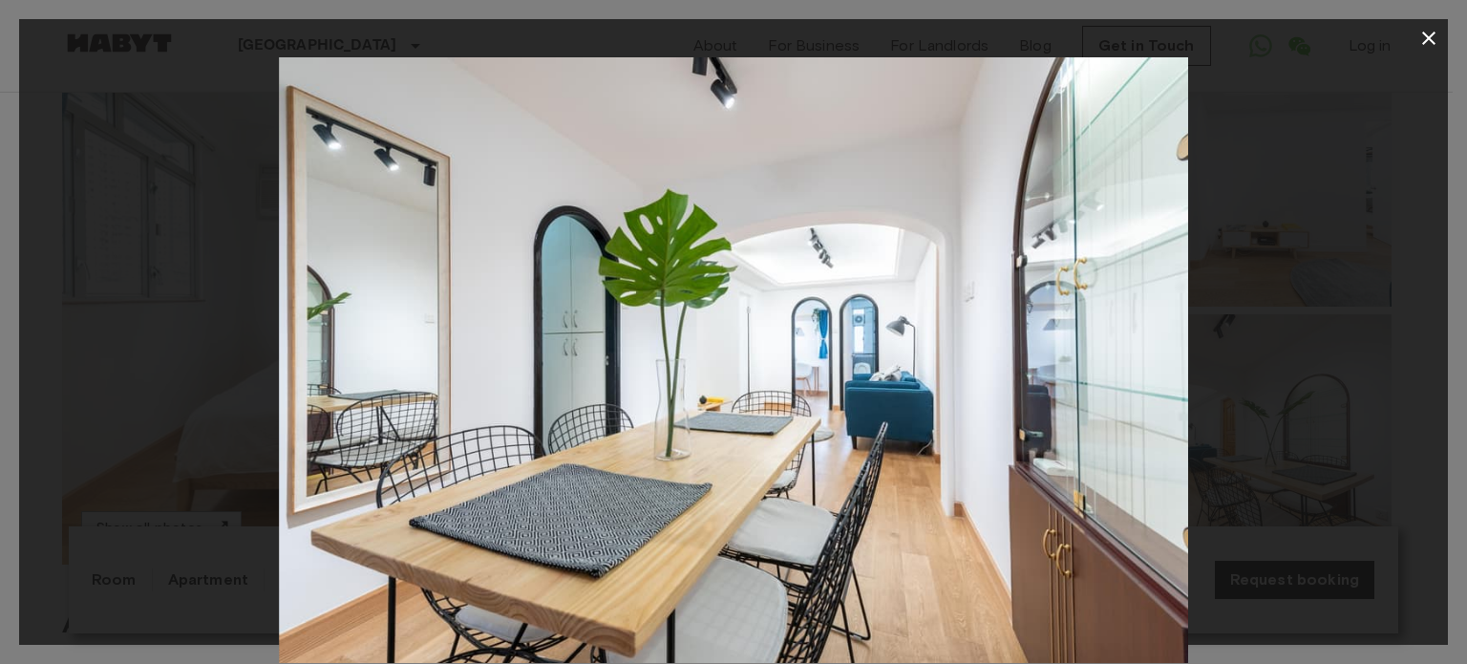
drag, startPoint x: 818, startPoint y: 312, endPoint x: 409, endPoint y: 380, distance: 415.3
click at [400, 379] on img at bounding box center [733, 359] width 909 height 605
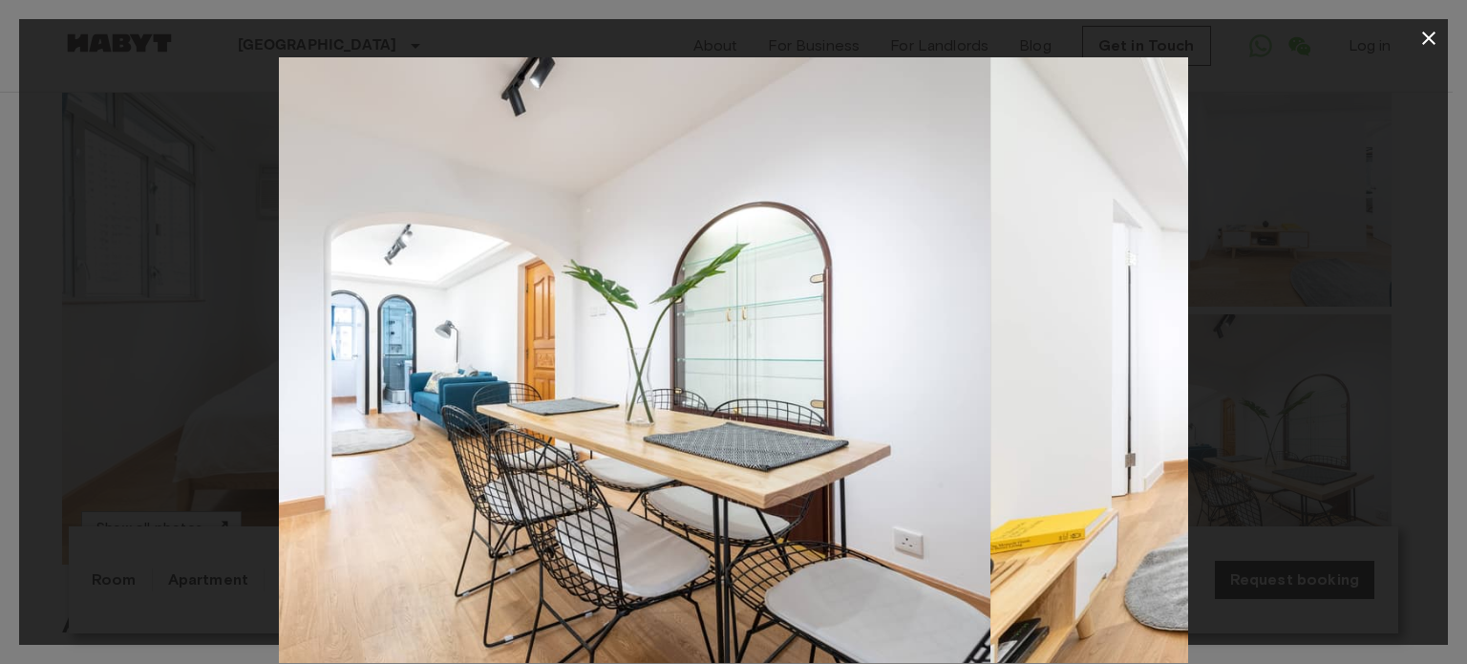
drag, startPoint x: 795, startPoint y: 339, endPoint x: 458, endPoint y: 350, distance: 336.3
click at [411, 369] on img at bounding box center [536, 359] width 909 height 605
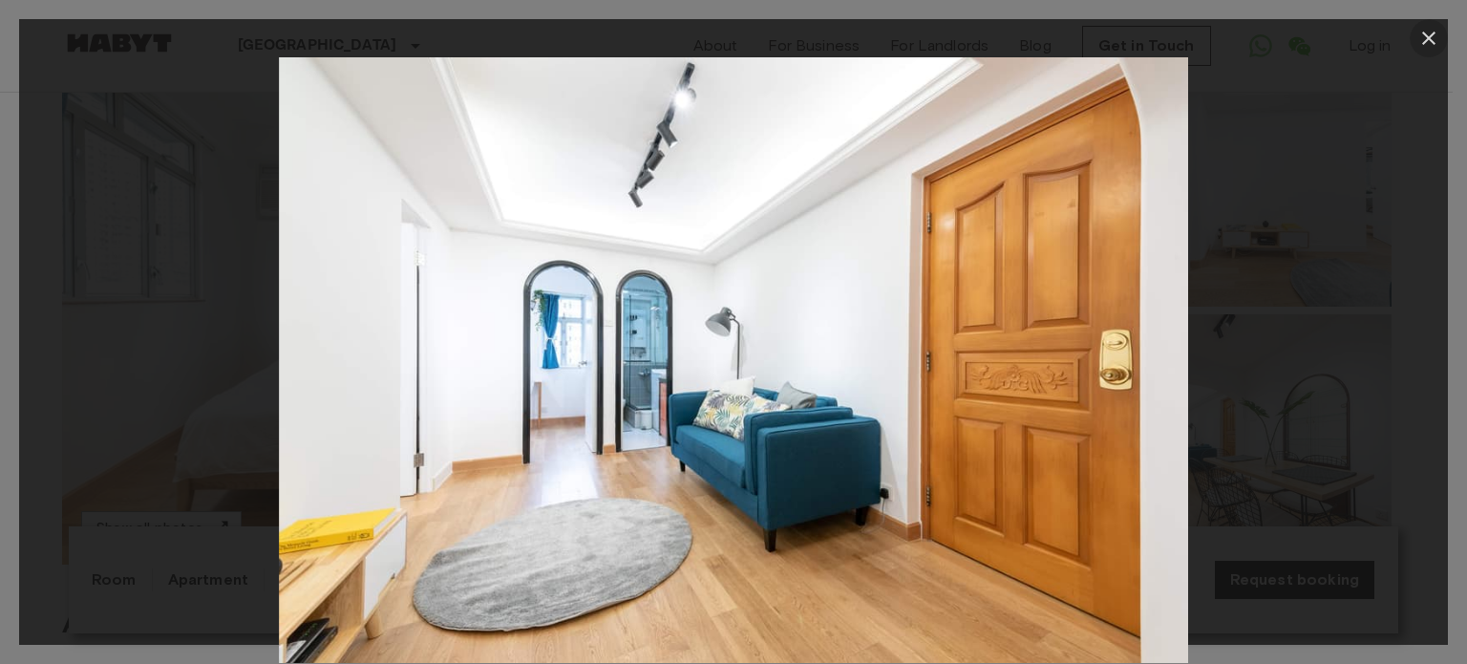
click at [1415, 41] on button "button" at bounding box center [1429, 38] width 38 height 38
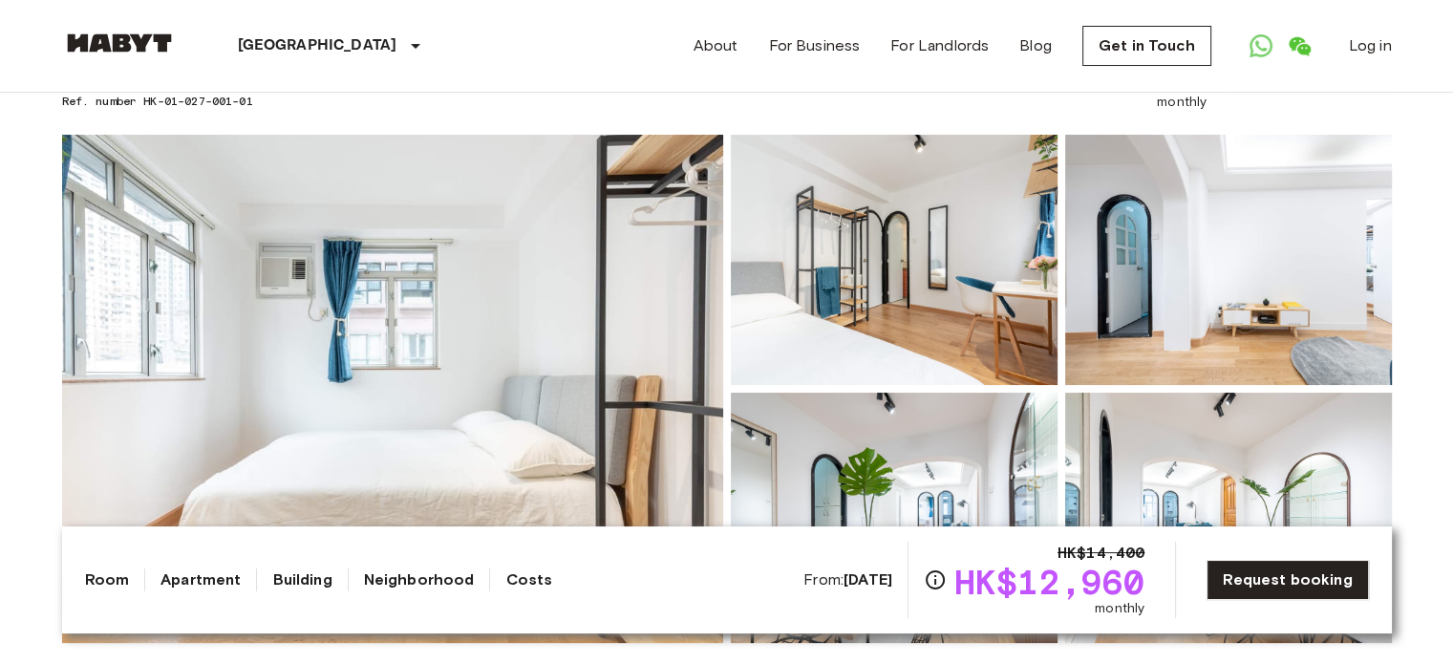
scroll to position [0, 0]
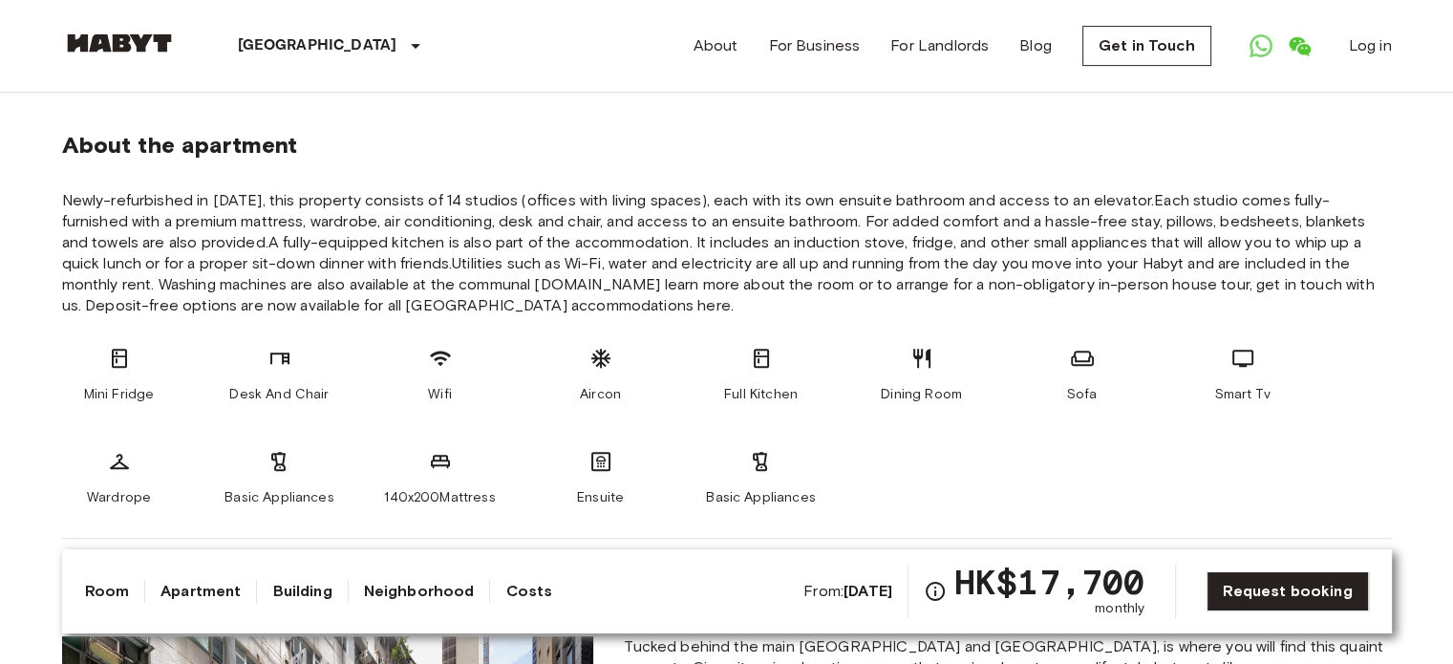
scroll to position [860, 0]
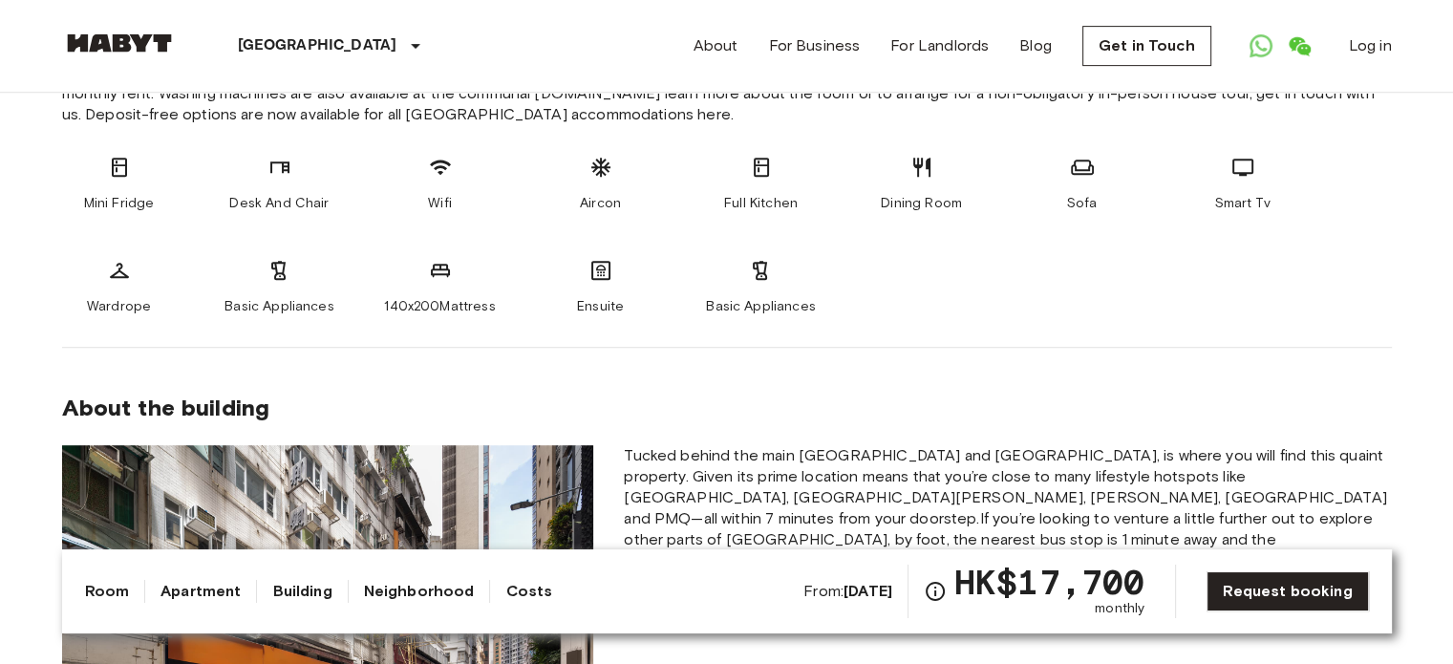
drag, startPoint x: 844, startPoint y: 179, endPoint x: 705, endPoint y: 214, distance: 143.8
drag, startPoint x: 705, startPoint y: 214, endPoint x: 885, endPoint y: 298, distance: 199.1
click at [882, 290] on div "Mini Fridge Desk And Chair Wifi Aircon Full Kitchen Dining Room Sofa Smart Tv W…" at bounding box center [726, 236] width 1329 height 160
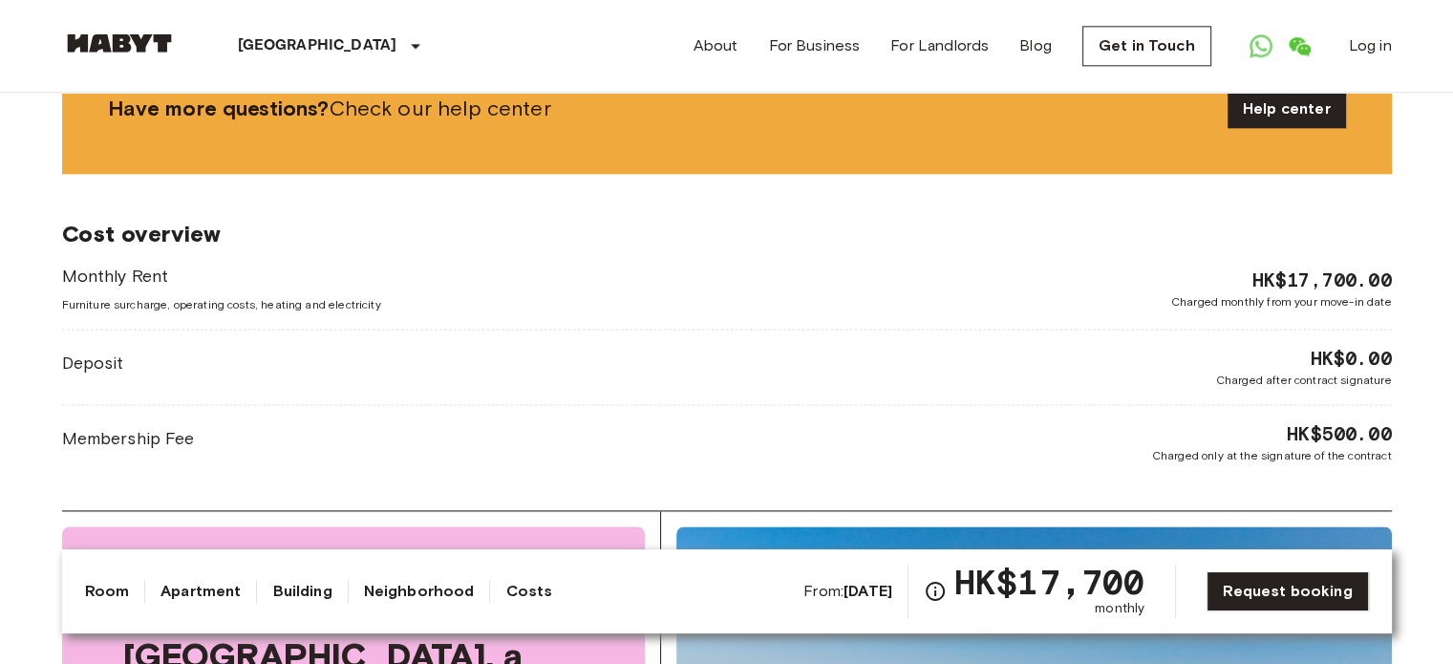
scroll to position [2388, 0]
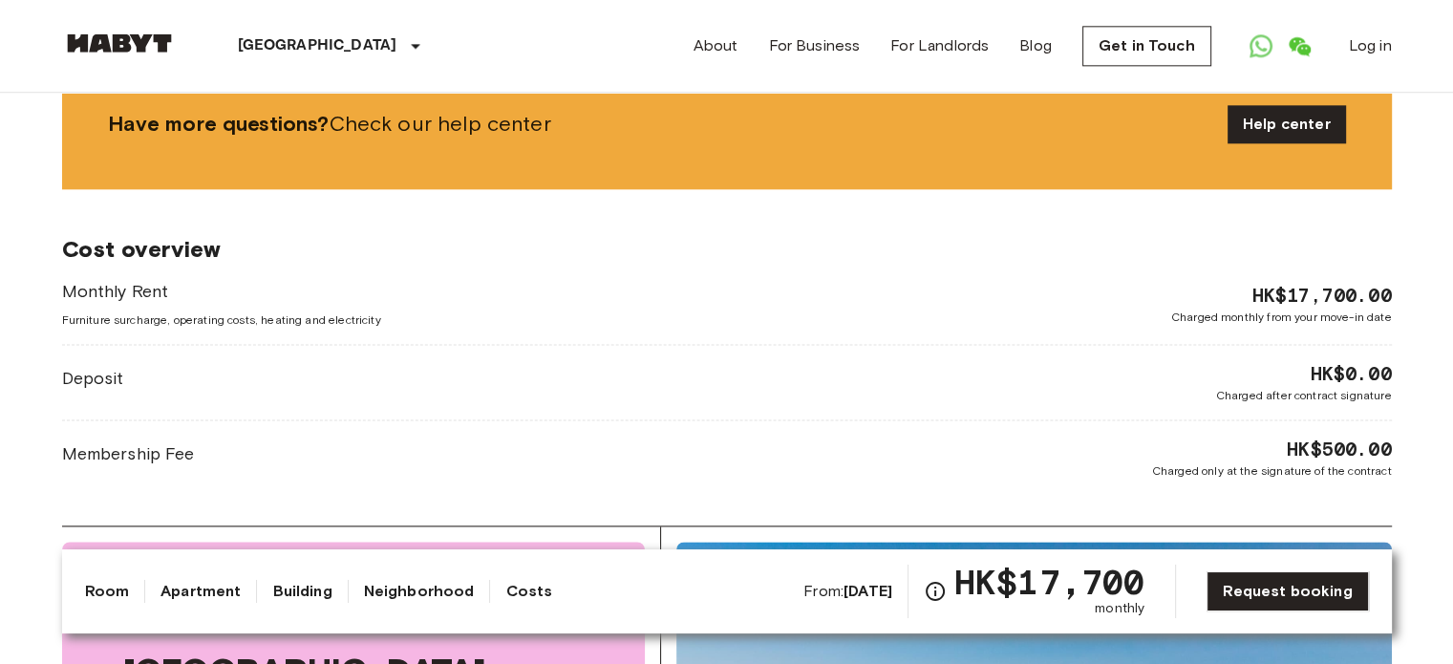
click at [520, 591] on link "Costs" at bounding box center [528, 591] width 47 height 23
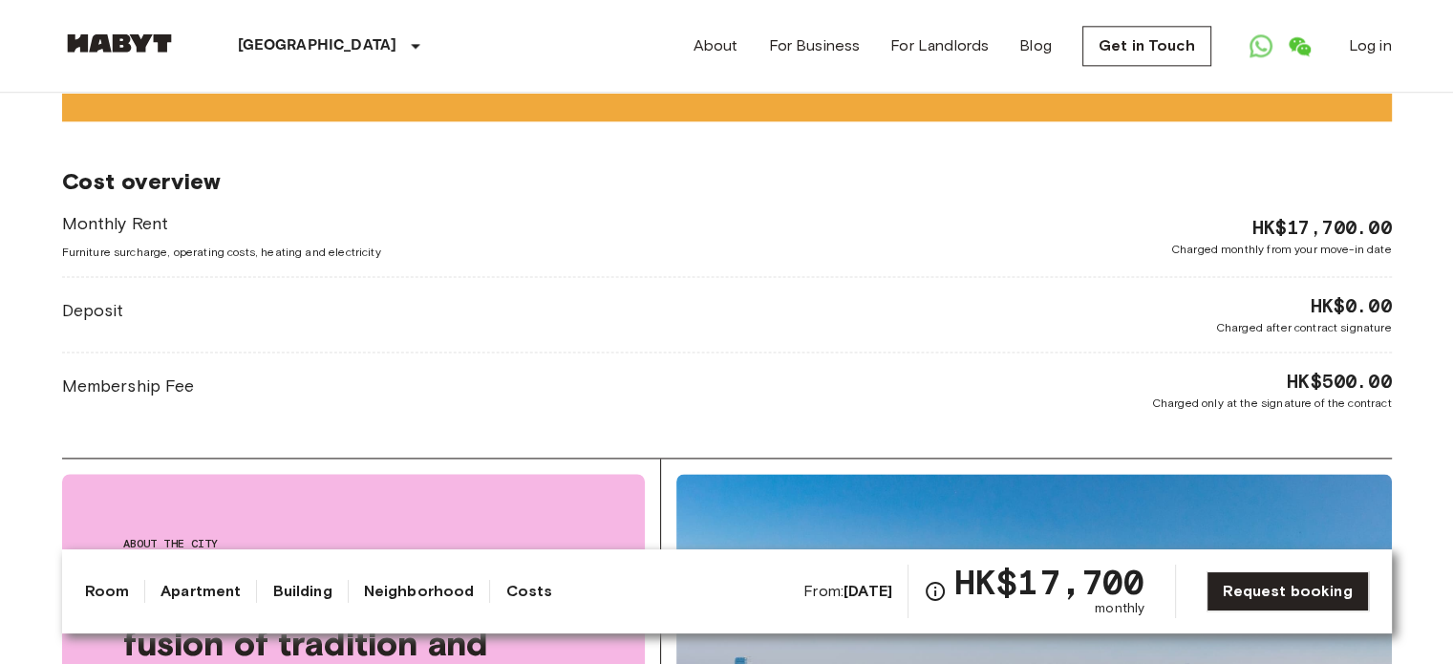
scroll to position [2483, 0]
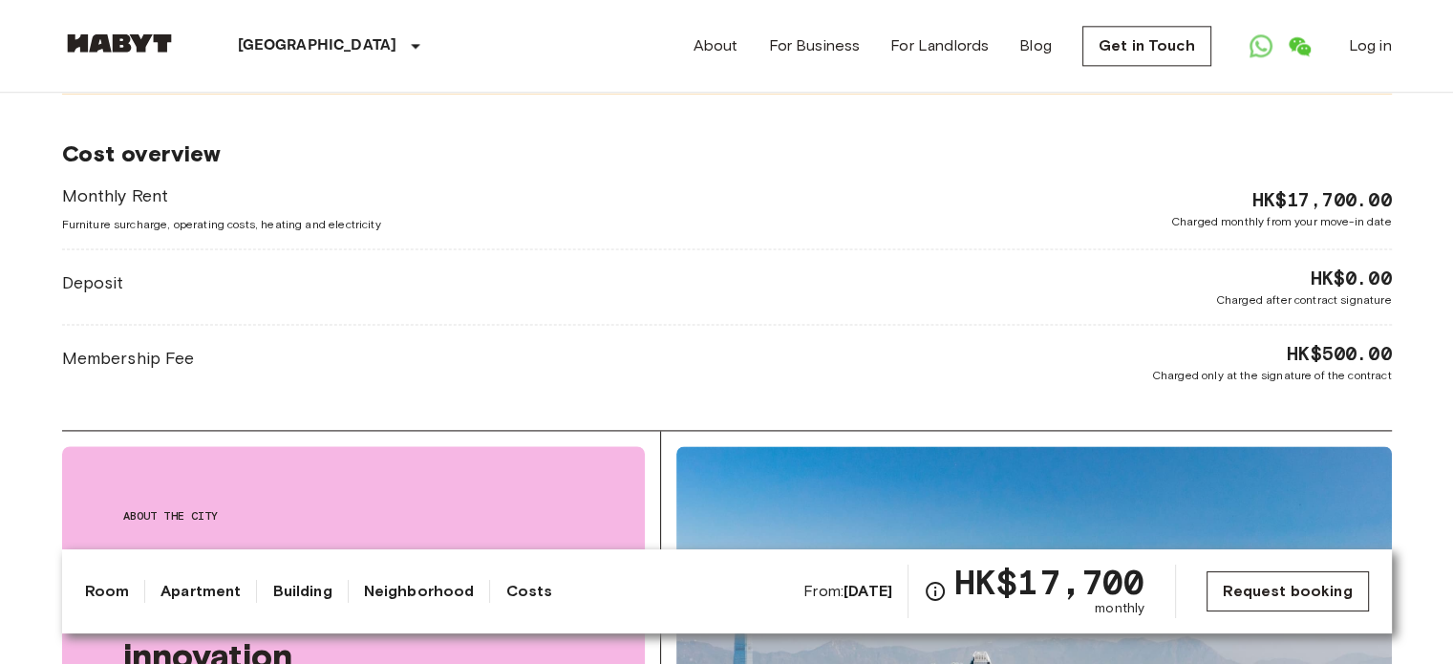
click at [1266, 592] on link "Request booking" at bounding box center [1286, 591] width 161 height 40
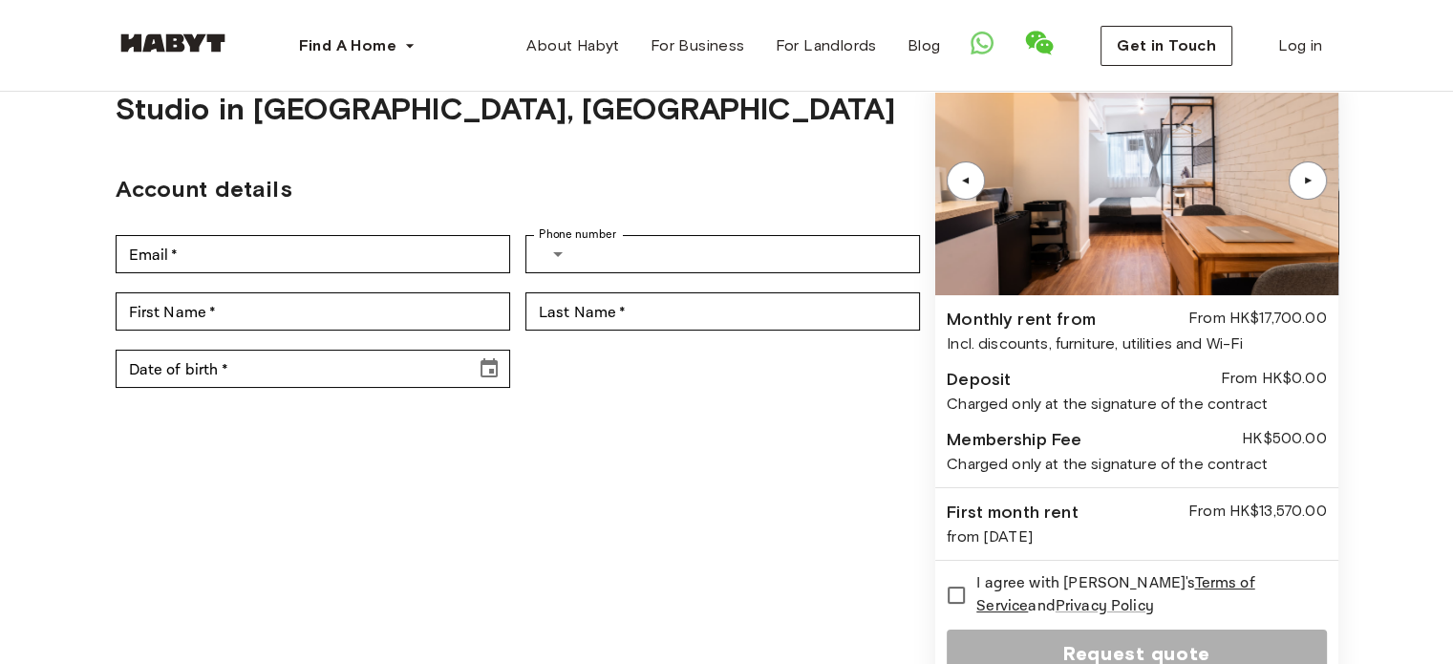
scroll to position [96, 0]
